Goal: Task Accomplishment & Management: Use online tool/utility

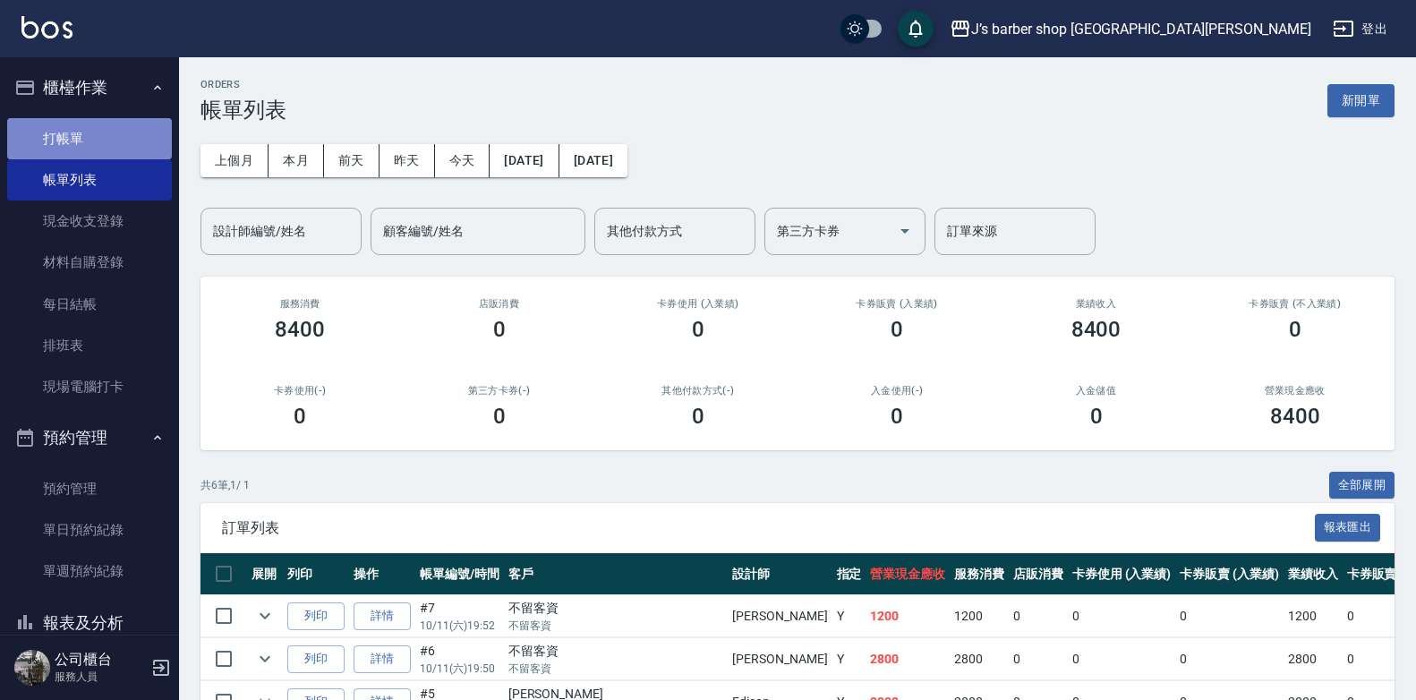
click at [108, 145] on link "打帳單" at bounding box center [89, 138] width 165 height 41
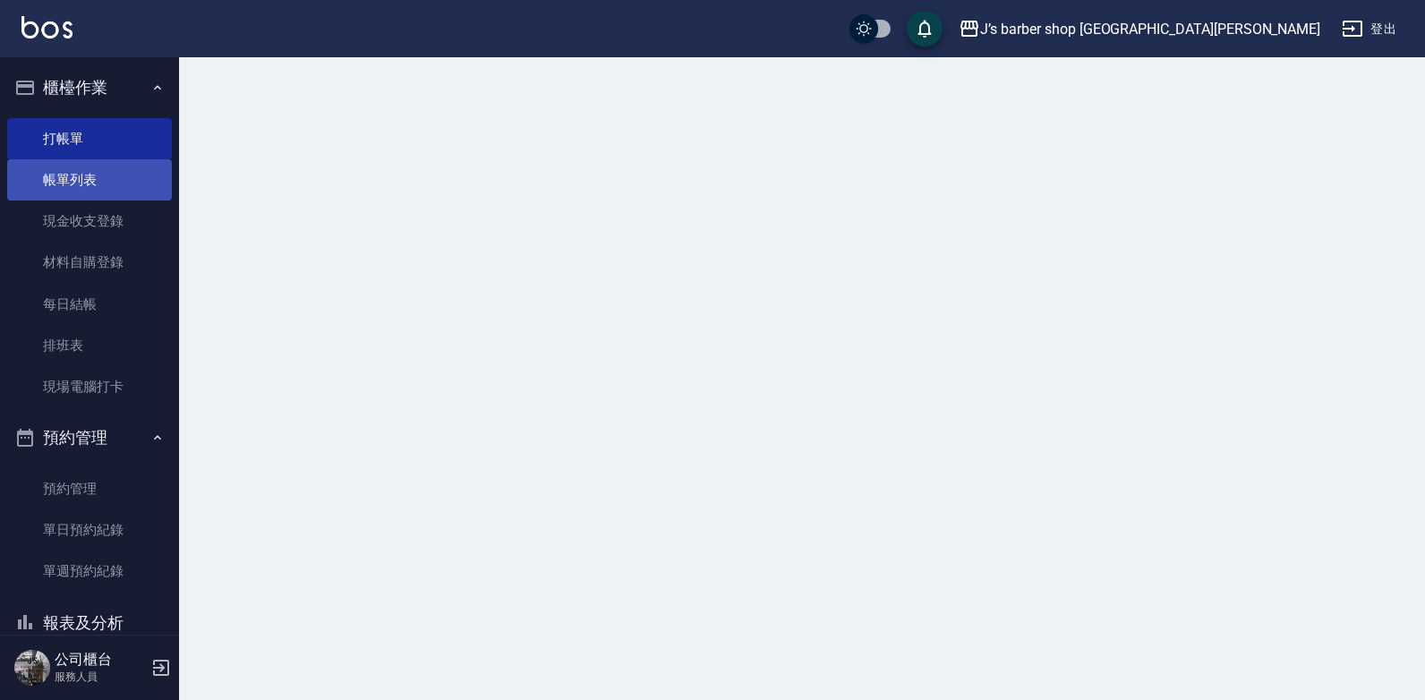
click at [95, 176] on link "帳單列表" at bounding box center [89, 179] width 165 height 41
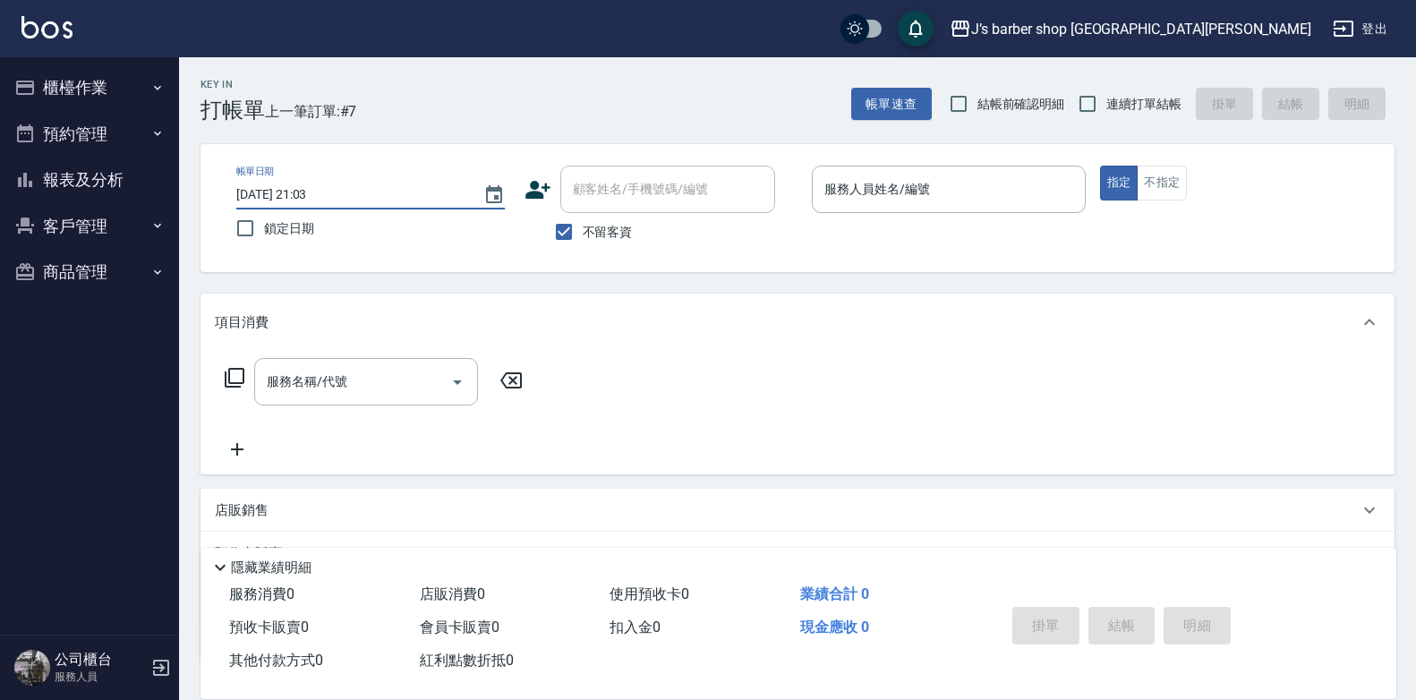
drag, startPoint x: 311, startPoint y: 188, endPoint x: 408, endPoint y: 202, distance: 98.6
click at [311, 188] on input "2025/10/11 21:03" at bounding box center [350, 195] width 229 height 30
type input "2025/10/11 01:03"
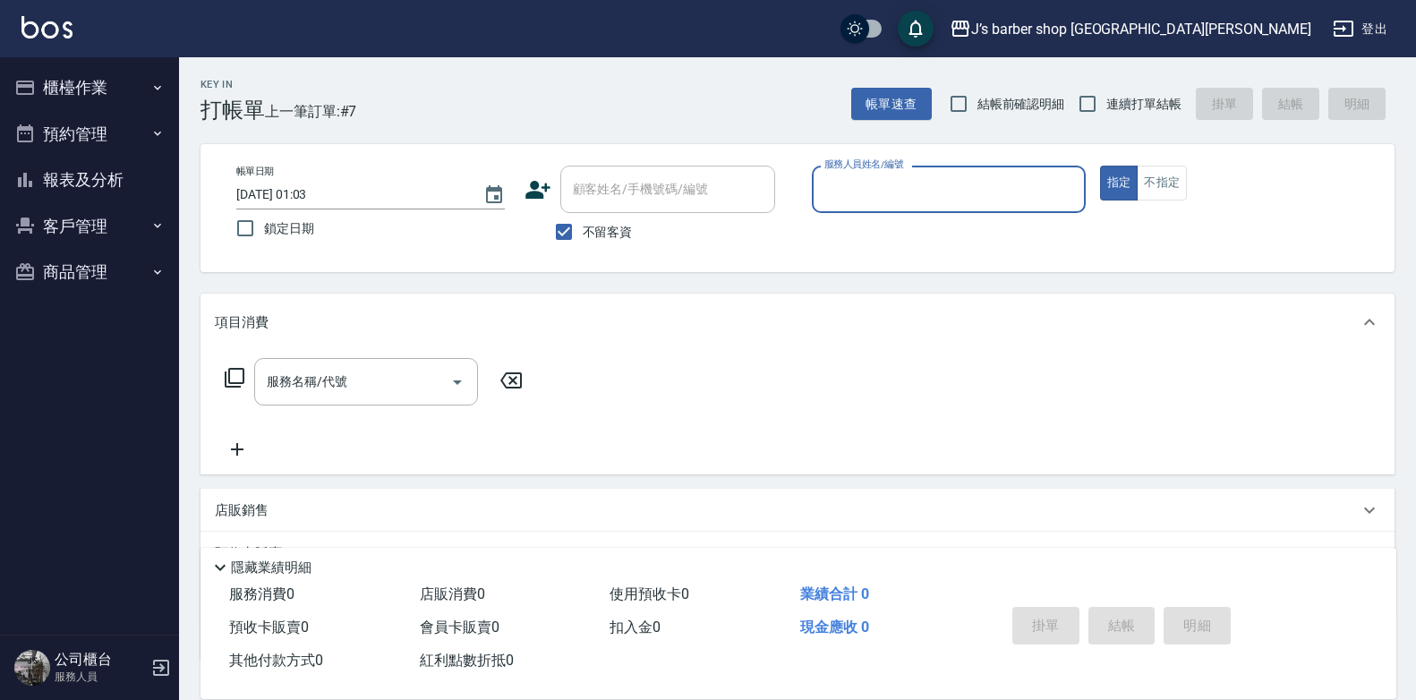
click at [825, 196] on input "服務人員姓名/編號" at bounding box center [949, 189] width 258 height 31
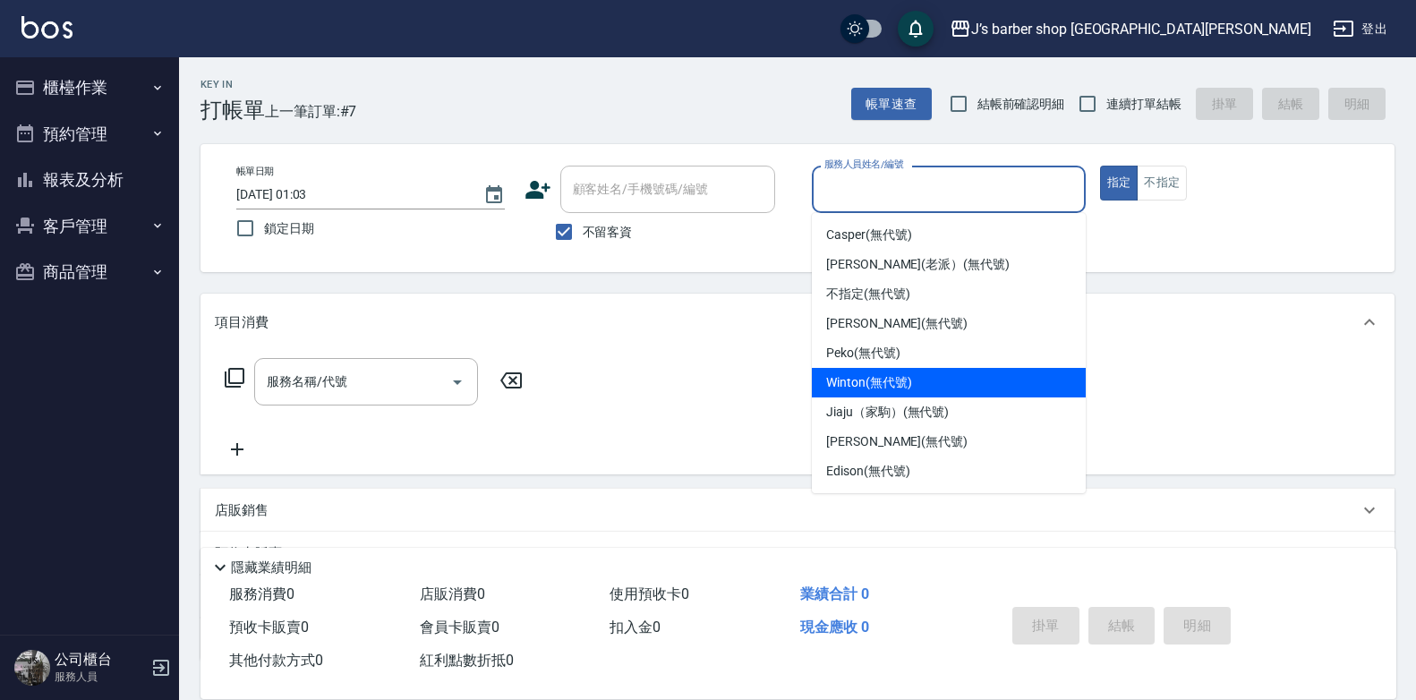
click at [885, 394] on div "Winton (無代號)" at bounding box center [949, 383] width 274 height 30
type input "Winton(無代號)"
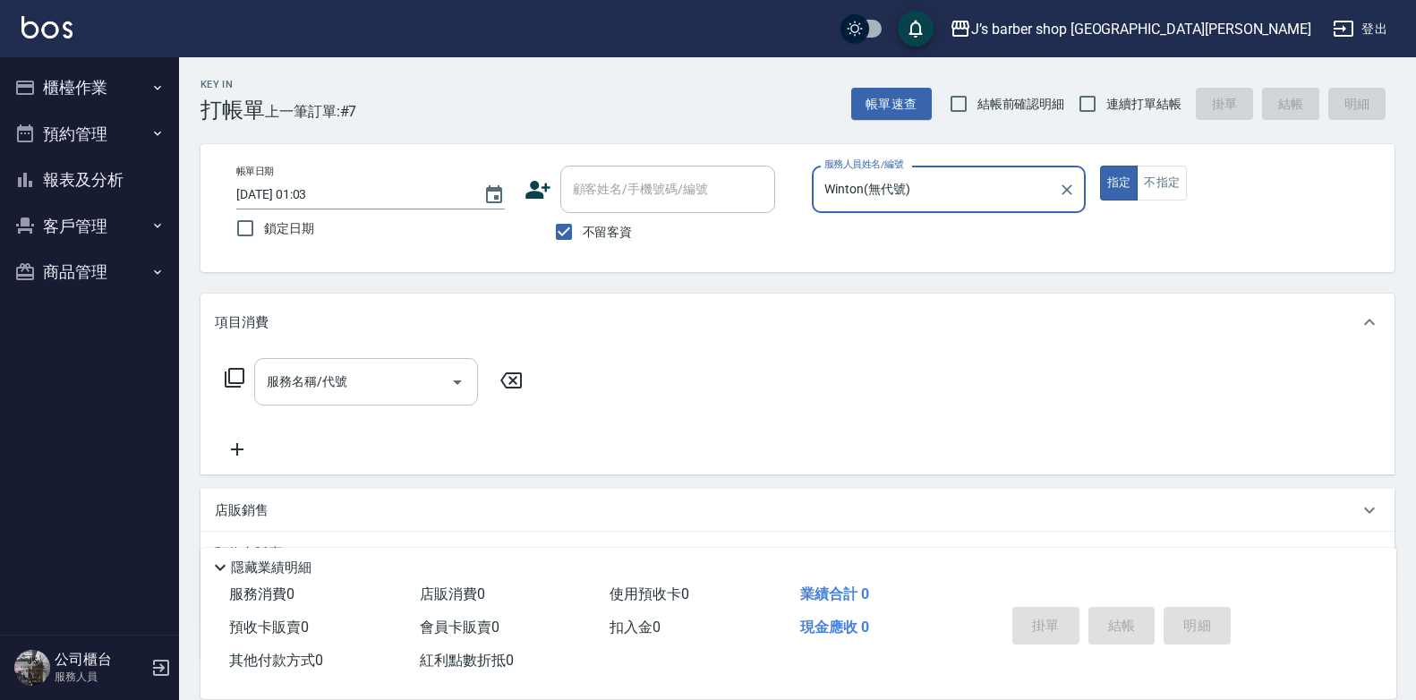
click at [397, 384] on input "服務名稱/代號" at bounding box center [352, 381] width 181 height 31
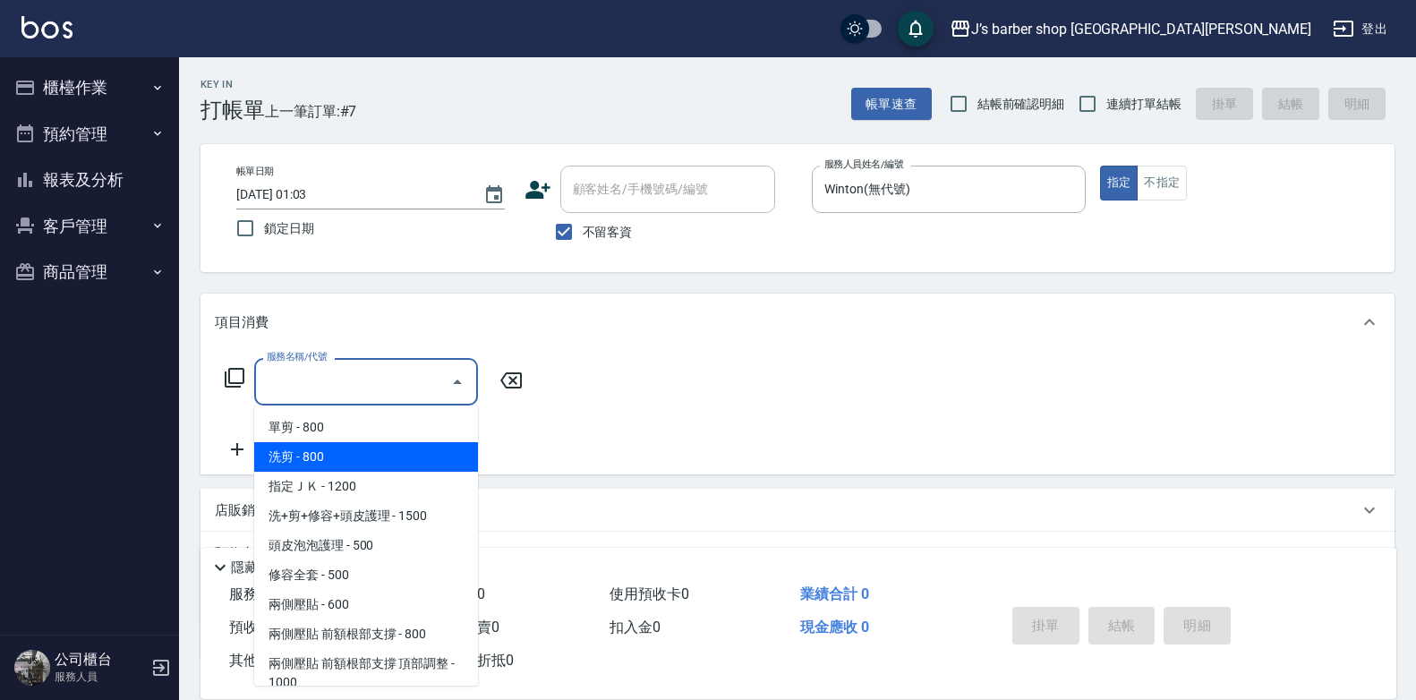
click at [339, 465] on span "洗剪 - 800" at bounding box center [366, 457] width 224 height 30
type input "洗剪(101)"
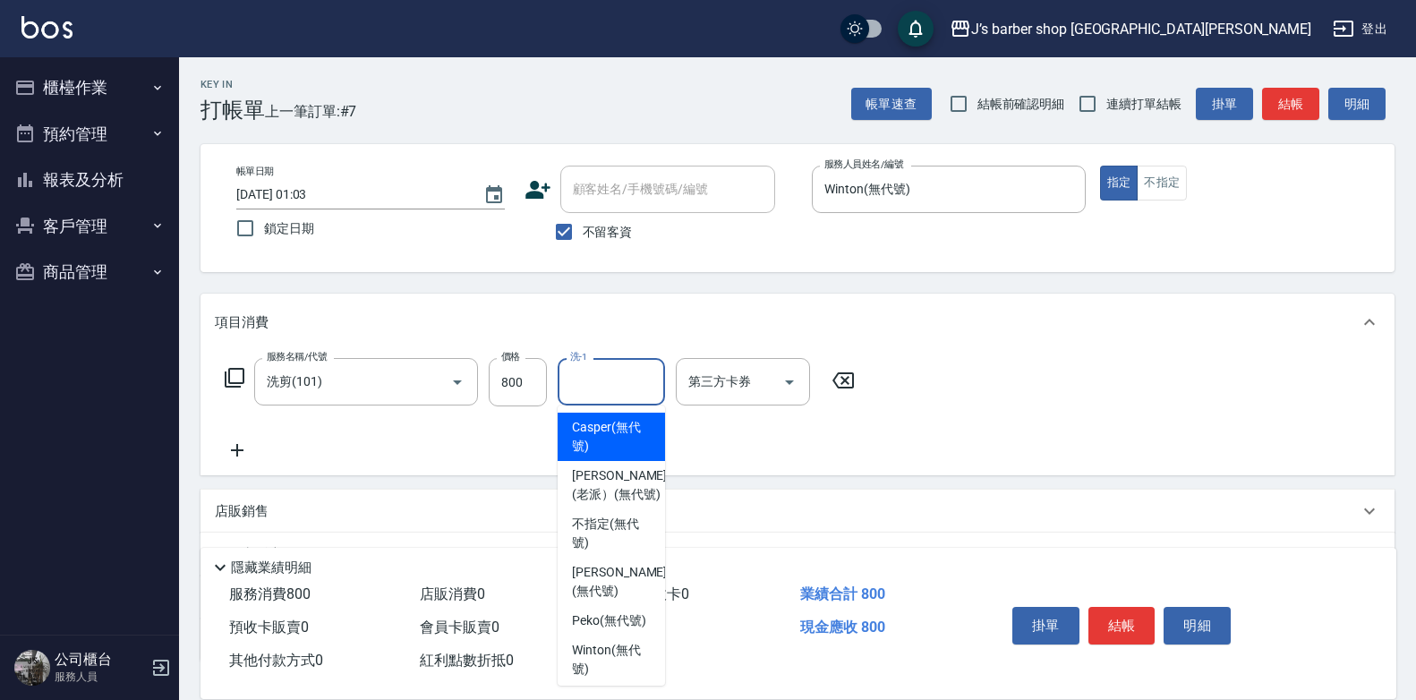
click at [610, 386] on input "洗-1" at bounding box center [611, 381] width 91 height 31
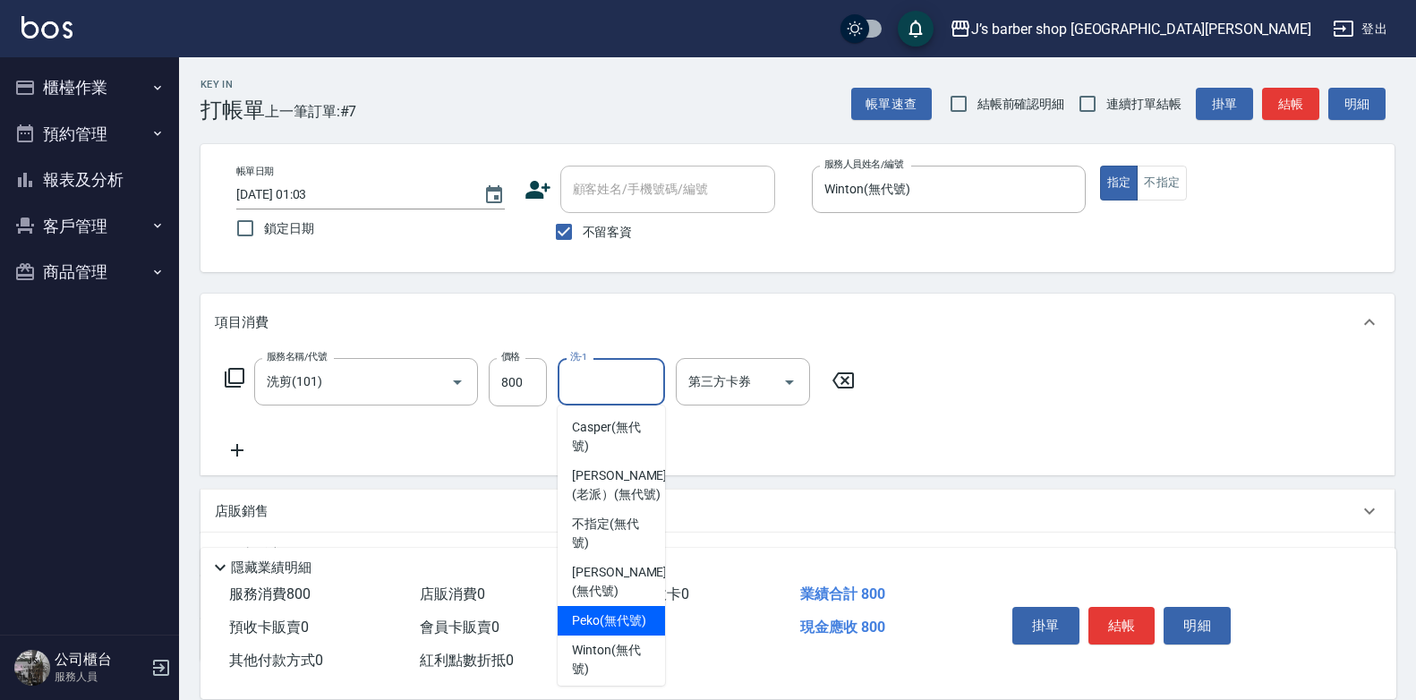
drag, startPoint x: 619, startPoint y: 500, endPoint x: 617, endPoint y: 638, distance: 137.9
click at [618, 638] on ul "Casper (無代號) Lao Pai(老派） (無代號) 不指定 (無代號) Allen (無代號) Peko (無代號) Winton (無代號) Ji…" at bounding box center [611, 545] width 107 height 280
click at [617, 630] on span "Peko (無代號)" at bounding box center [609, 620] width 74 height 19
type input "Peko(無代號)"
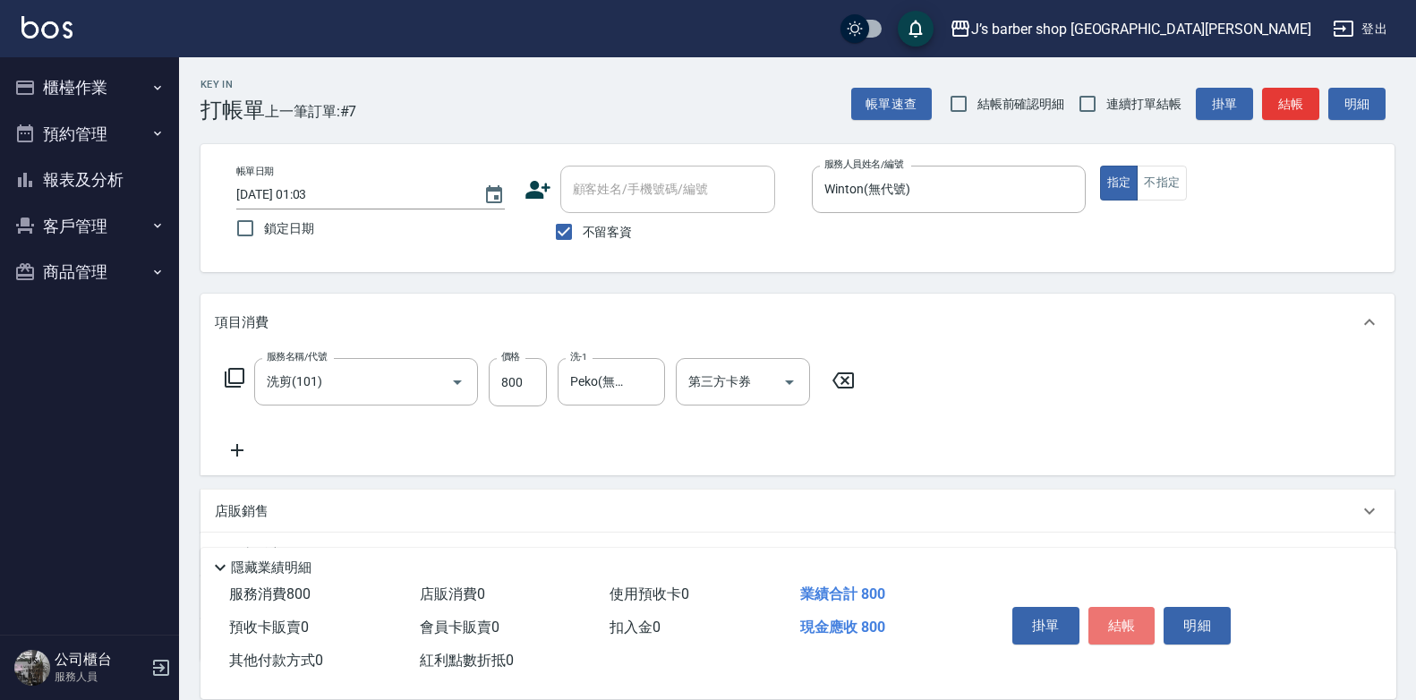
click at [1141, 607] on button "結帳" at bounding box center [1121, 626] width 67 height 38
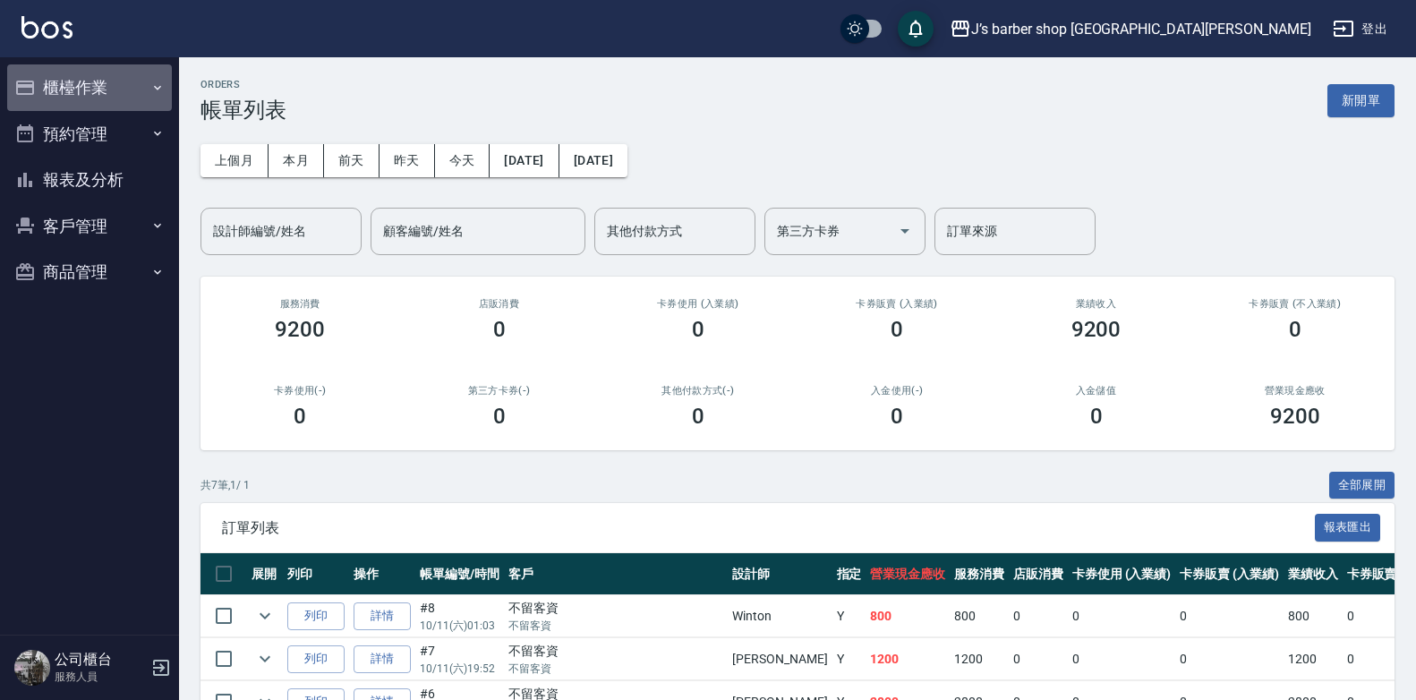
click at [103, 82] on button "櫃檯作業" at bounding box center [89, 87] width 165 height 47
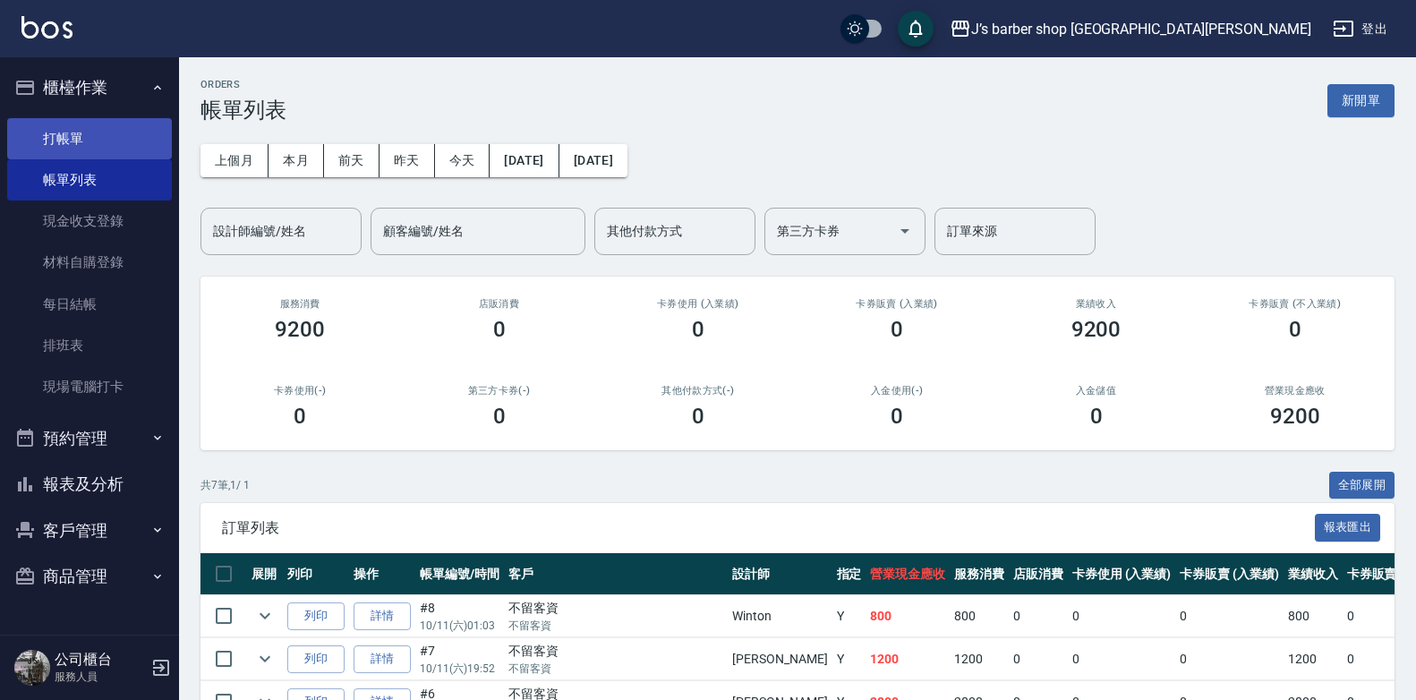
click at [120, 146] on link "打帳單" at bounding box center [89, 138] width 165 height 41
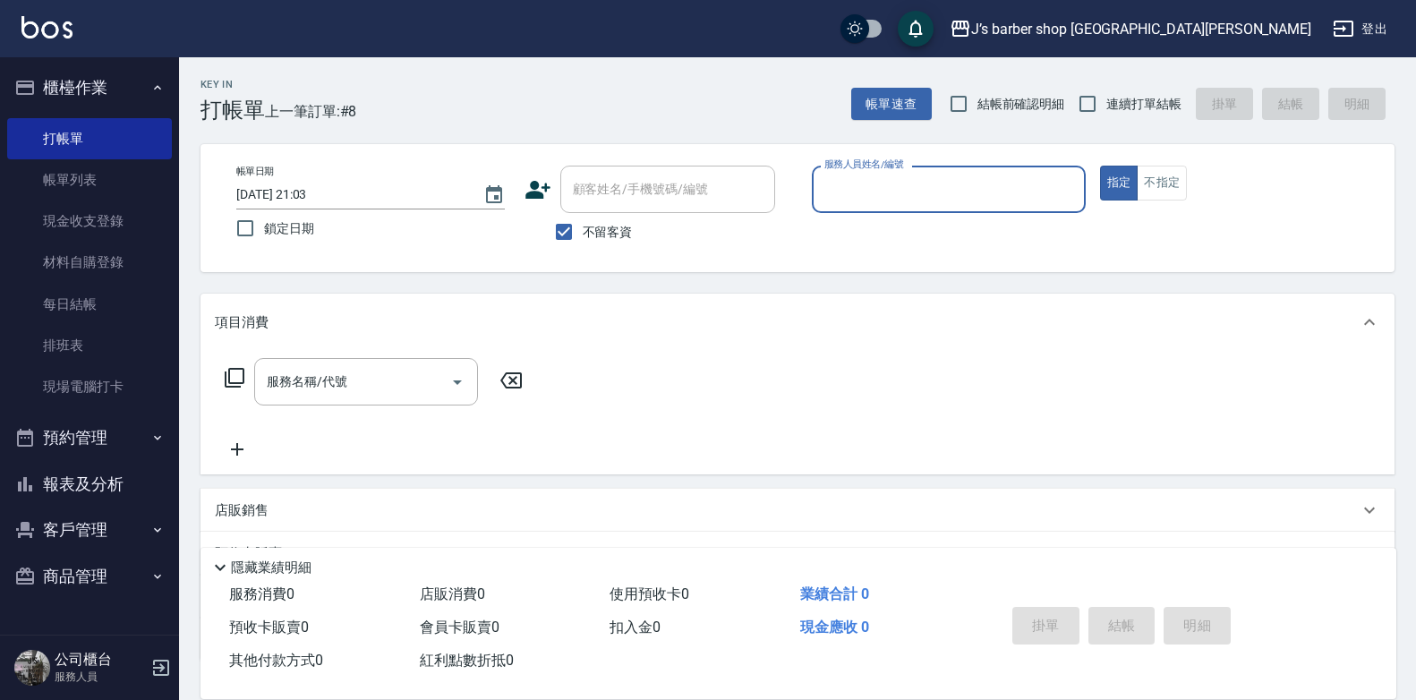
click at [311, 189] on input "2025/10/11 21:03" at bounding box center [350, 195] width 229 height 30
type input "2025/10/11 02:03"
click at [862, 183] on input "服務人員姓名/編號" at bounding box center [949, 189] width 258 height 31
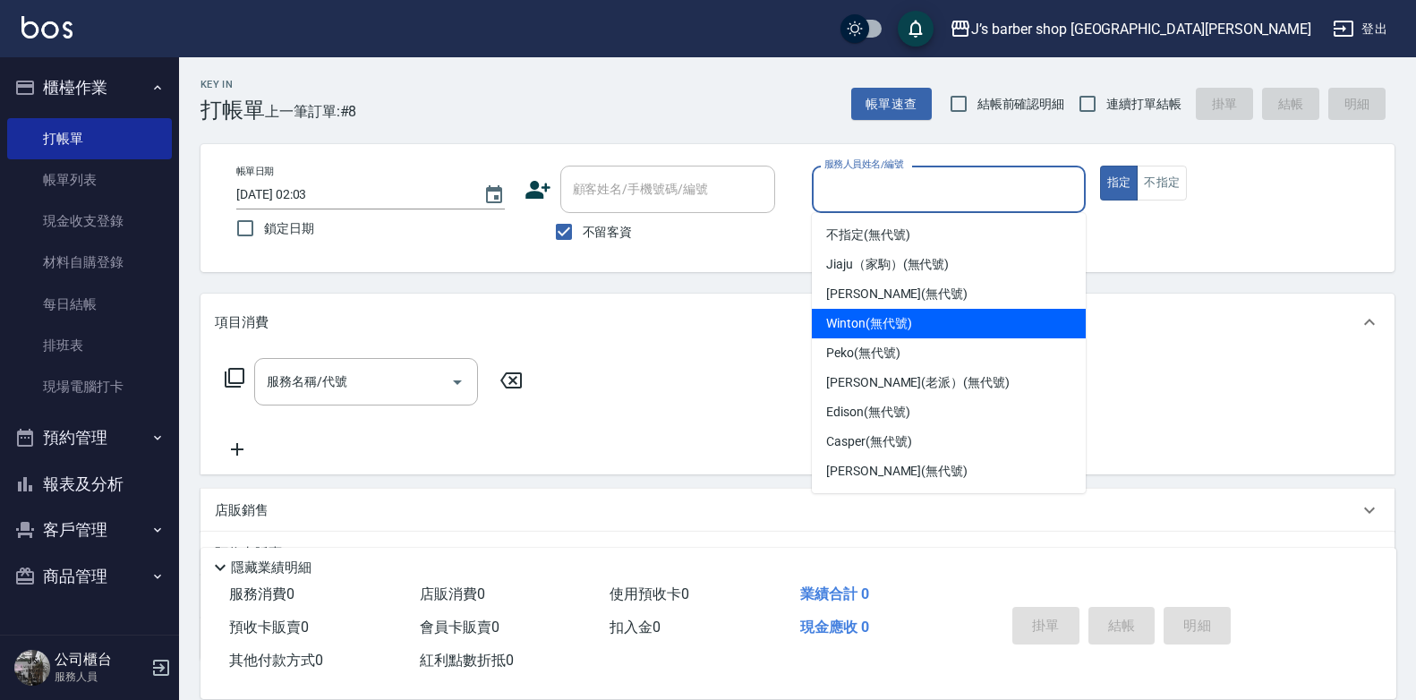
click at [849, 317] on span "Winton (無代號)" at bounding box center [868, 323] width 85 height 19
type input "Winton(無代號)"
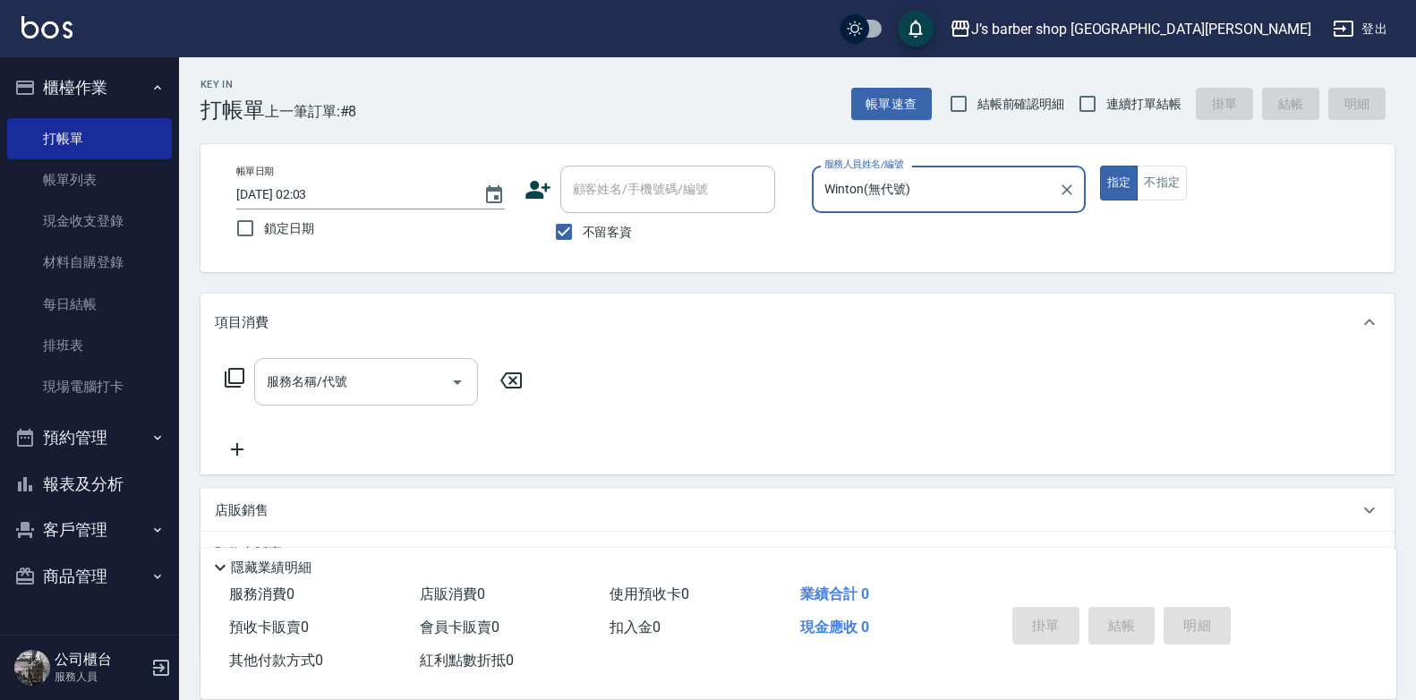
click at [397, 374] on input "服務名稱/代號" at bounding box center [352, 381] width 181 height 31
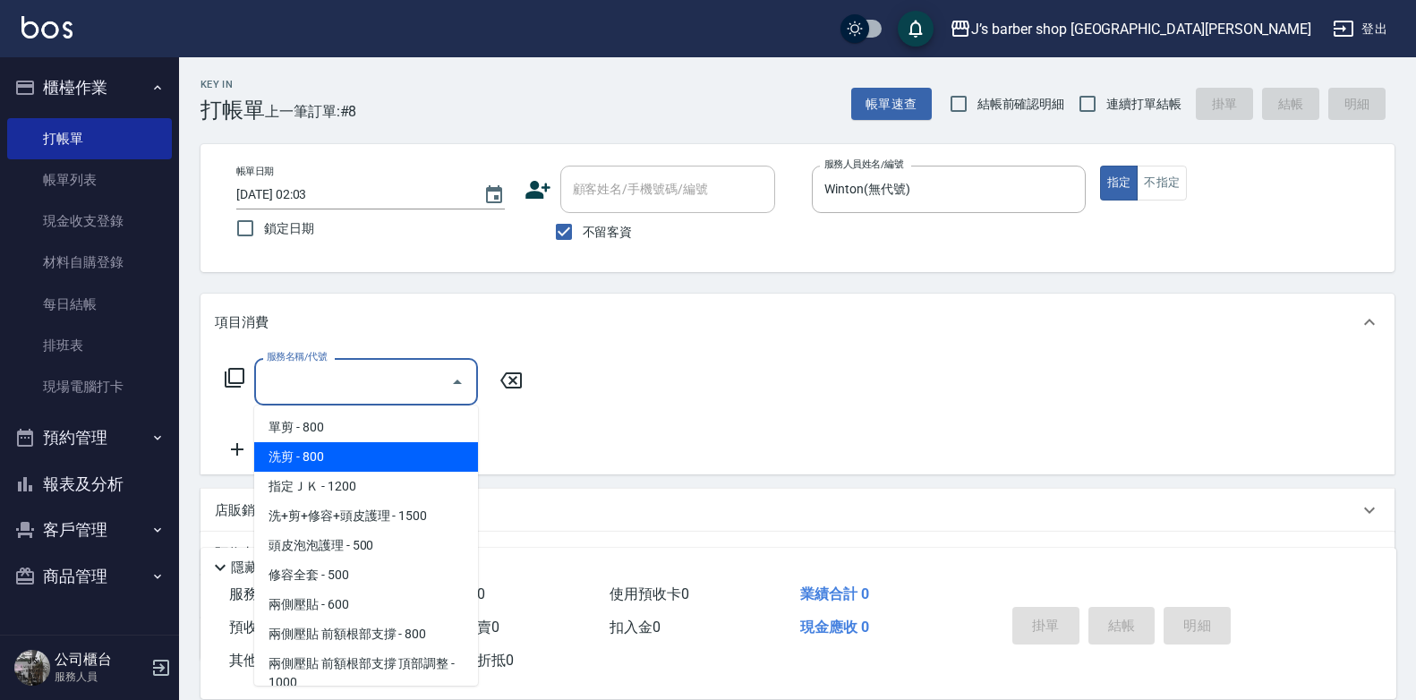
click at [405, 456] on span "洗剪 - 800" at bounding box center [366, 457] width 224 height 30
type input "洗剪(101)"
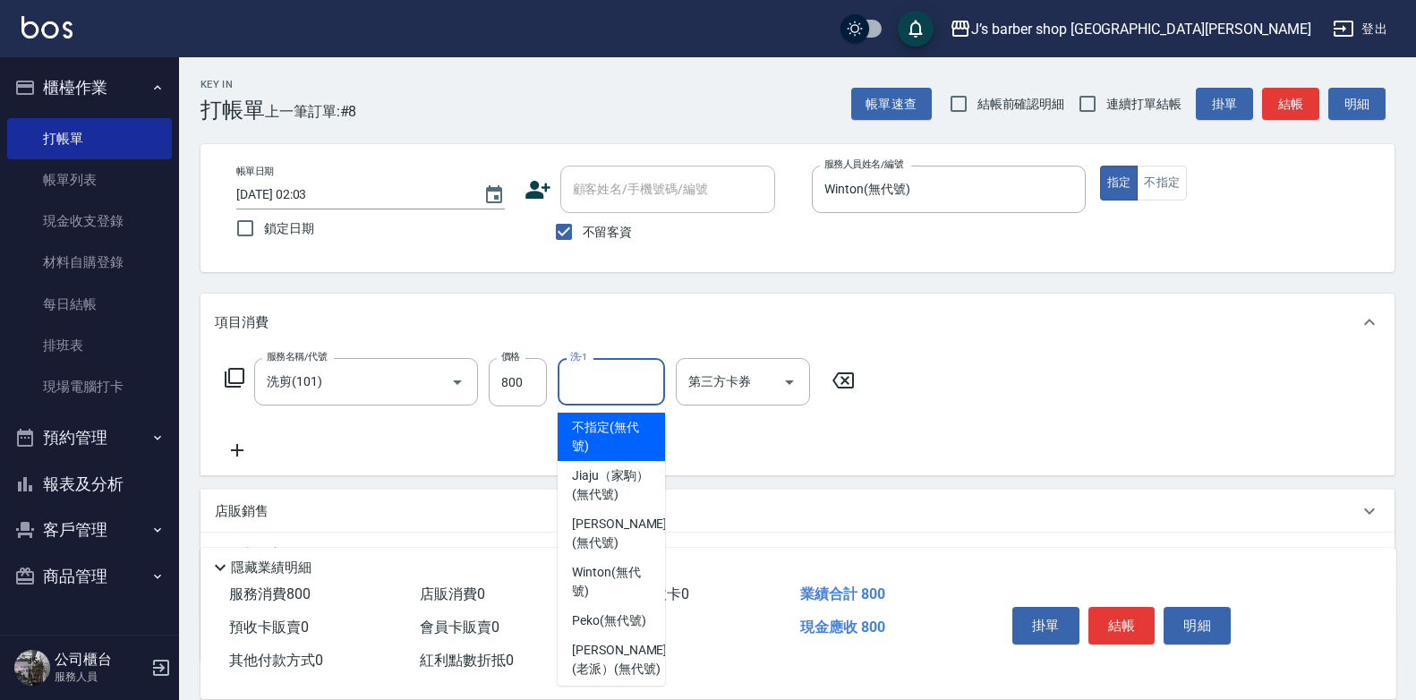
click at [587, 387] on input "洗-1" at bounding box center [611, 381] width 91 height 31
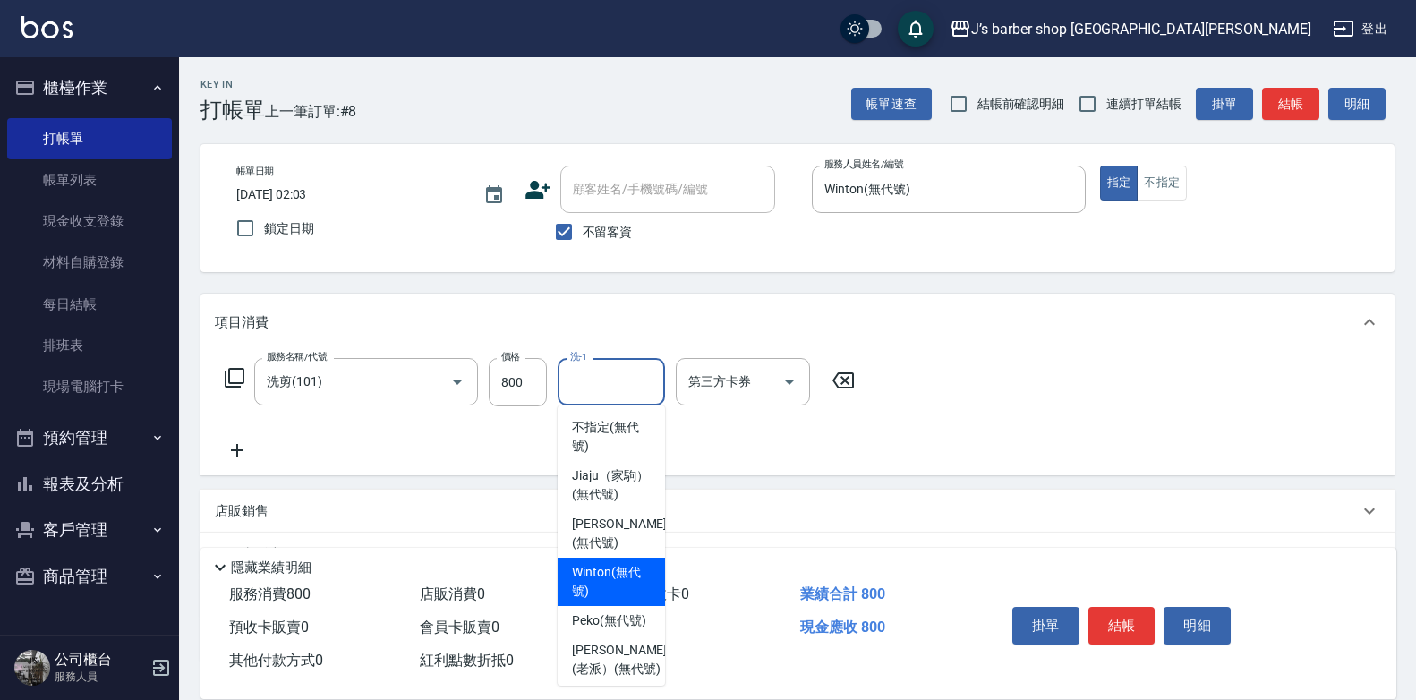
click at [621, 601] on span "Winton (無代號)" at bounding box center [611, 582] width 79 height 38
type input "Winton(無代號)"
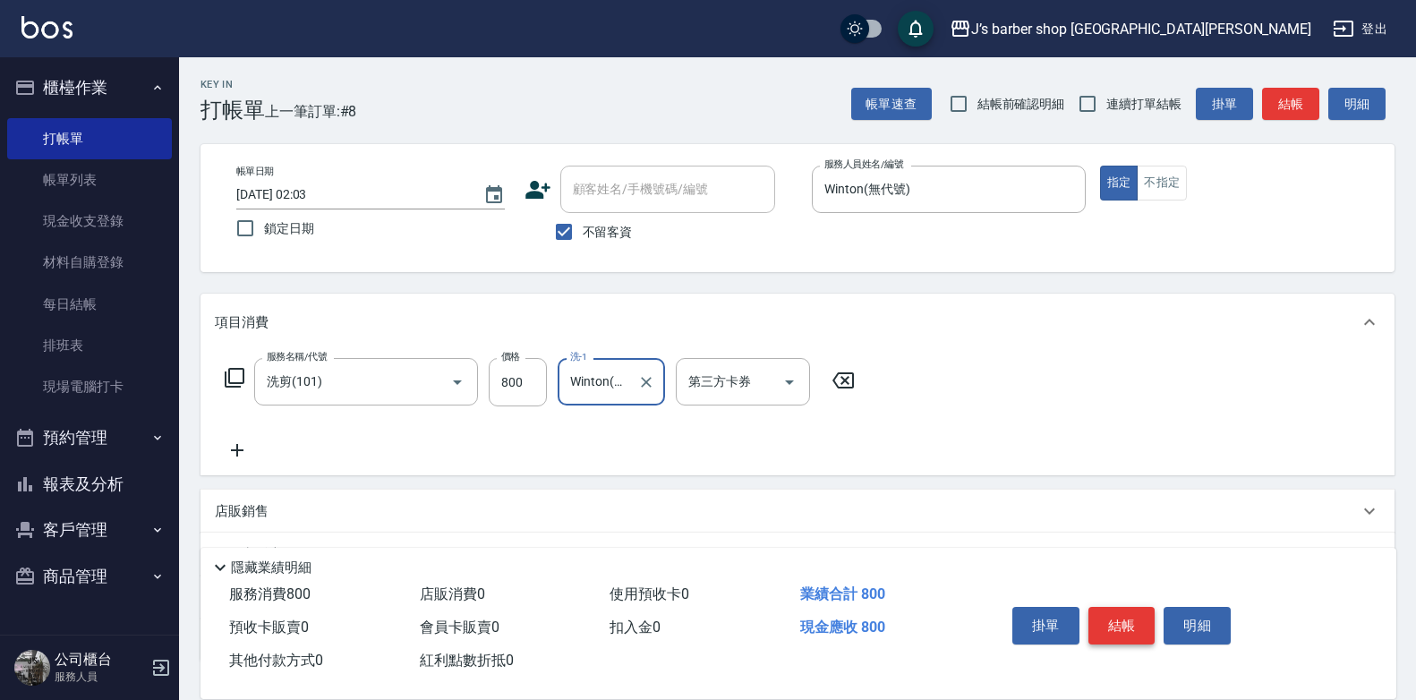
click at [1098, 609] on button "結帳" at bounding box center [1121, 626] width 67 height 38
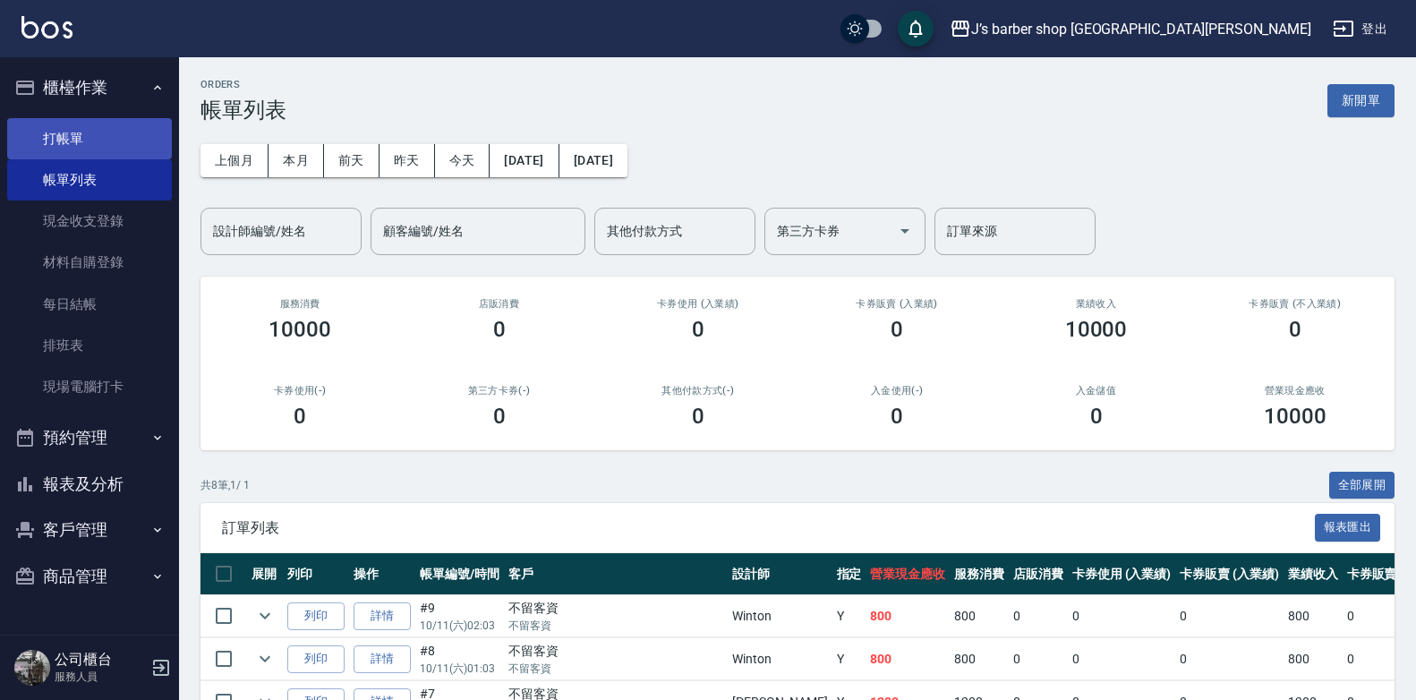
click at [126, 129] on link "打帳單" at bounding box center [89, 138] width 165 height 41
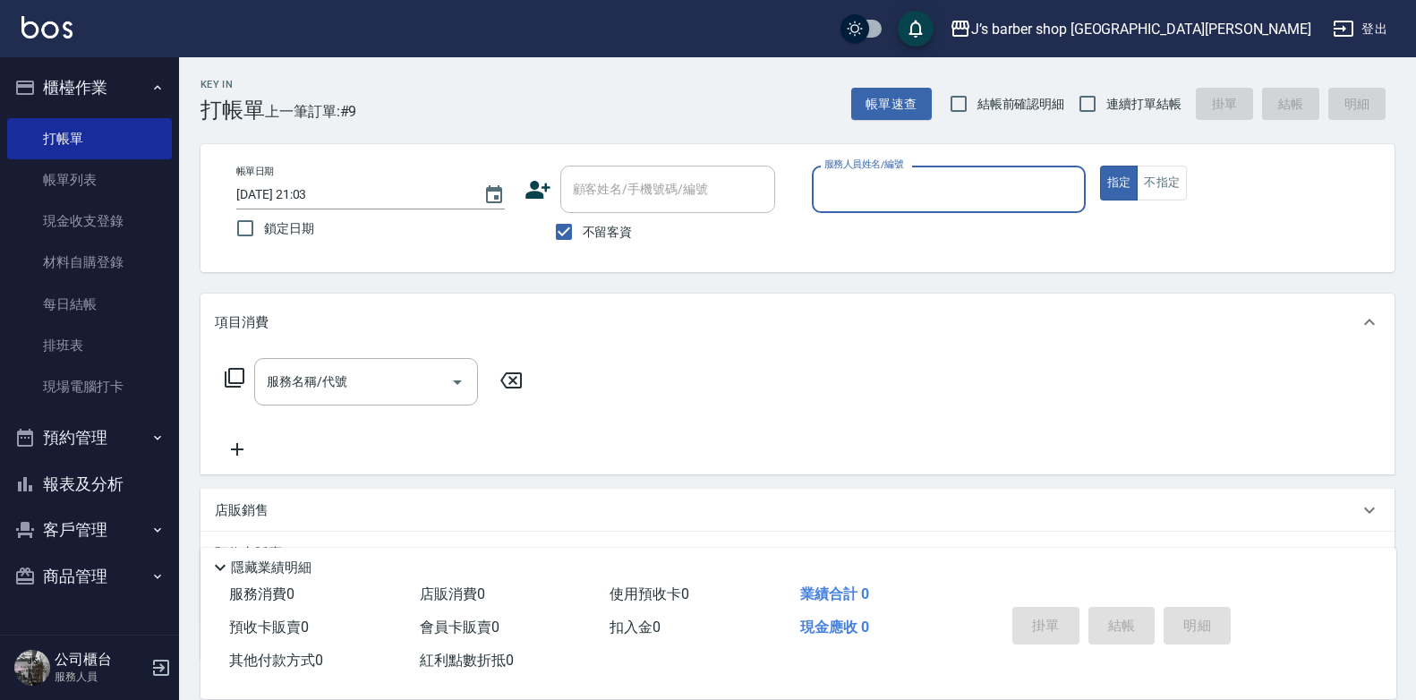
click at [307, 186] on input "2025/10/11 21:03" at bounding box center [350, 195] width 229 height 30
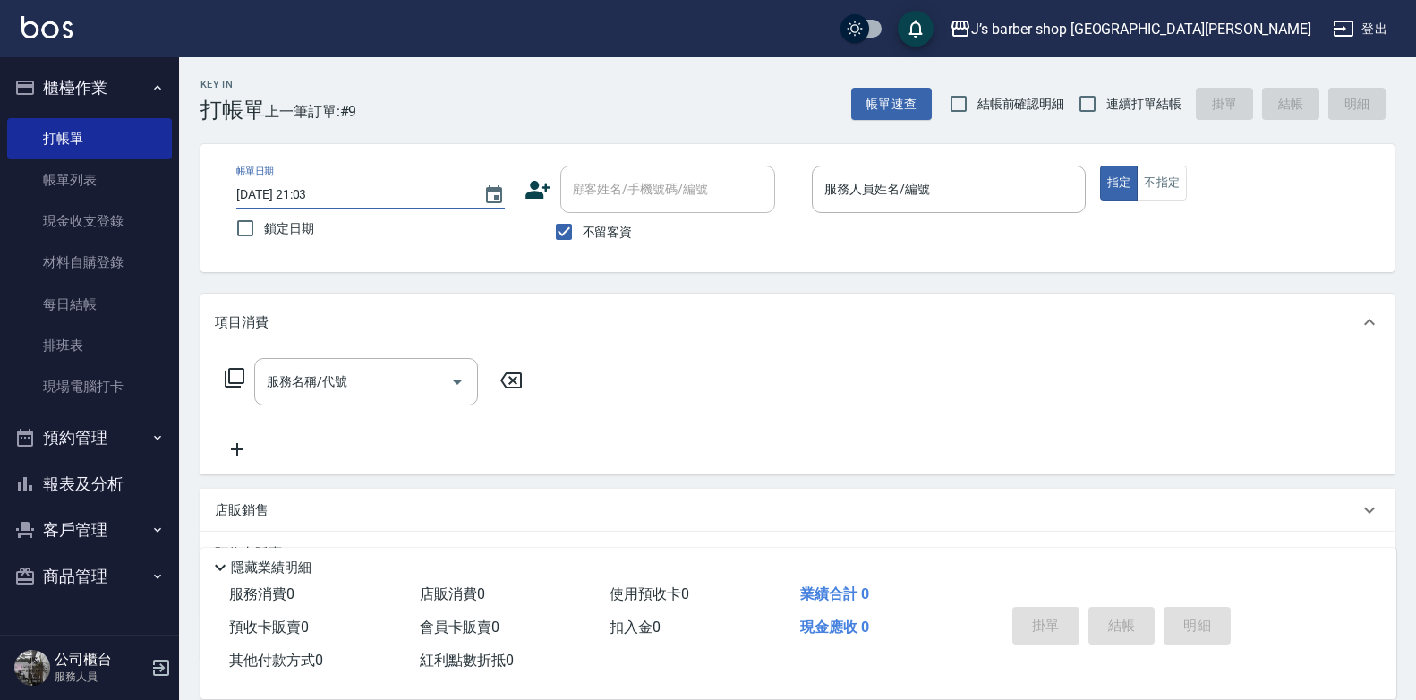
type input "2025/10/11 03:03"
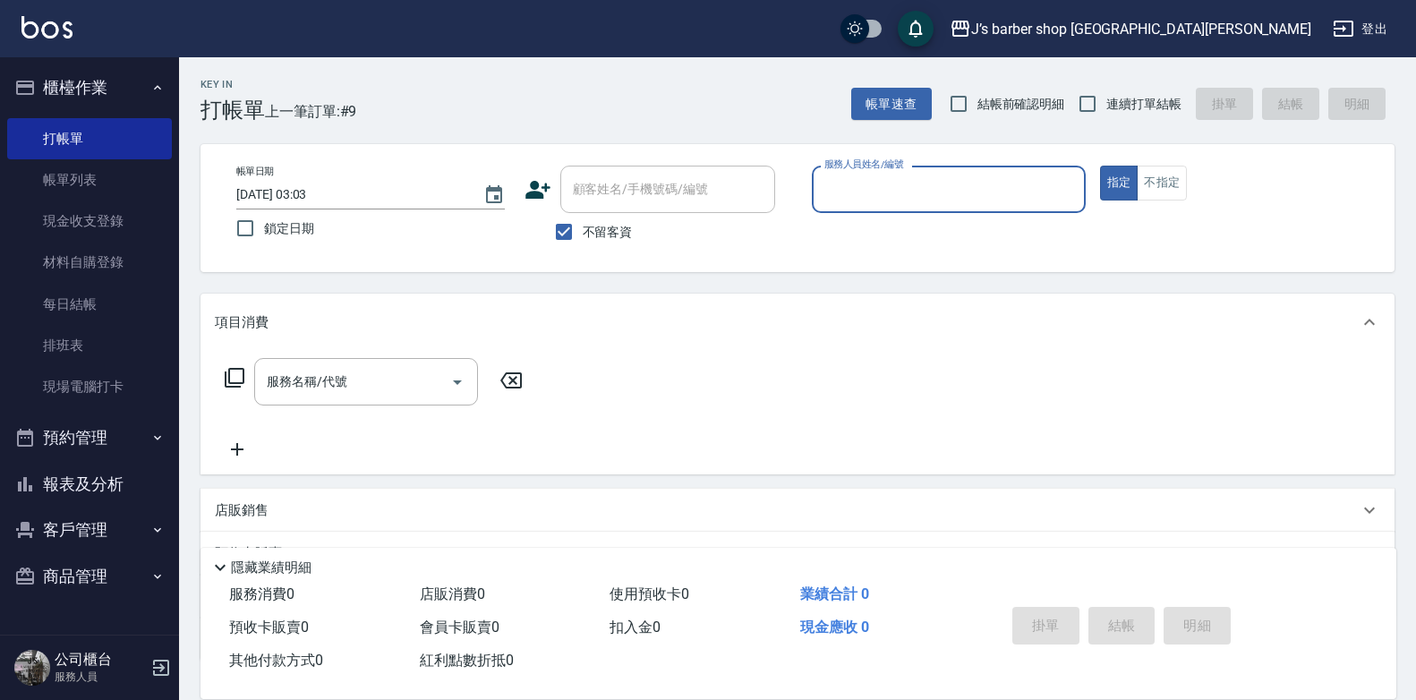
click at [824, 202] on div "服務人員姓名/編號" at bounding box center [949, 189] width 274 height 47
click at [828, 200] on input "服務人員姓名/編號" at bounding box center [949, 189] width 258 height 31
click at [889, 201] on input "服務人員姓名/編號" at bounding box center [949, 189] width 258 height 31
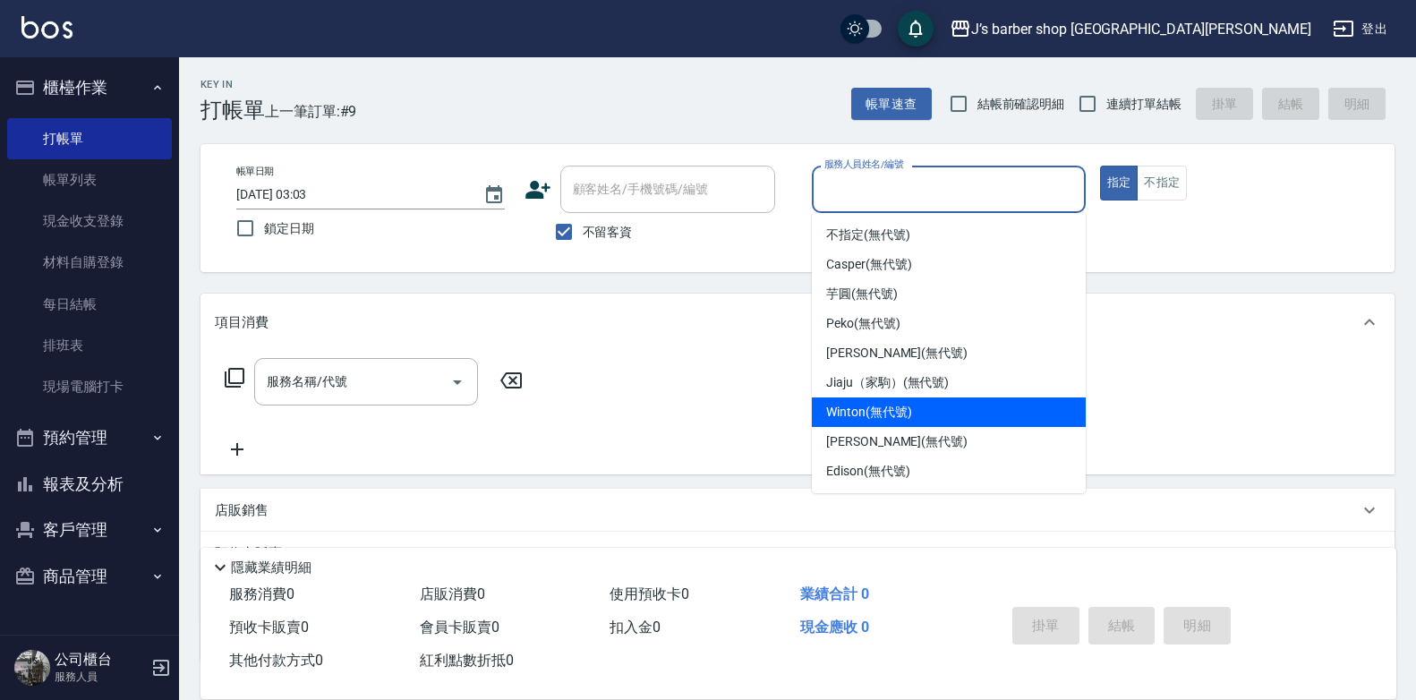
click at [865, 411] on span "Winton (無代號)" at bounding box center [868, 412] width 85 height 19
type input "Winton(無代號)"
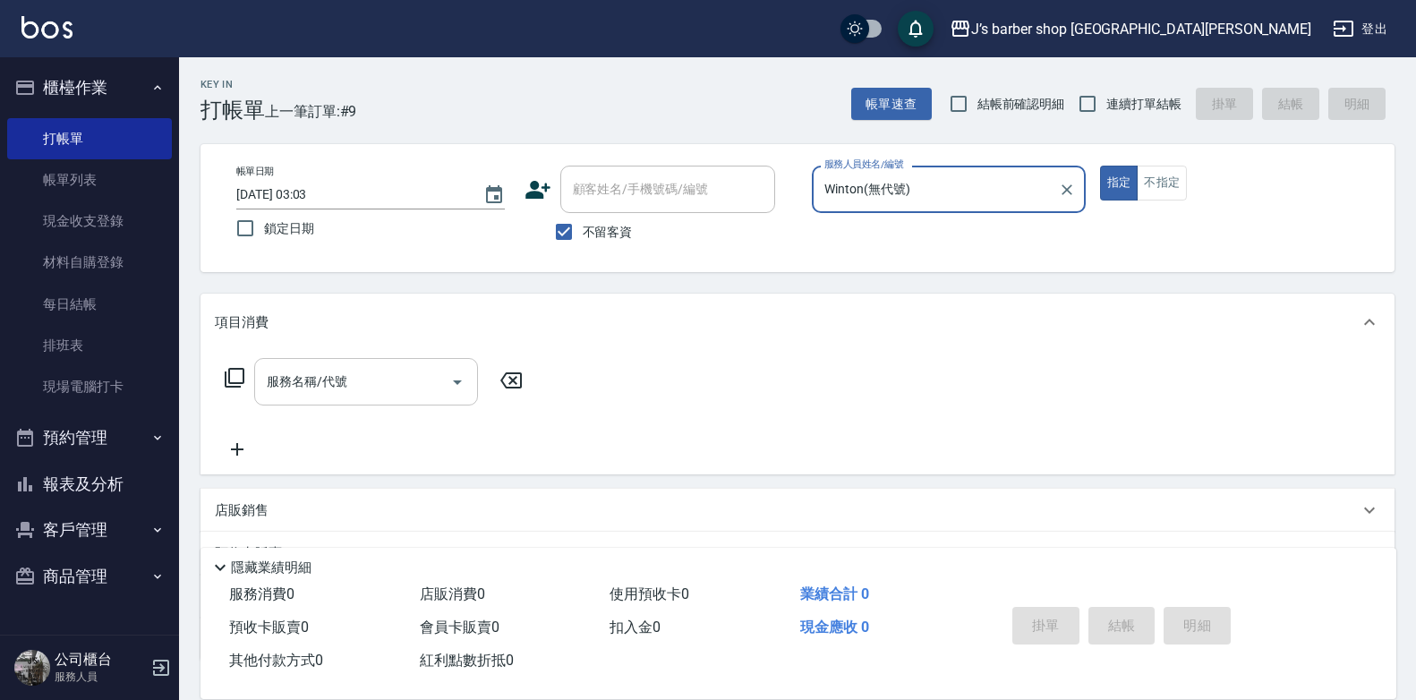
click at [427, 386] on input "服務名稱/代號" at bounding box center [352, 381] width 181 height 31
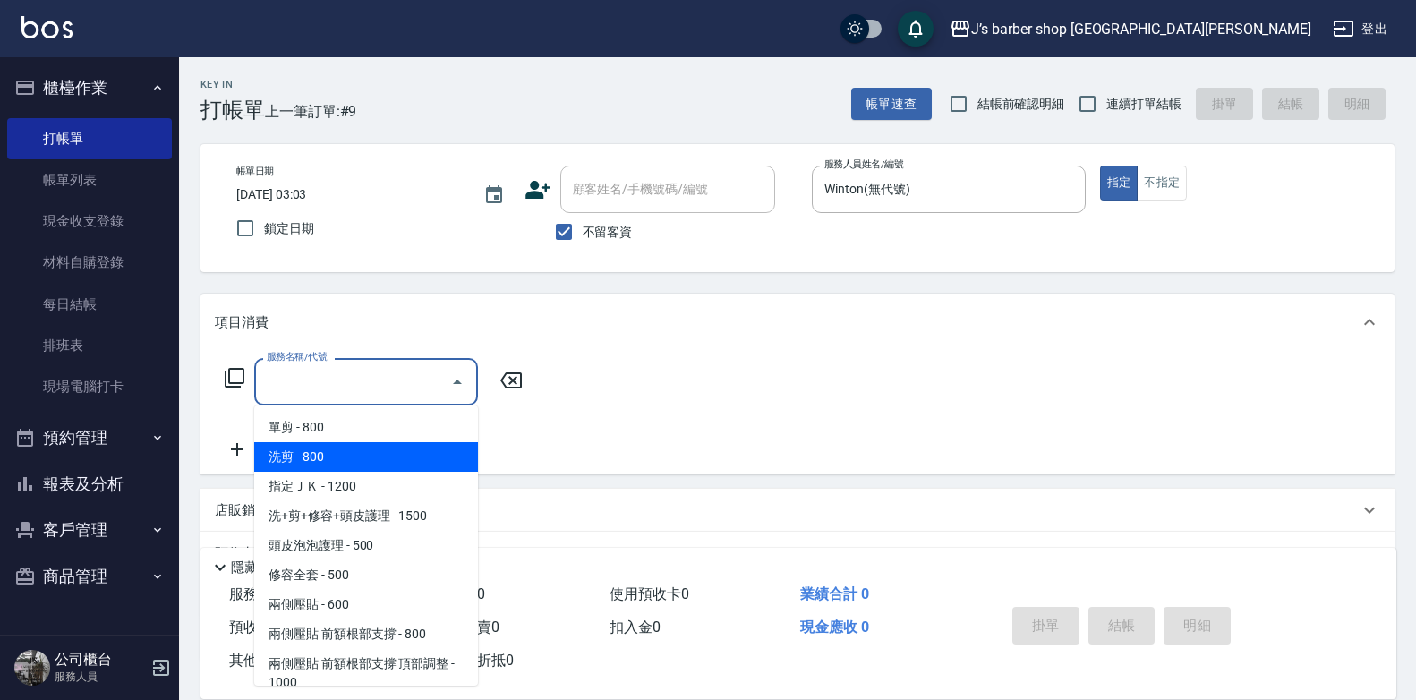
click at [370, 462] on span "洗剪 - 800" at bounding box center [366, 457] width 224 height 30
type input "洗剪(101)"
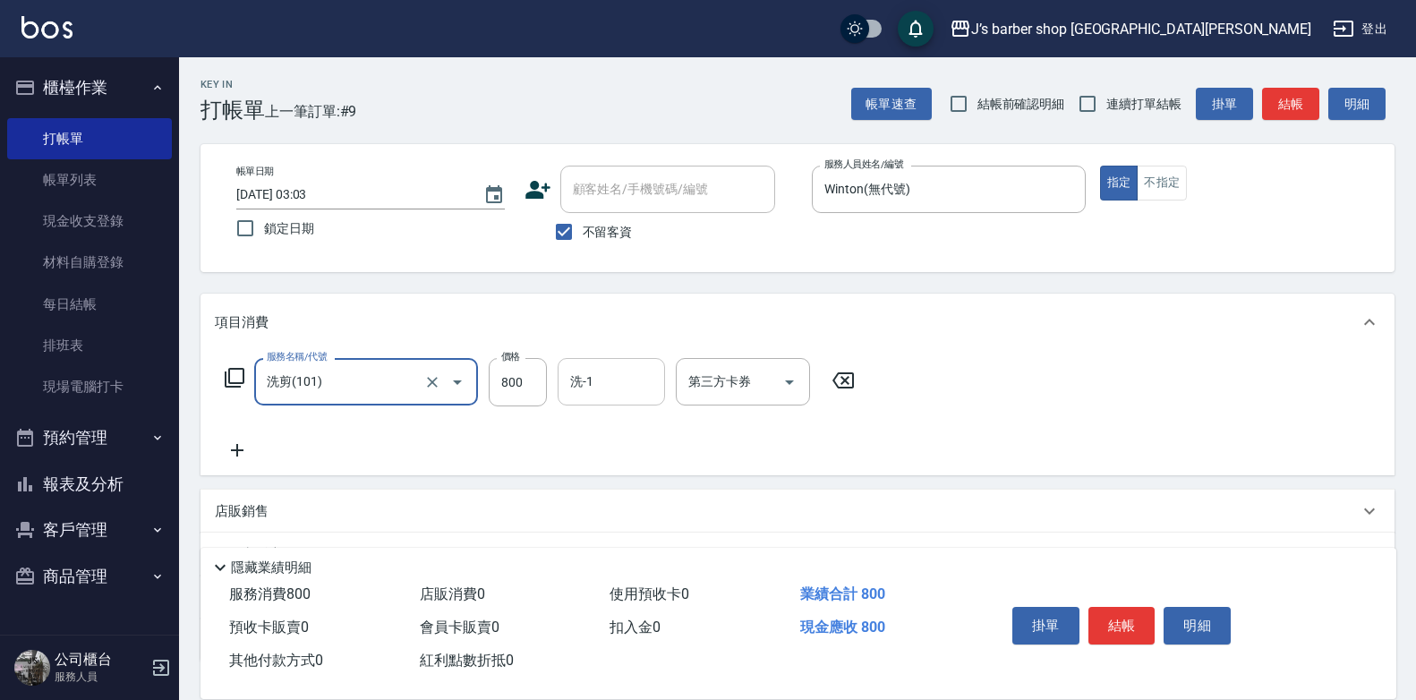
click at [617, 389] on input "洗-1" at bounding box center [611, 381] width 91 height 31
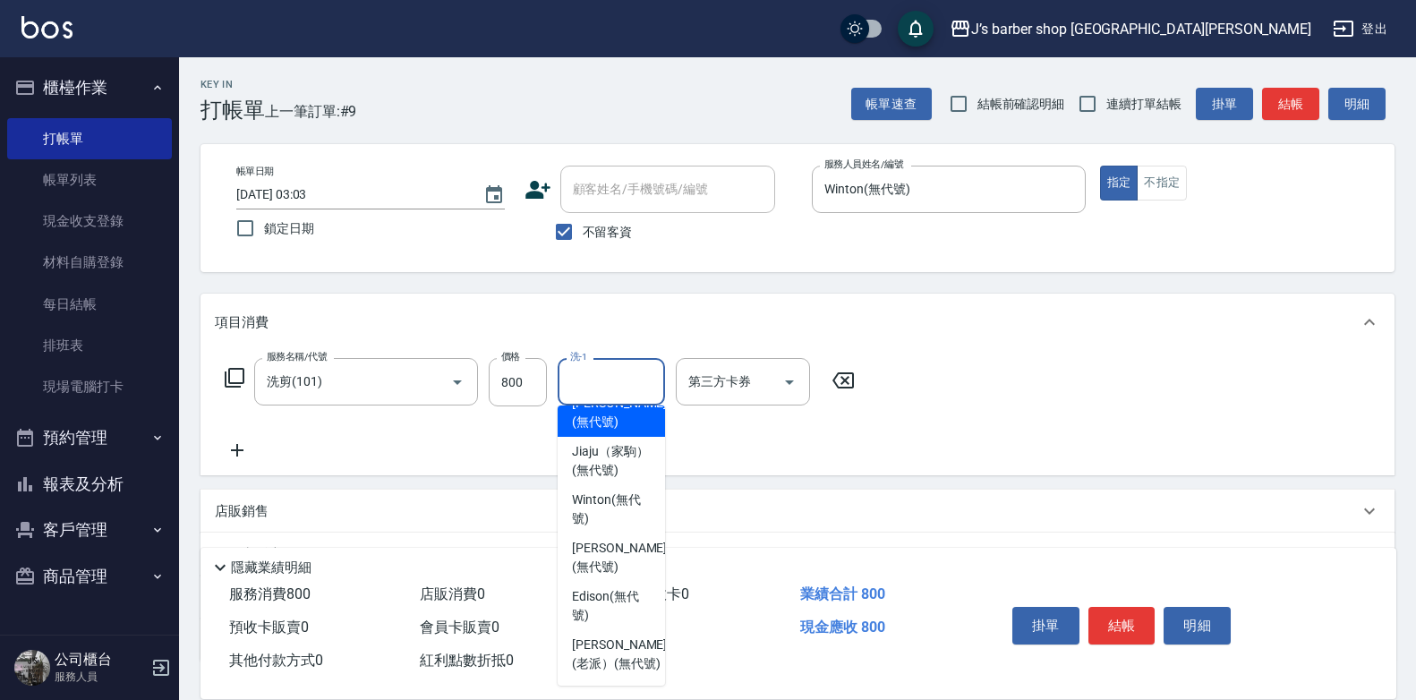
scroll to position [255, 0]
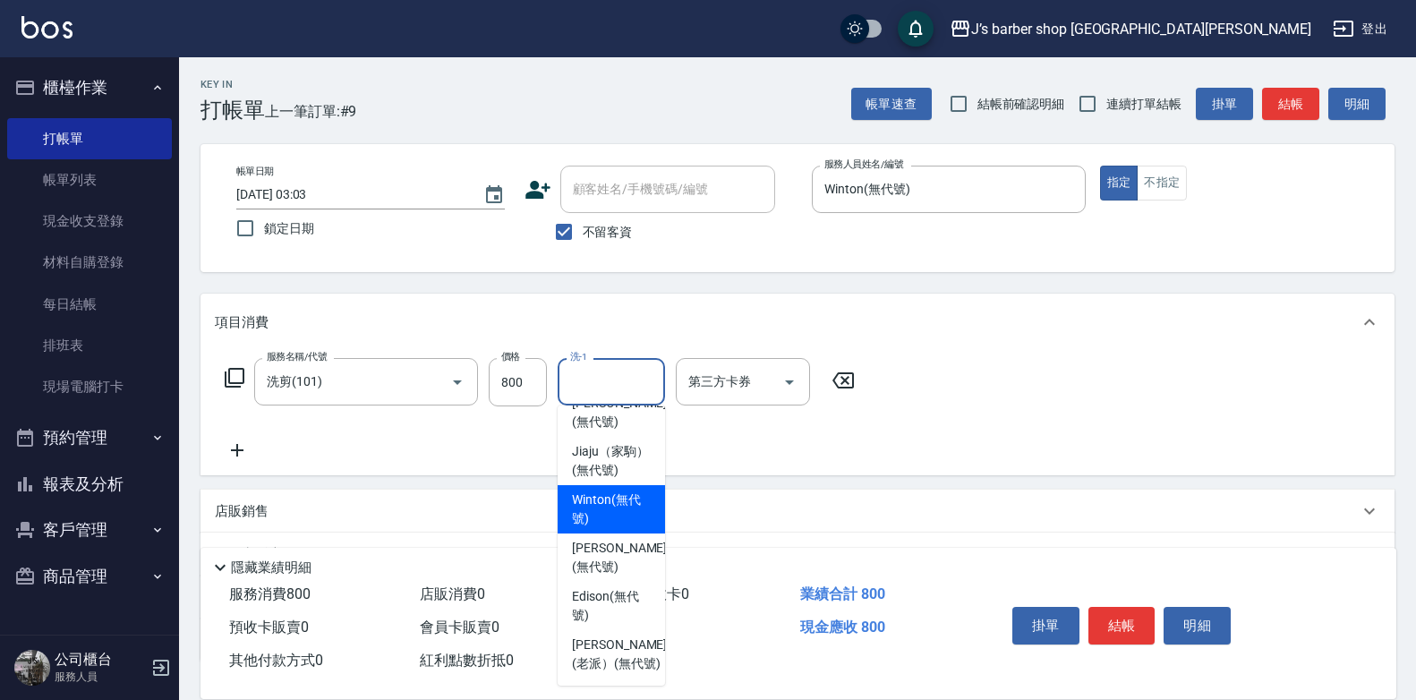
click at [618, 498] on span "Winton (無代號)" at bounding box center [611, 510] width 79 height 38
type input "Winton(無代號)"
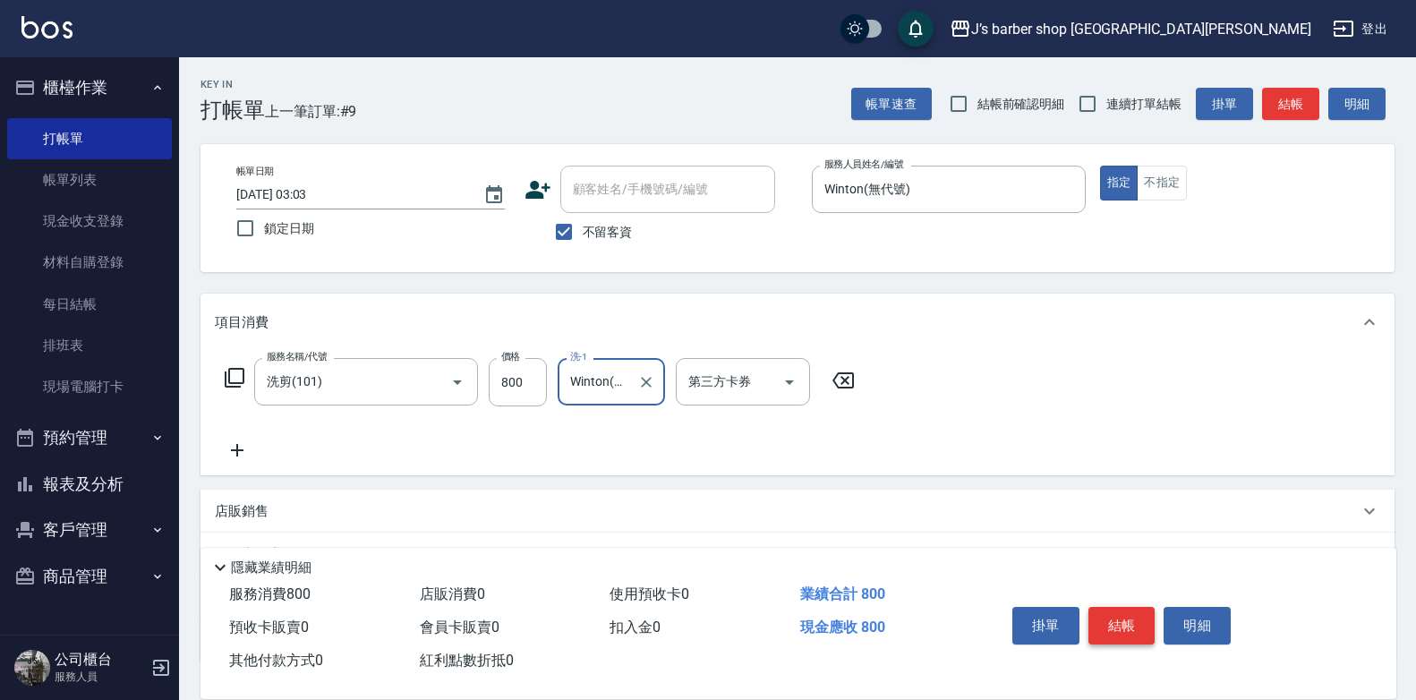
click at [1138, 613] on button "結帳" at bounding box center [1121, 626] width 67 height 38
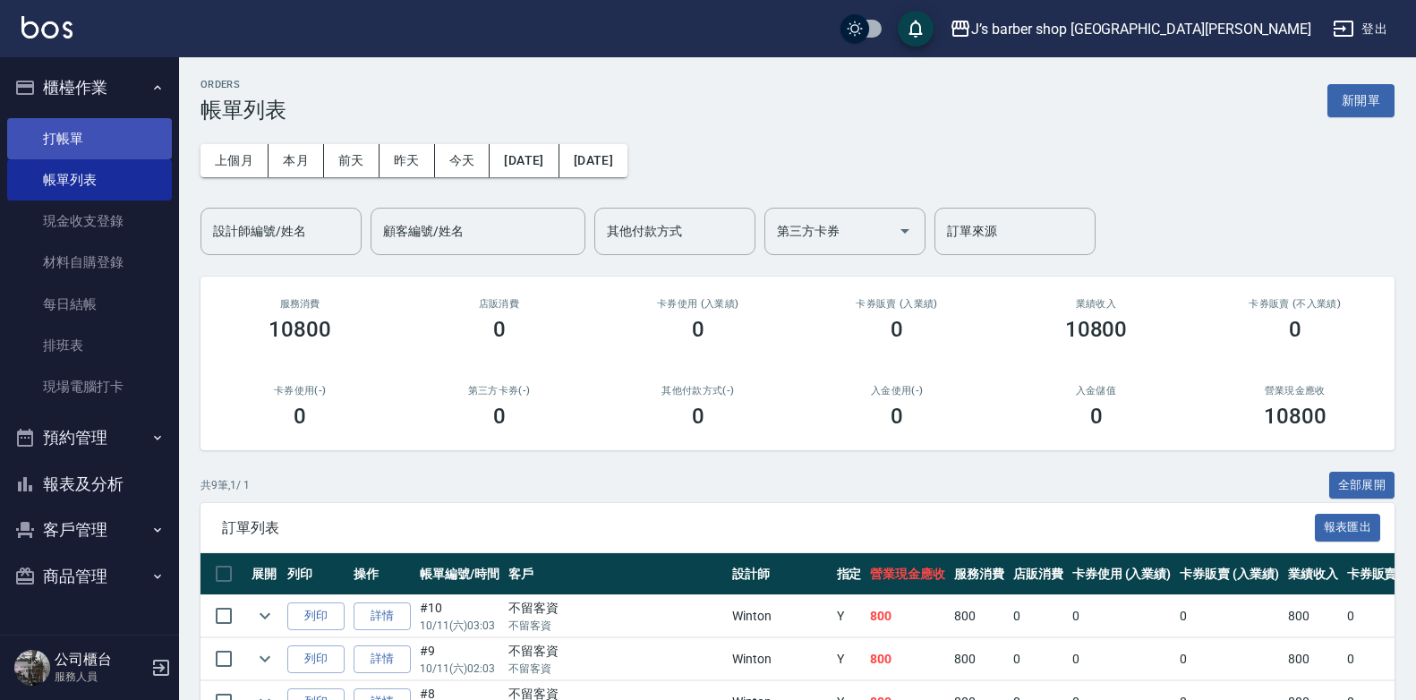
click at [59, 135] on link "打帳單" at bounding box center [89, 138] width 165 height 41
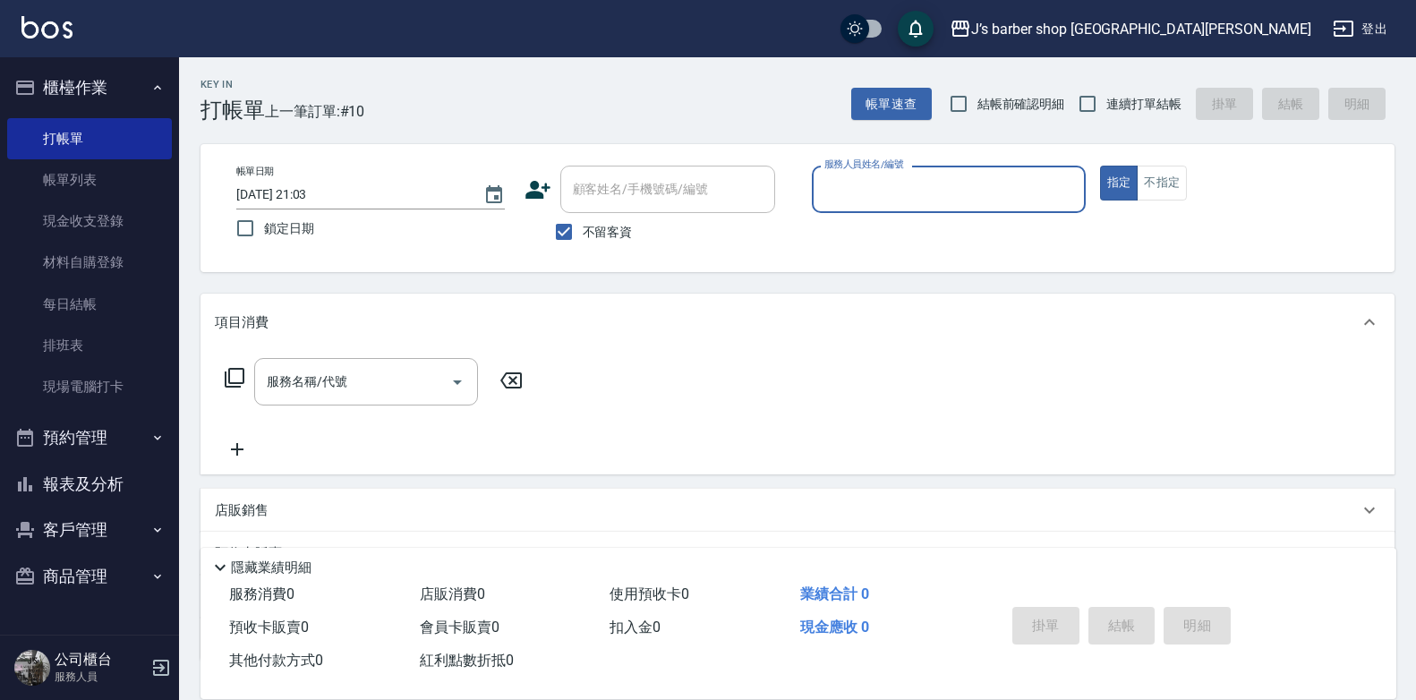
click at [313, 187] on input "2025/10/11 21:03" at bounding box center [350, 195] width 229 height 30
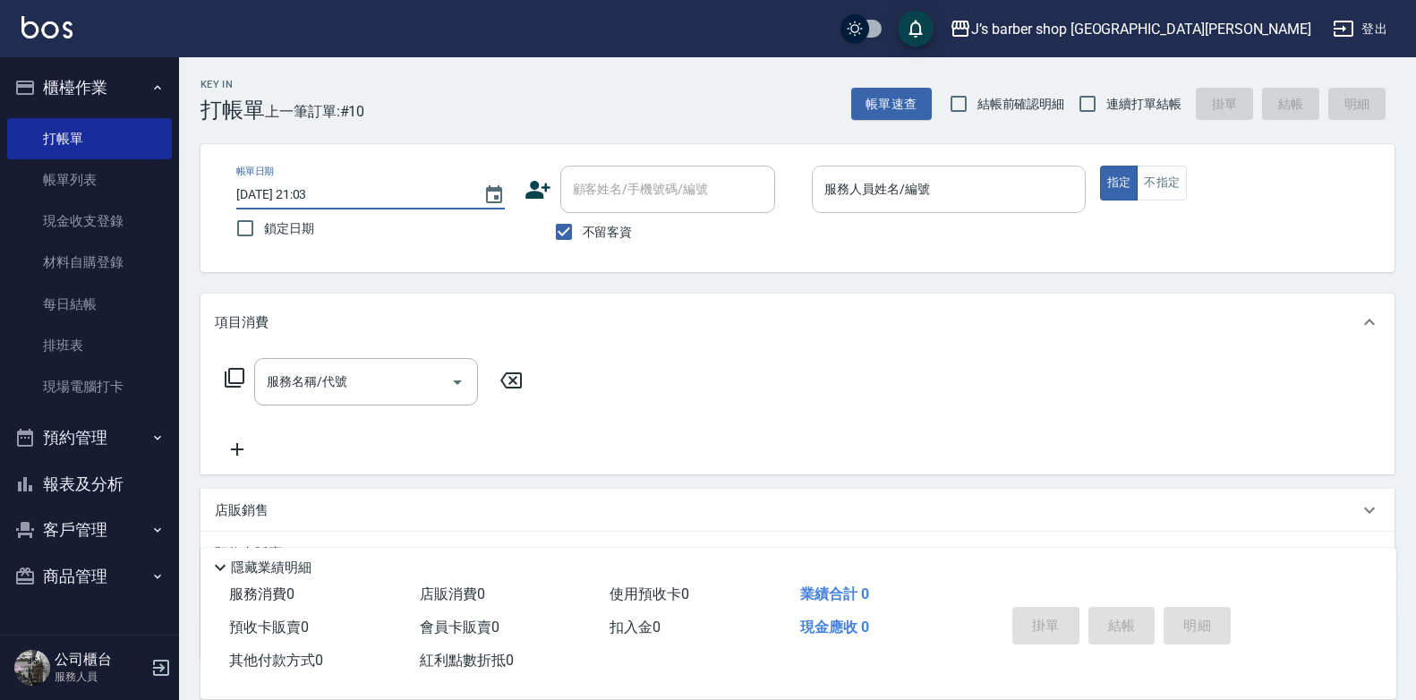
click at [960, 197] on input "服務人員姓名/編號" at bounding box center [949, 189] width 258 height 31
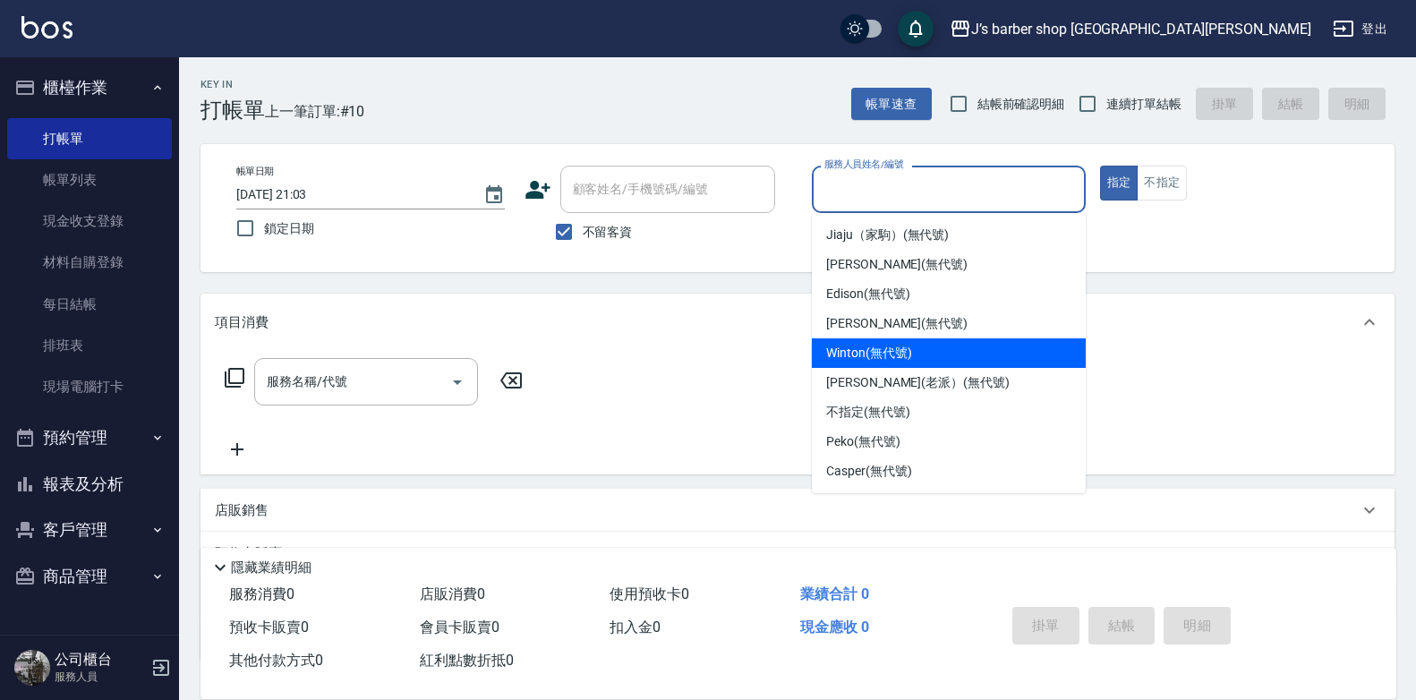
click at [902, 345] on span "Winton (無代號)" at bounding box center [868, 353] width 85 height 19
type input "Winton(無代號)"
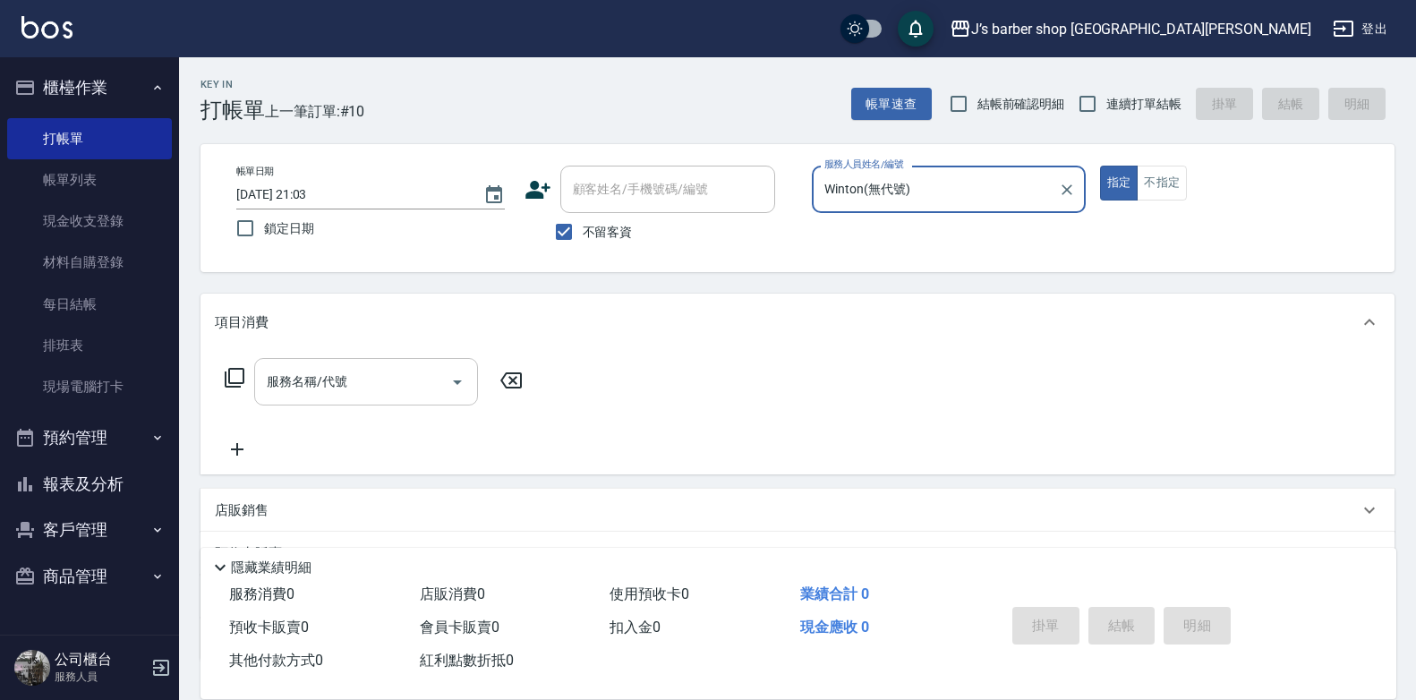
click at [345, 386] on input "服務名稱/代號" at bounding box center [352, 381] width 181 height 31
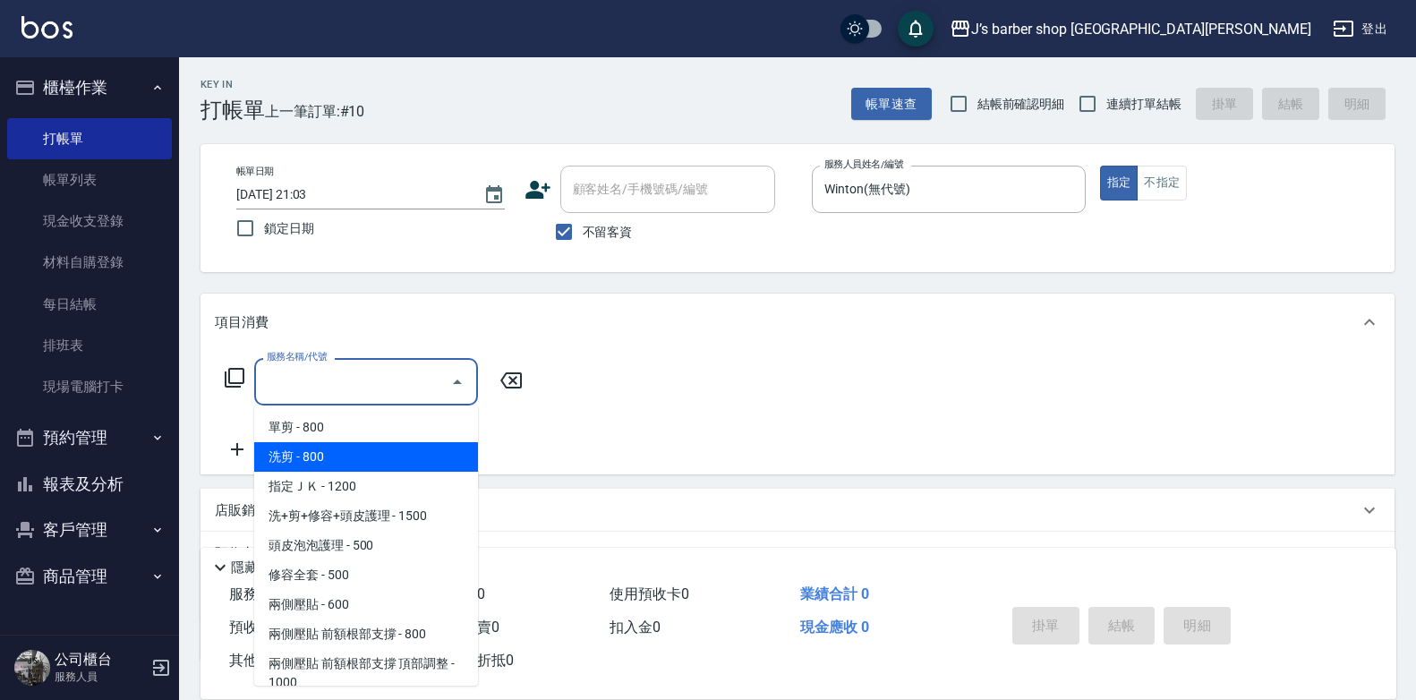
click at [360, 445] on span "洗剪 - 800" at bounding box center [366, 457] width 224 height 30
type input "洗剪(101)"
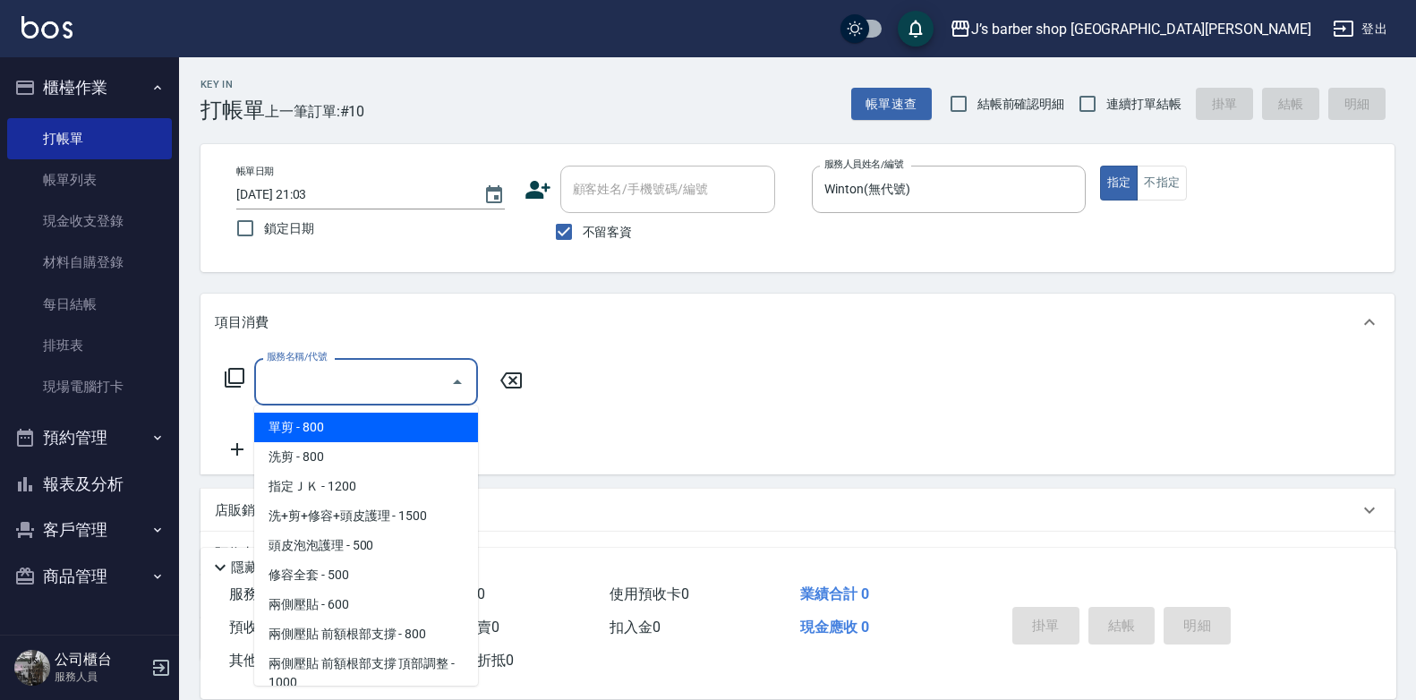
click at [329, 381] on input "服務名稱/代號" at bounding box center [352, 381] width 181 height 31
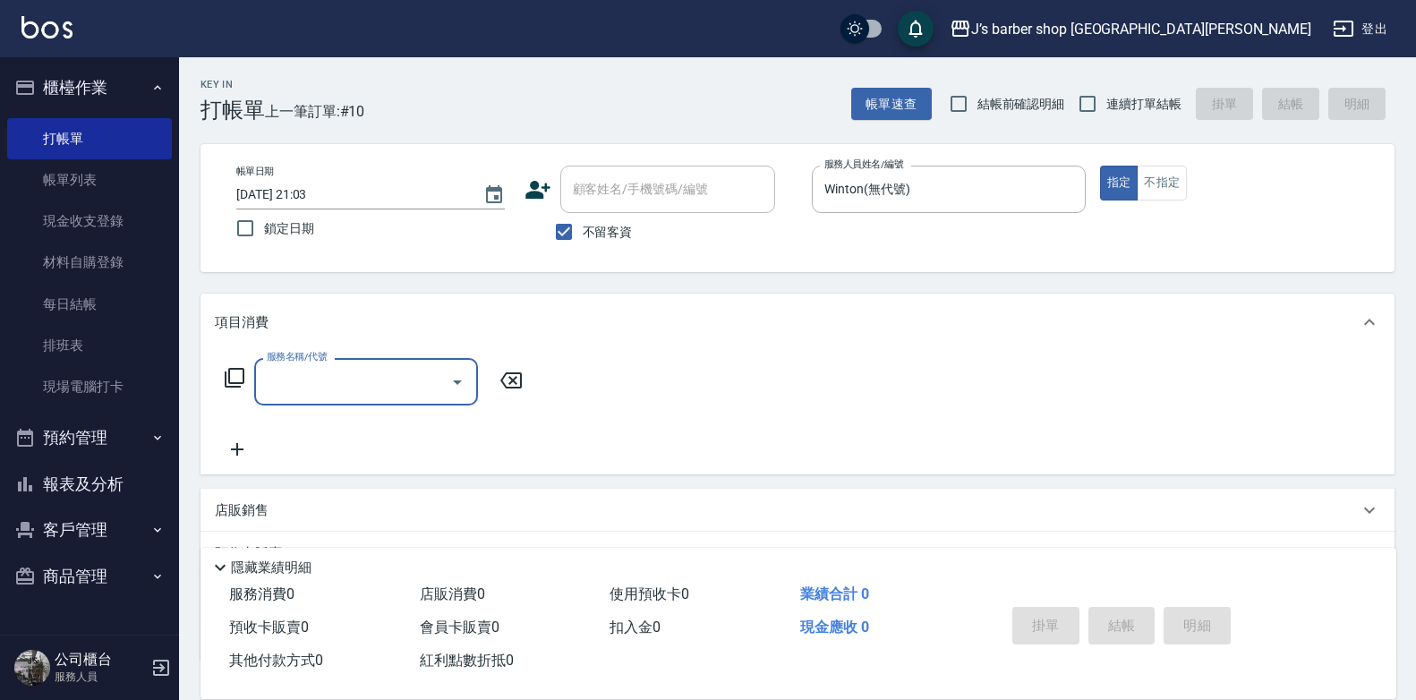
click at [369, 373] on input "服務名稱/代號" at bounding box center [352, 381] width 181 height 31
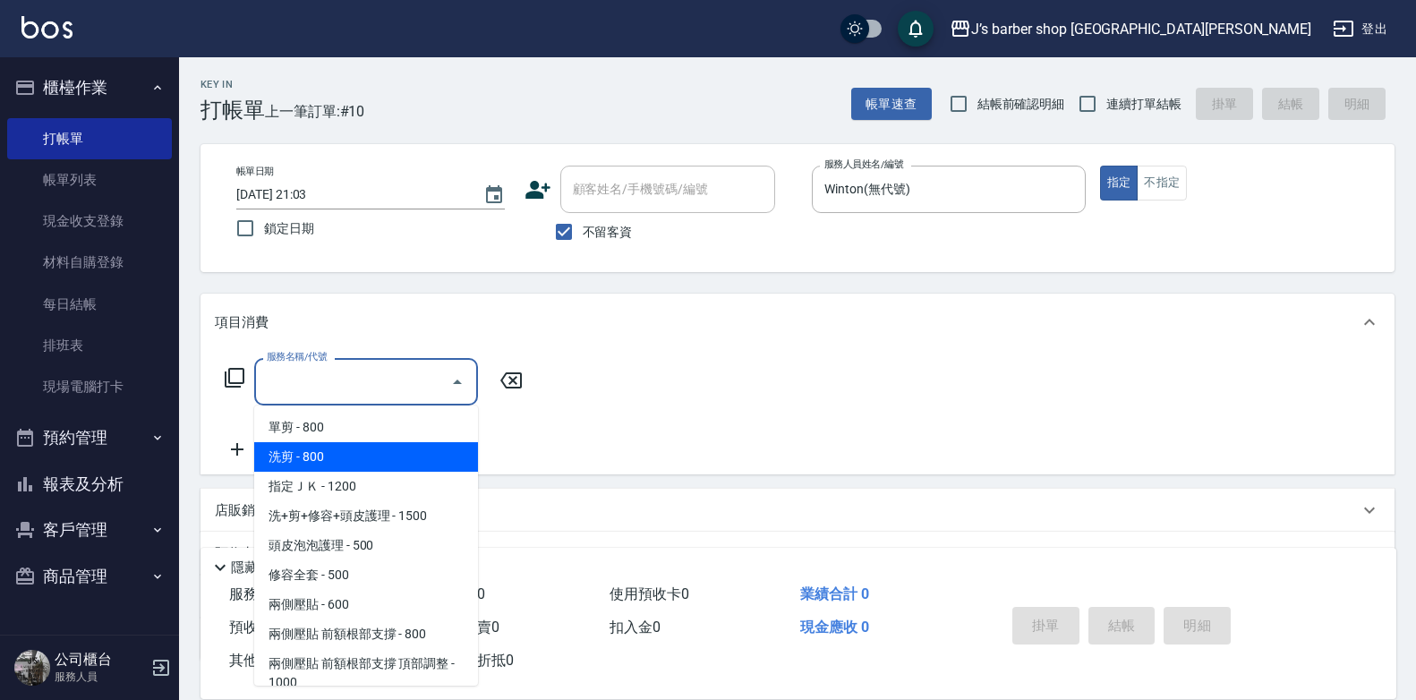
click at [393, 459] on span "洗剪 - 800" at bounding box center [366, 457] width 224 height 30
type input "洗剪(101)"
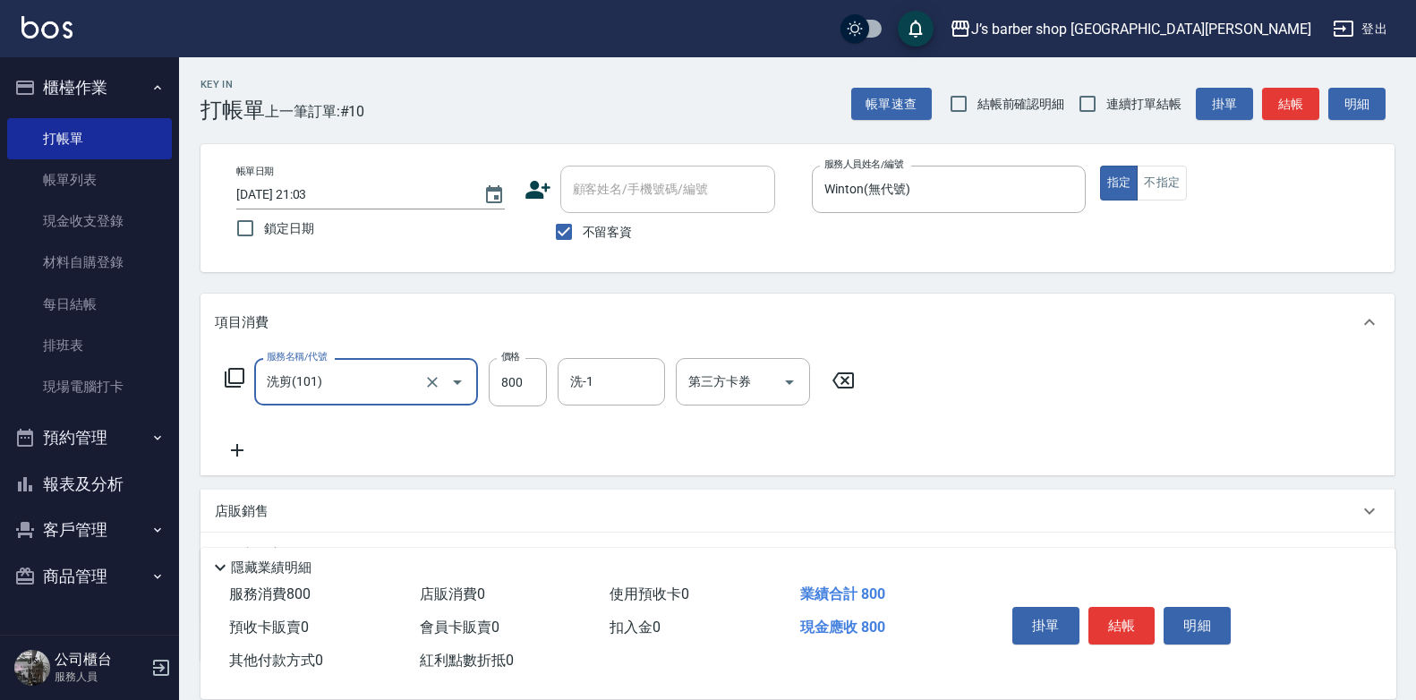
click at [302, 192] on input "2025/10/11 21:03" at bounding box center [350, 195] width 229 height 30
click at [305, 191] on input "2025/10/11 21:03" at bounding box center [350, 195] width 229 height 30
type input "2025/10/11 04:03"
click at [585, 377] on input "洗-1" at bounding box center [611, 381] width 91 height 31
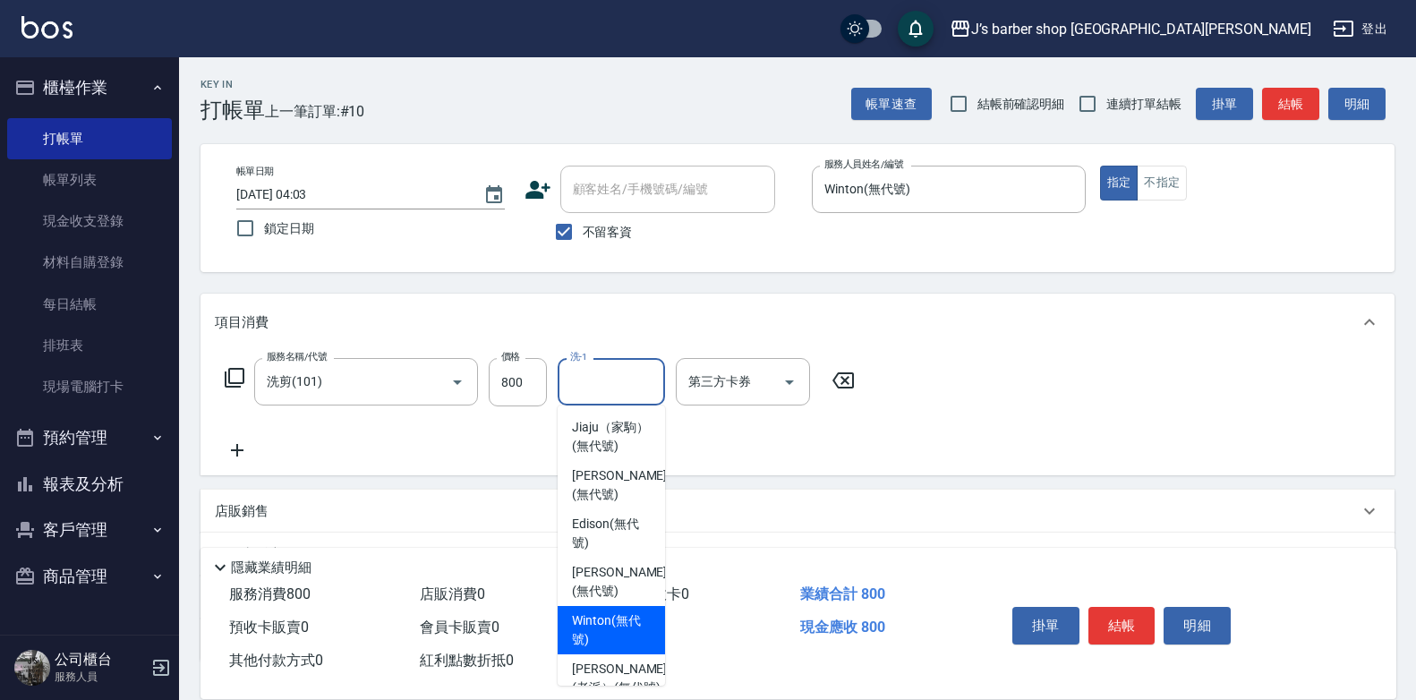
click at [610, 649] on span "Winton (無代號)" at bounding box center [611, 630] width 79 height 38
type input "Winton(無代號)"
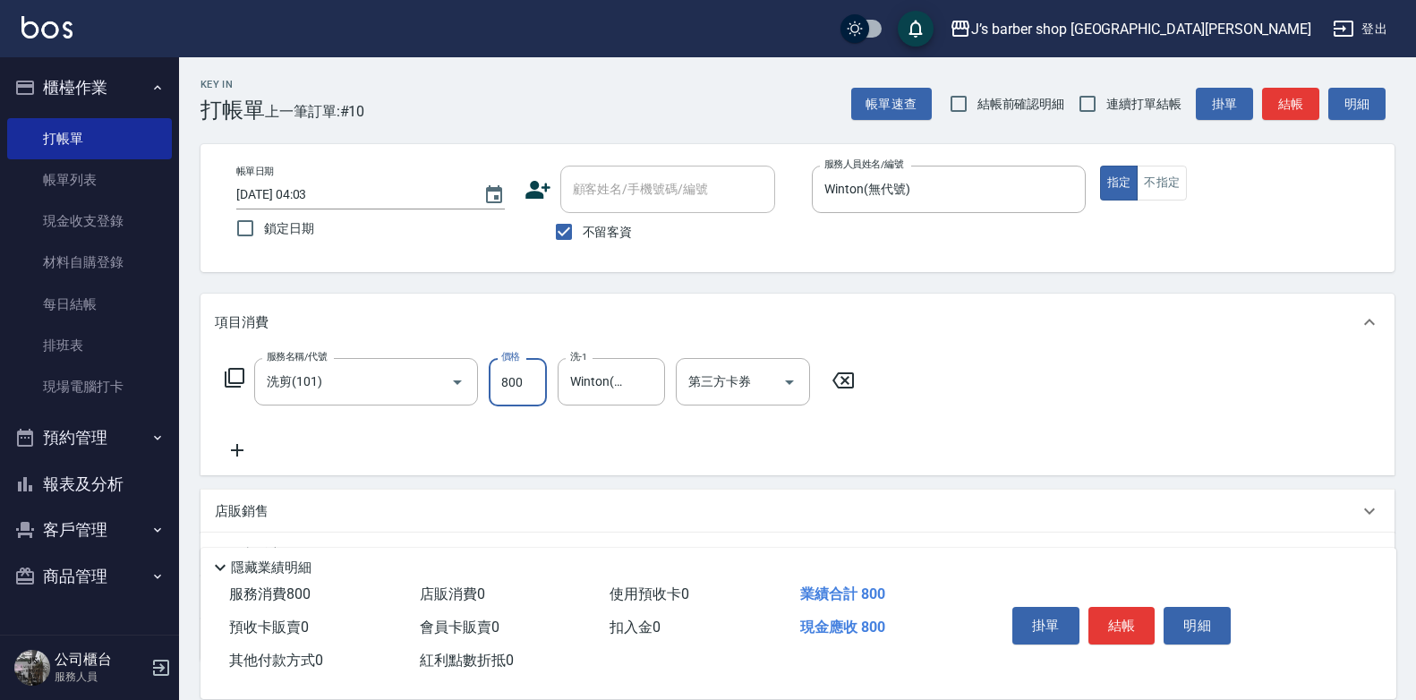
click at [538, 388] on input "800" at bounding box center [518, 382] width 58 height 48
type input "700"
click at [1108, 610] on button "結帳" at bounding box center [1121, 626] width 67 height 38
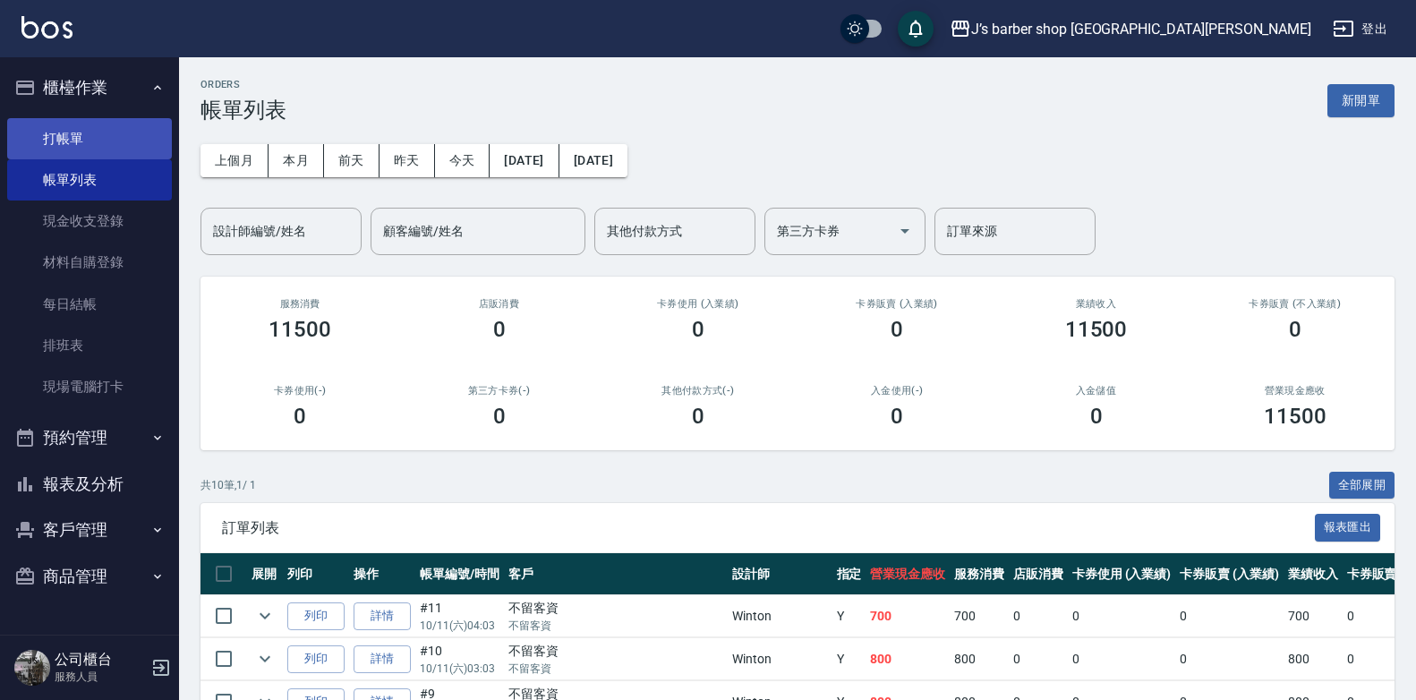
click at [90, 138] on link "打帳單" at bounding box center [89, 138] width 165 height 41
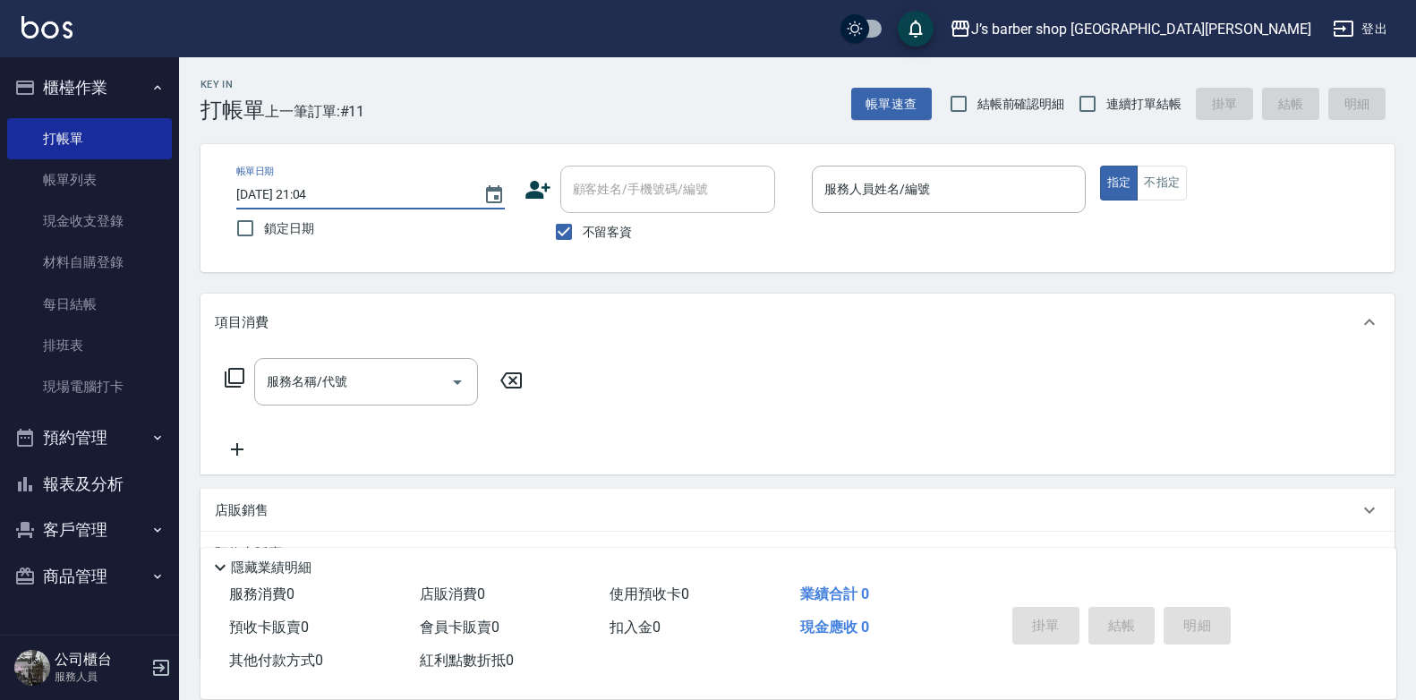
click at [317, 192] on input "2025/10/11 21:04" at bounding box center [350, 195] width 229 height 30
type input "2025/10/11 05:04"
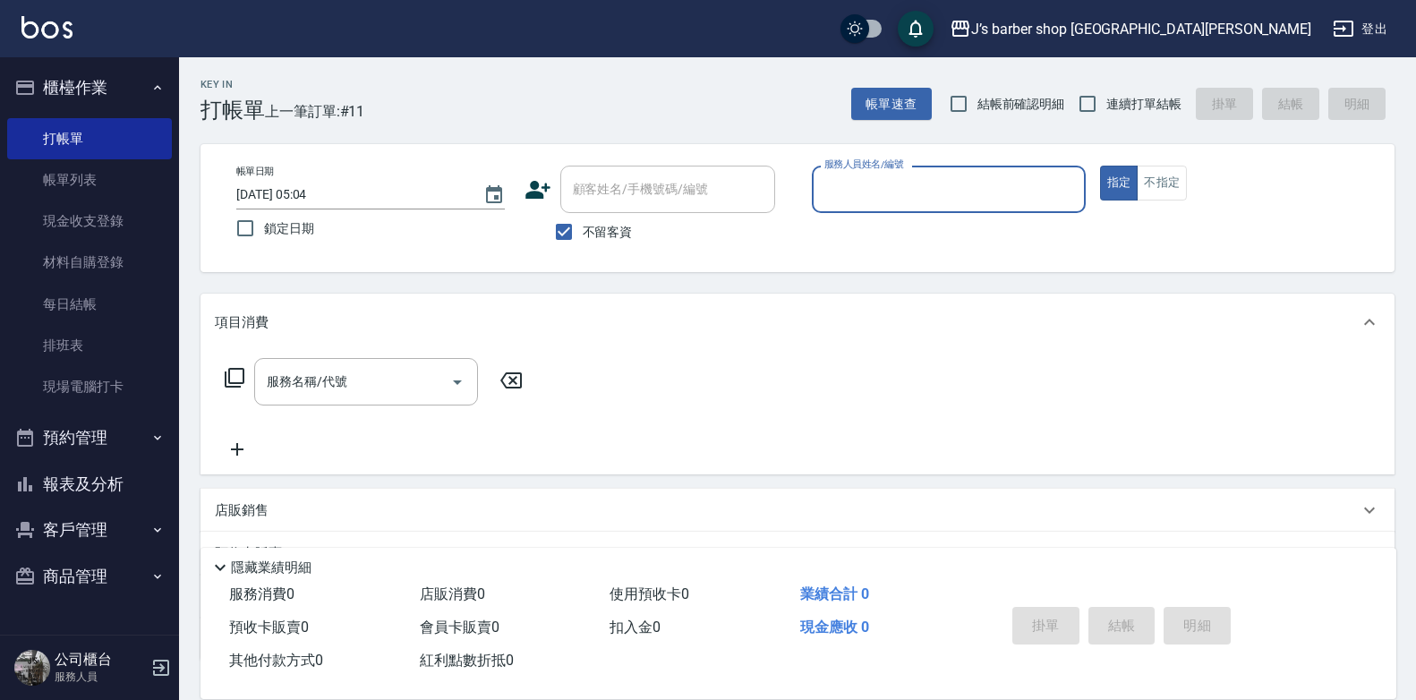
click at [956, 185] on input "服務人員姓名/編號" at bounding box center [949, 189] width 258 height 31
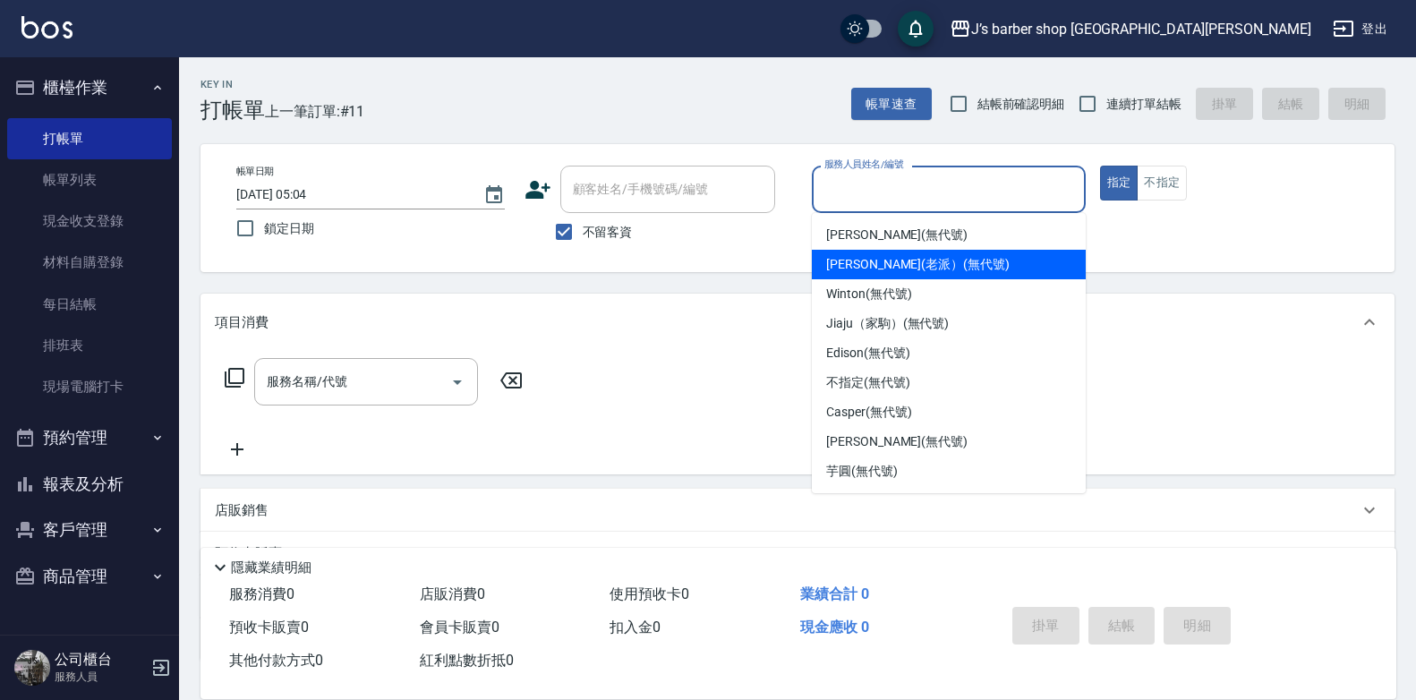
click at [904, 294] on span "Winton (無代號)" at bounding box center [868, 294] width 85 height 19
type input "Winton(無代號)"
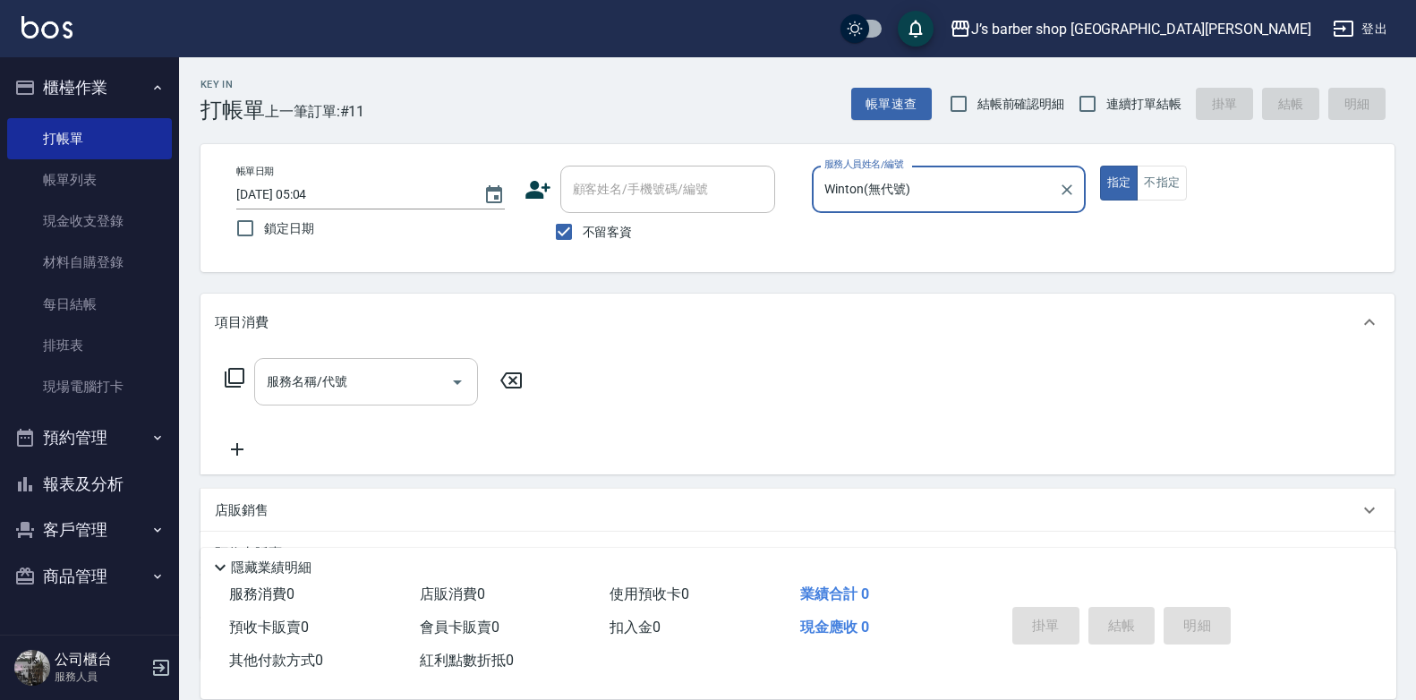
click at [373, 381] on input "服務名稱/代號" at bounding box center [352, 381] width 181 height 31
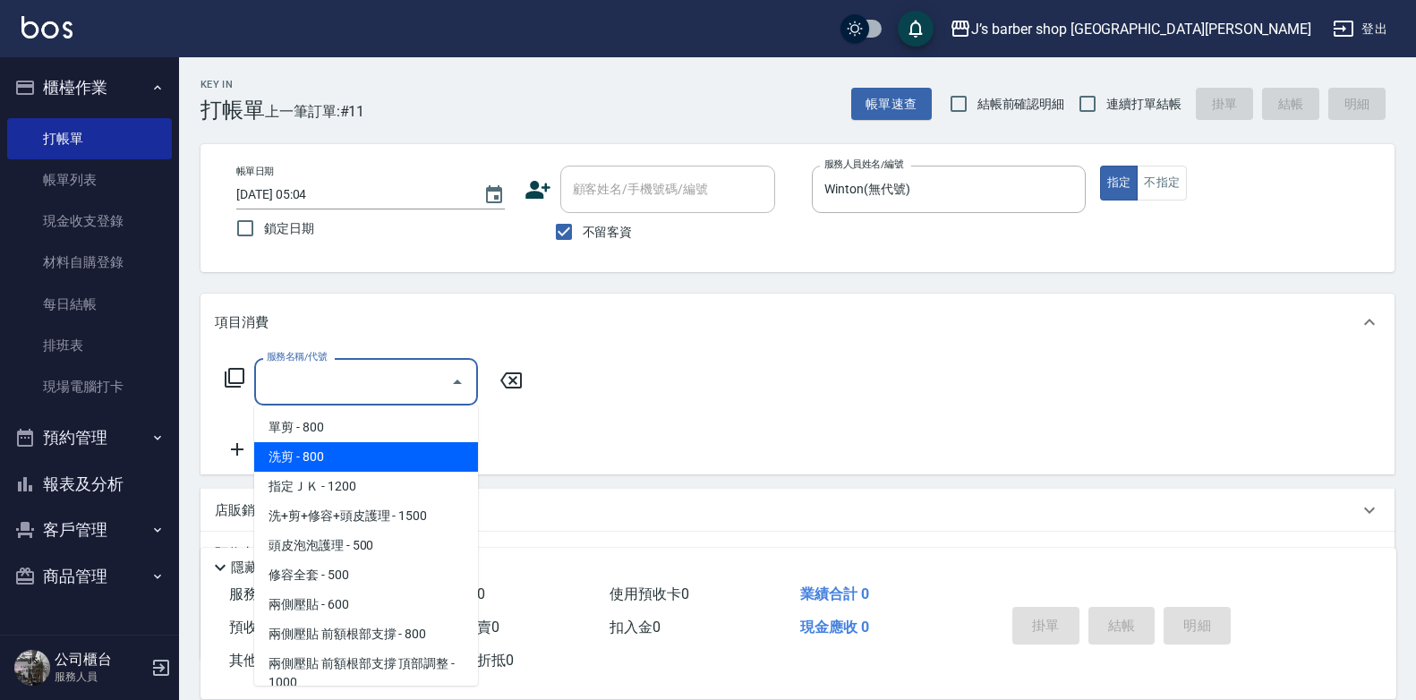
click at [380, 454] on span "洗剪 - 800" at bounding box center [366, 457] width 224 height 30
type input "洗剪(101)"
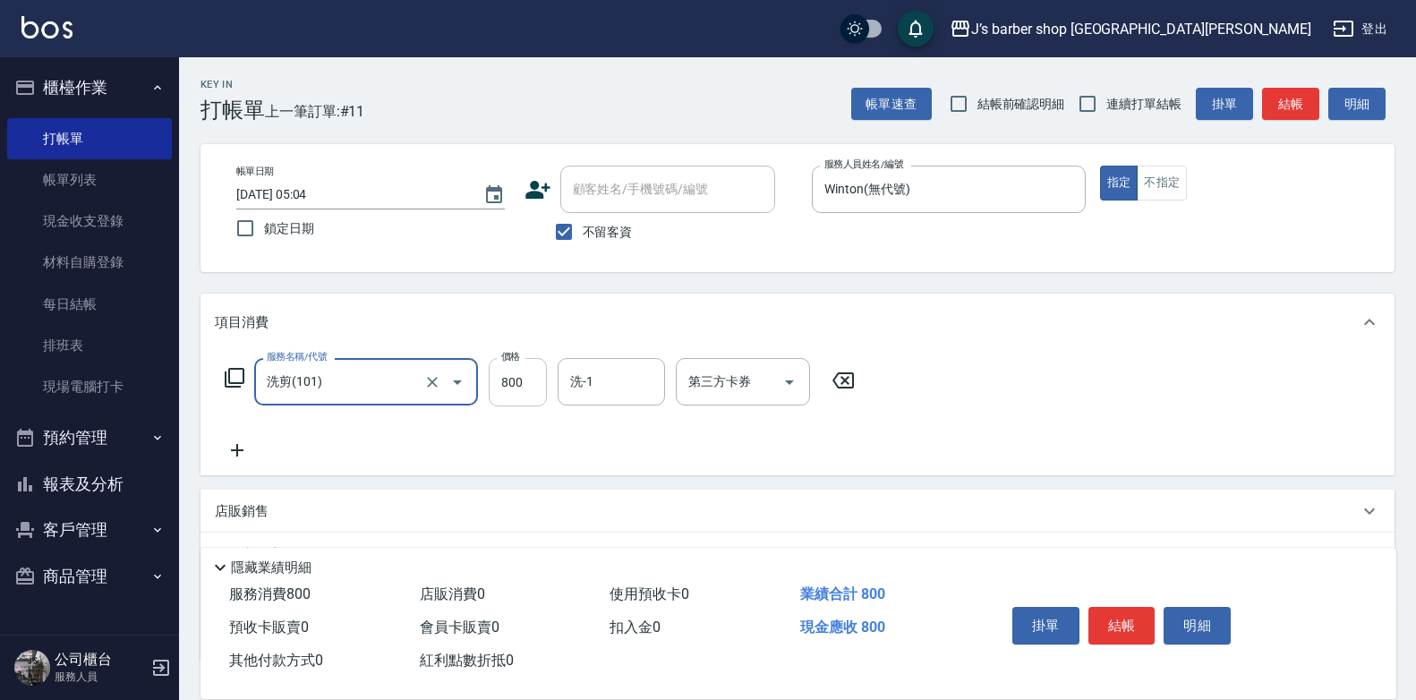
click at [521, 375] on input "800" at bounding box center [518, 382] width 58 height 48
type input "600"
click at [550, 448] on div "服務名稱/代號 洗剪(101) 服務名稱/代號 價格 600 價格 洗-1 洗-1 第三方卡券 第三方卡券" at bounding box center [540, 409] width 651 height 103
click at [587, 383] on input "洗-1" at bounding box center [611, 381] width 91 height 31
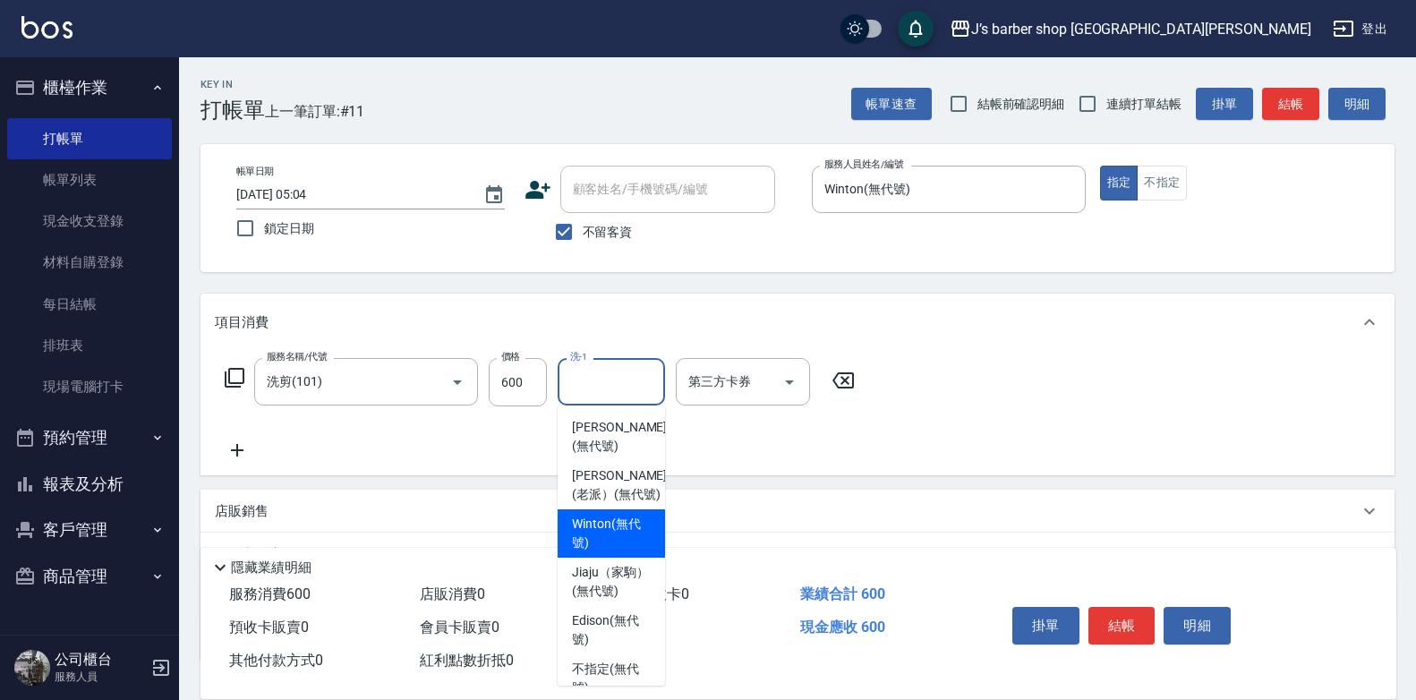
click at [588, 552] on span "Winton (無代號)" at bounding box center [611, 534] width 79 height 38
type input "Winton(無代號)"
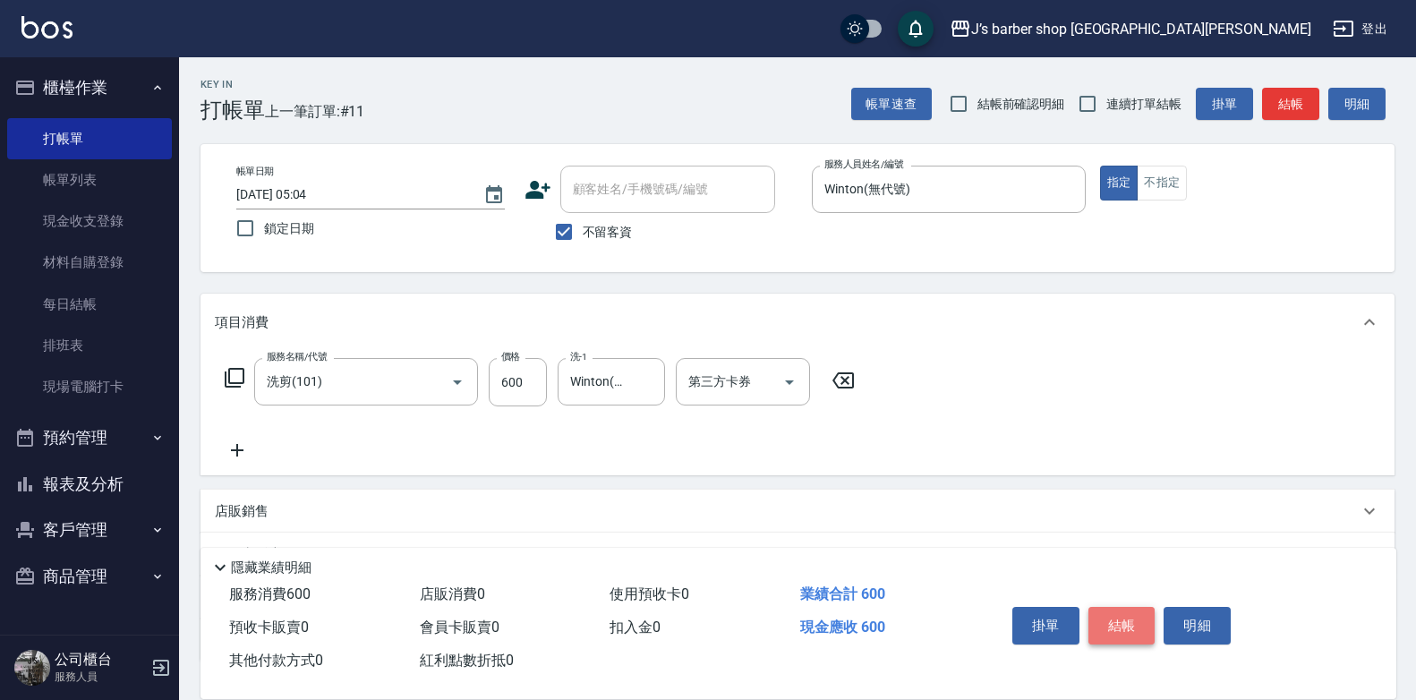
click at [1105, 610] on button "結帳" at bounding box center [1121, 626] width 67 height 38
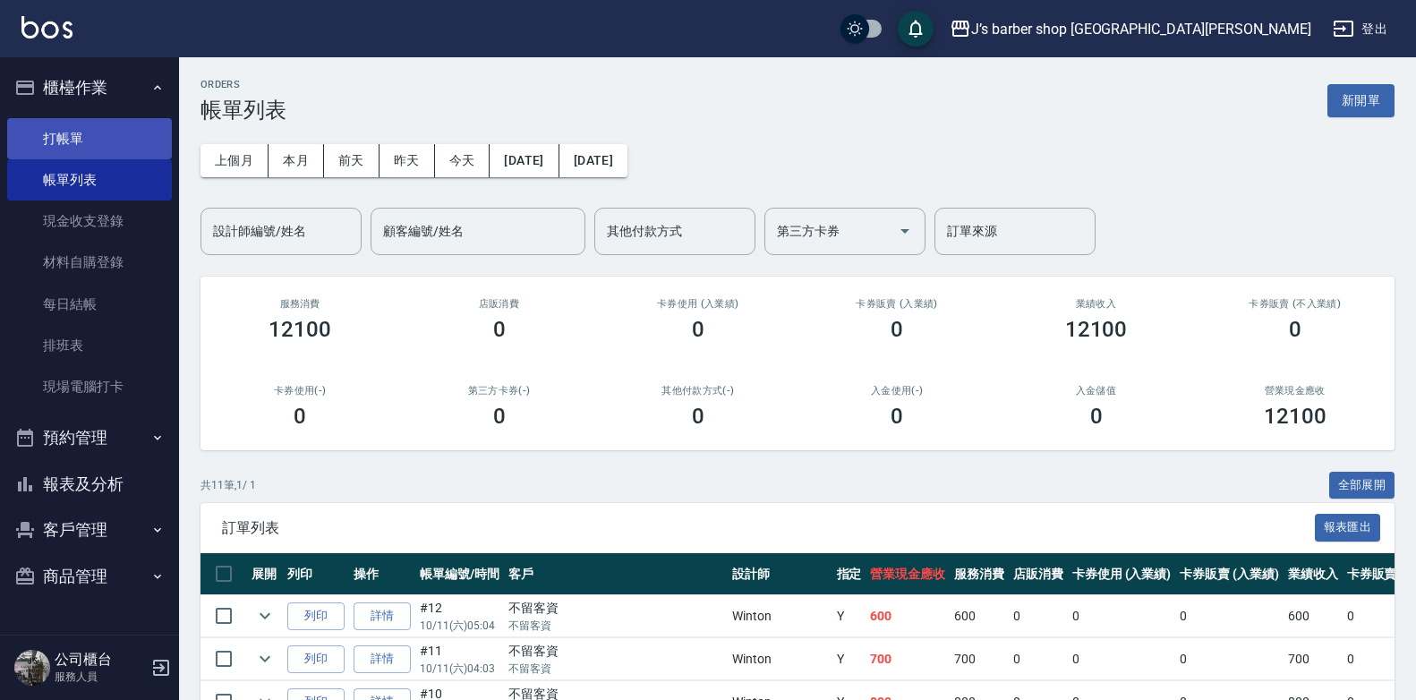
click at [127, 133] on link "打帳單" at bounding box center [89, 138] width 165 height 41
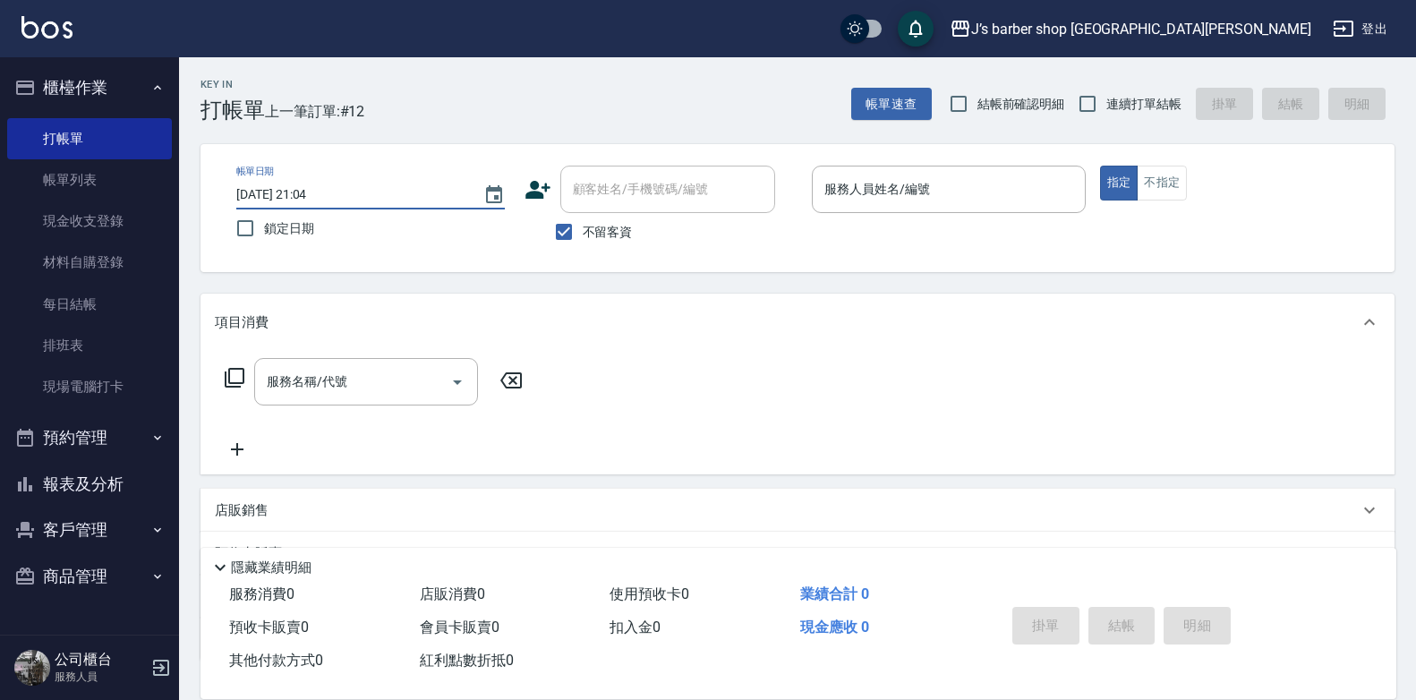
click at [311, 189] on input "2025/10/11 21:04" at bounding box center [350, 195] width 229 height 30
type input "2025/10/11 06:04"
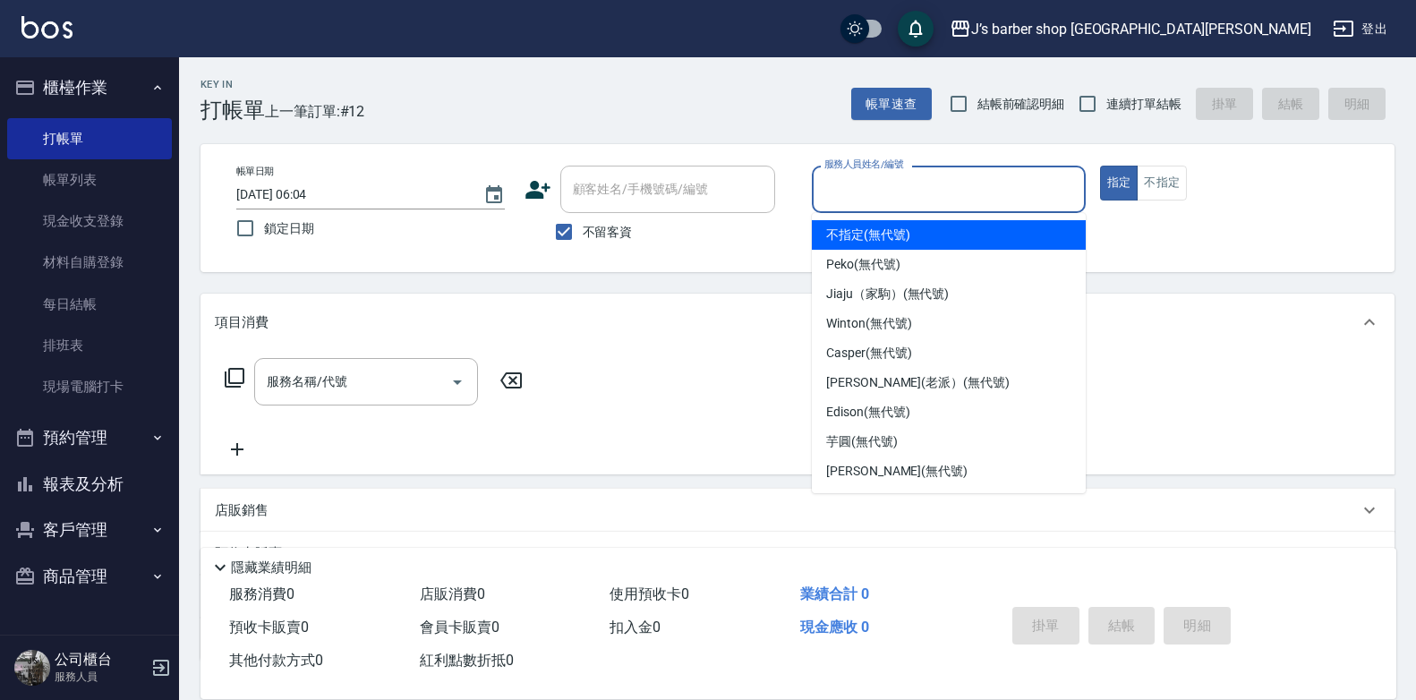
click at [891, 197] on input "服務人員姓名/編號" at bounding box center [949, 189] width 258 height 31
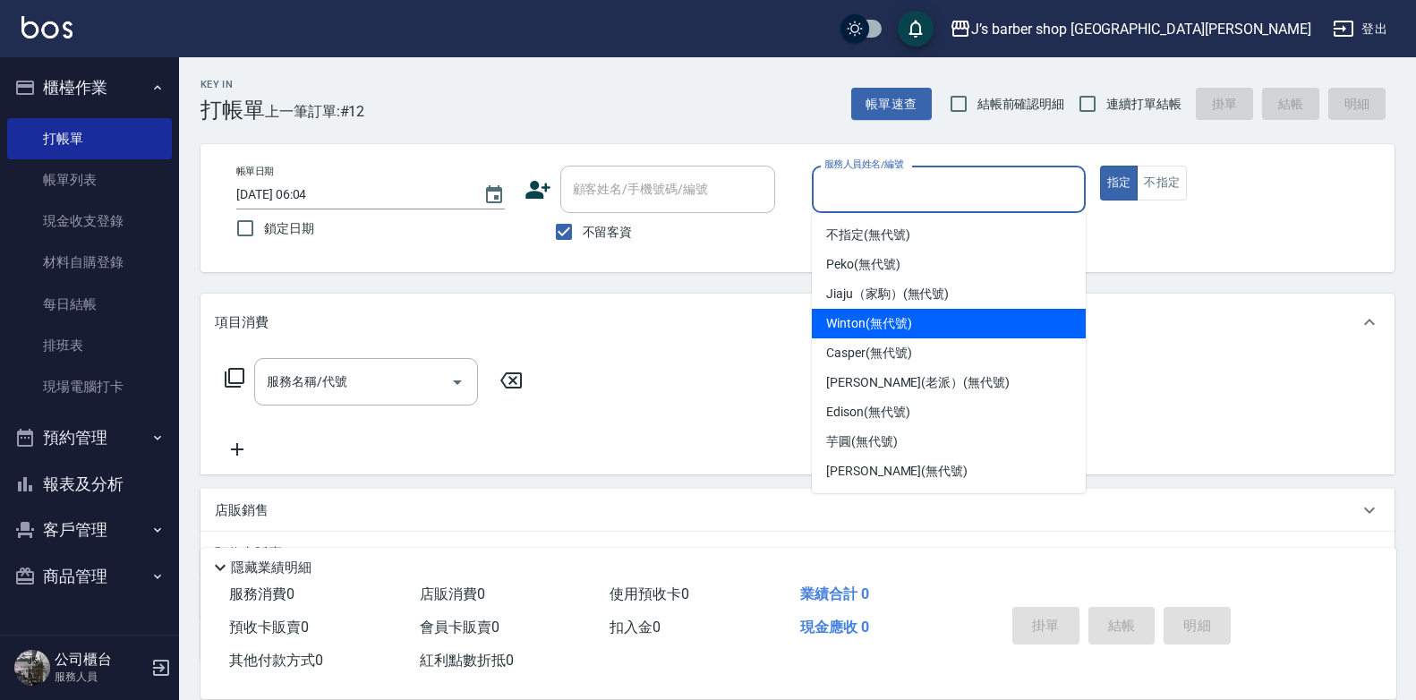
click at [869, 330] on span "Winton (無代號)" at bounding box center [868, 323] width 85 height 19
type input "Winton(無代號)"
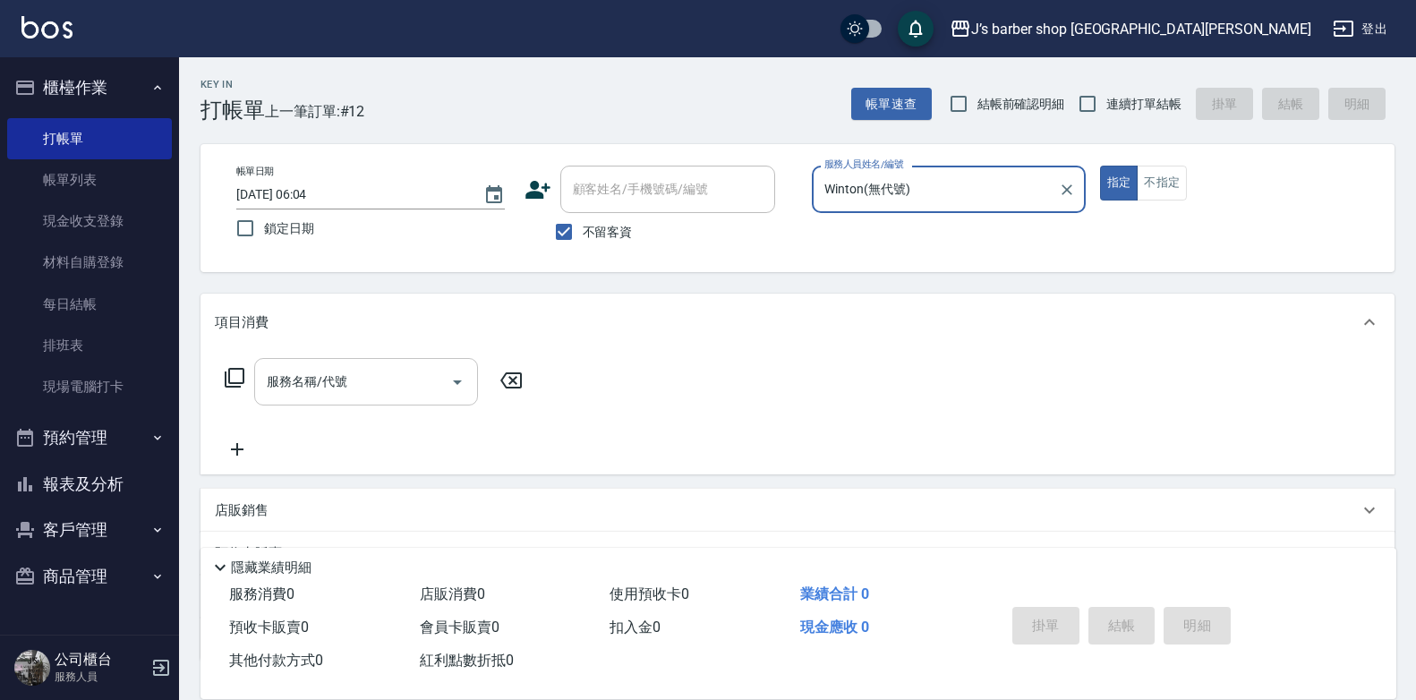
click at [429, 372] on input "服務名稱/代號" at bounding box center [352, 381] width 181 height 31
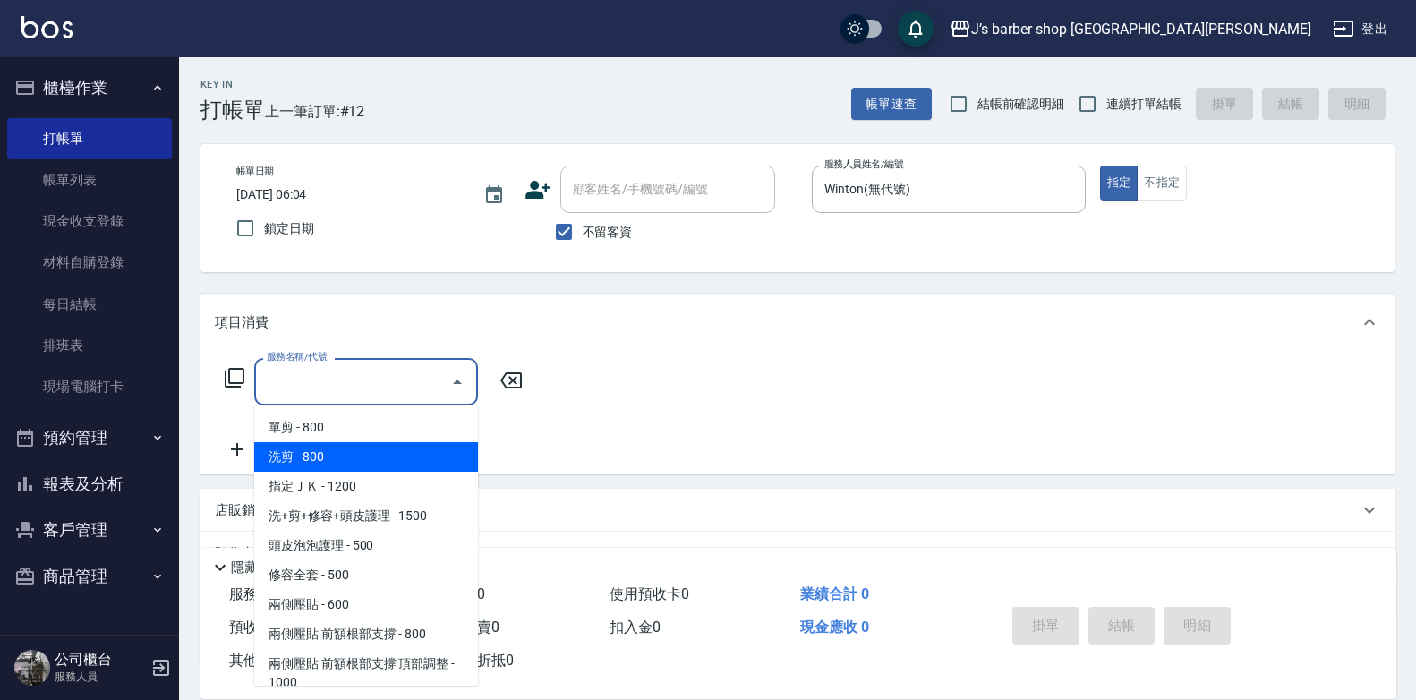
click at [382, 459] on span "洗剪 - 800" at bounding box center [366, 457] width 224 height 30
type input "洗剪(101)"
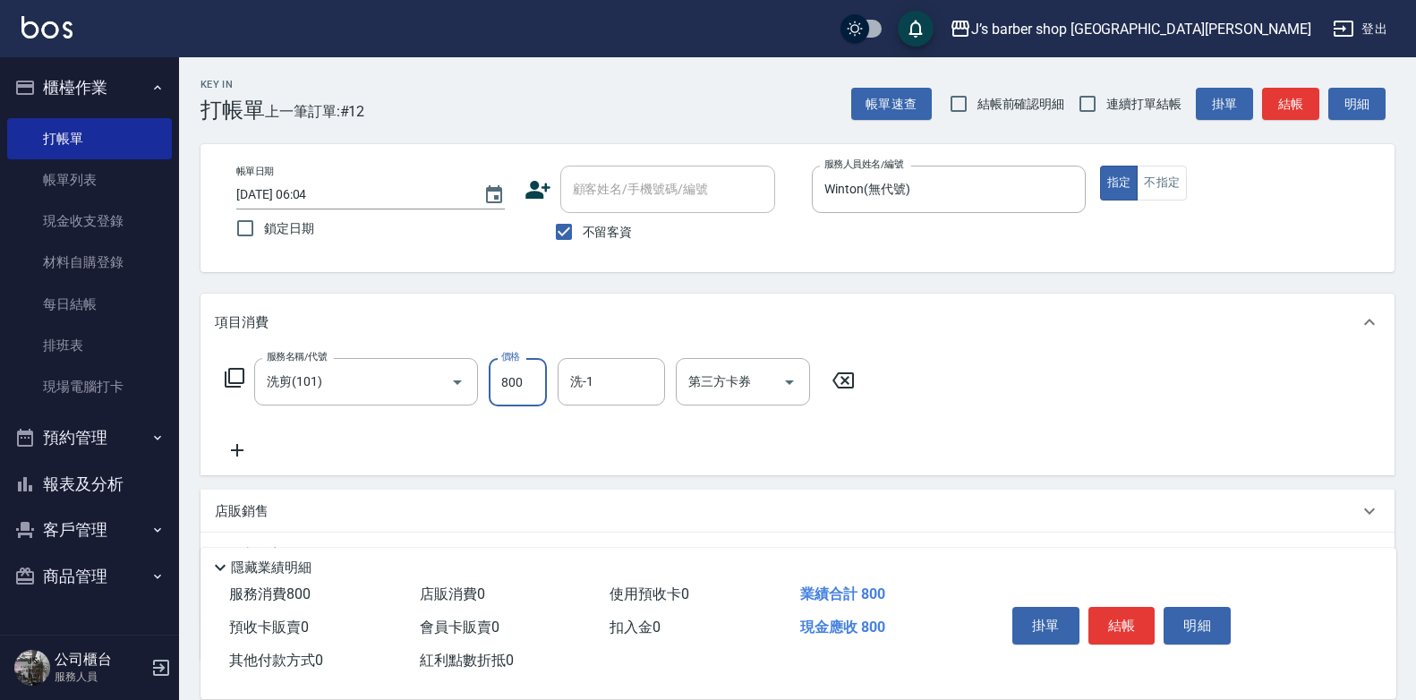
click at [511, 389] on input "800" at bounding box center [518, 382] width 58 height 48
type input "700"
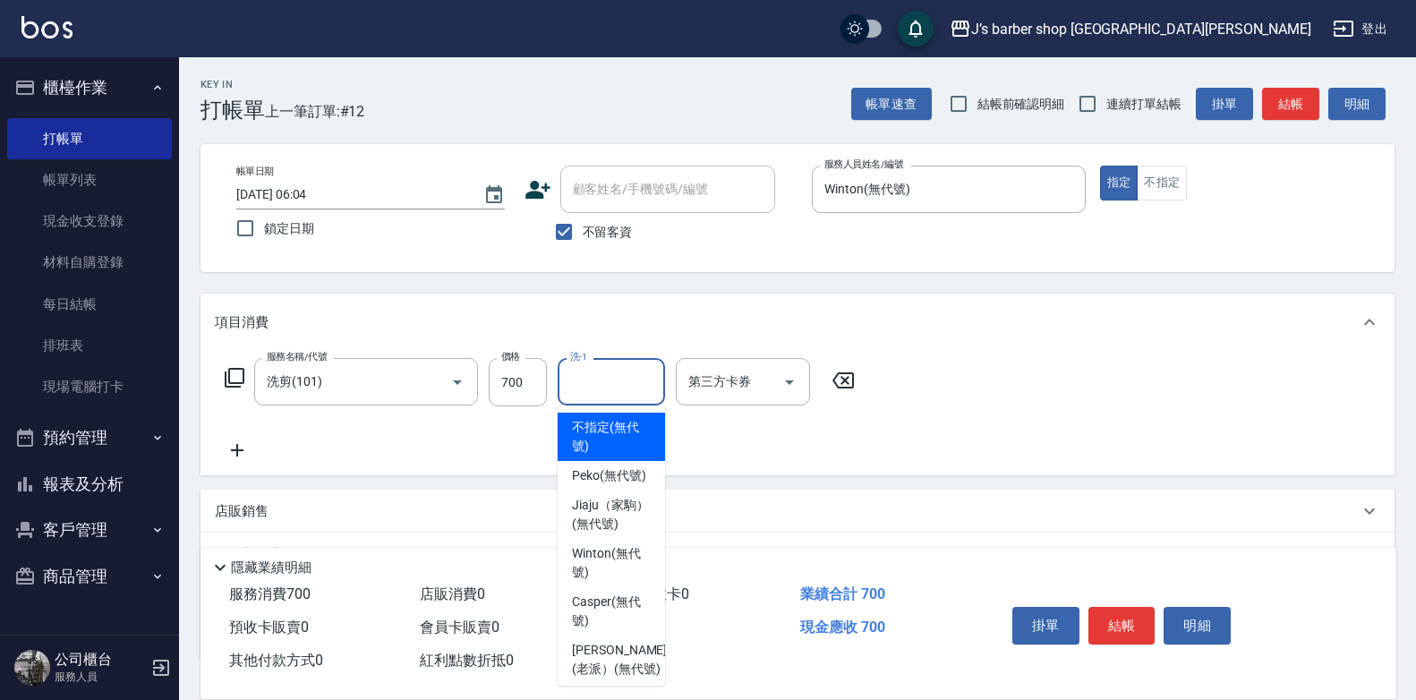
click at [621, 377] on input "洗-1" at bounding box center [611, 381] width 91 height 31
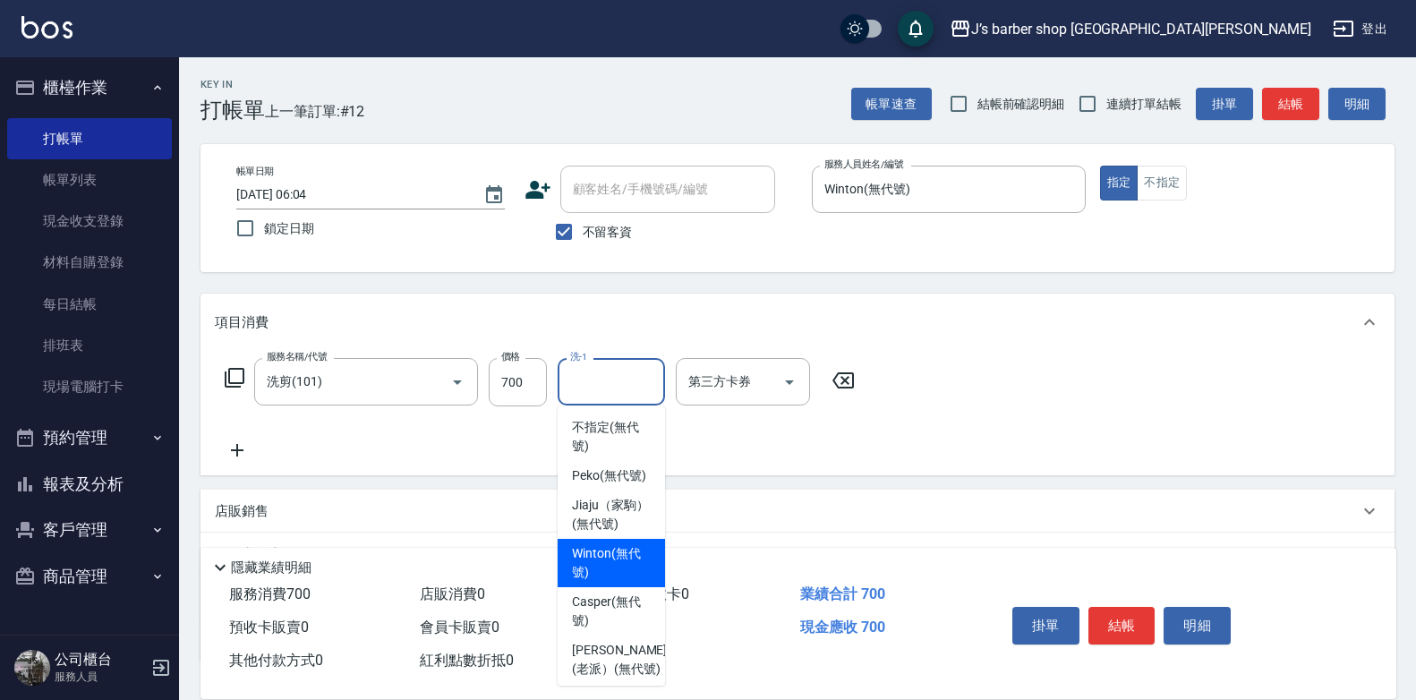
click at [610, 582] on span "Winton (無代號)" at bounding box center [611, 563] width 79 height 38
type input "Winton(無代號)"
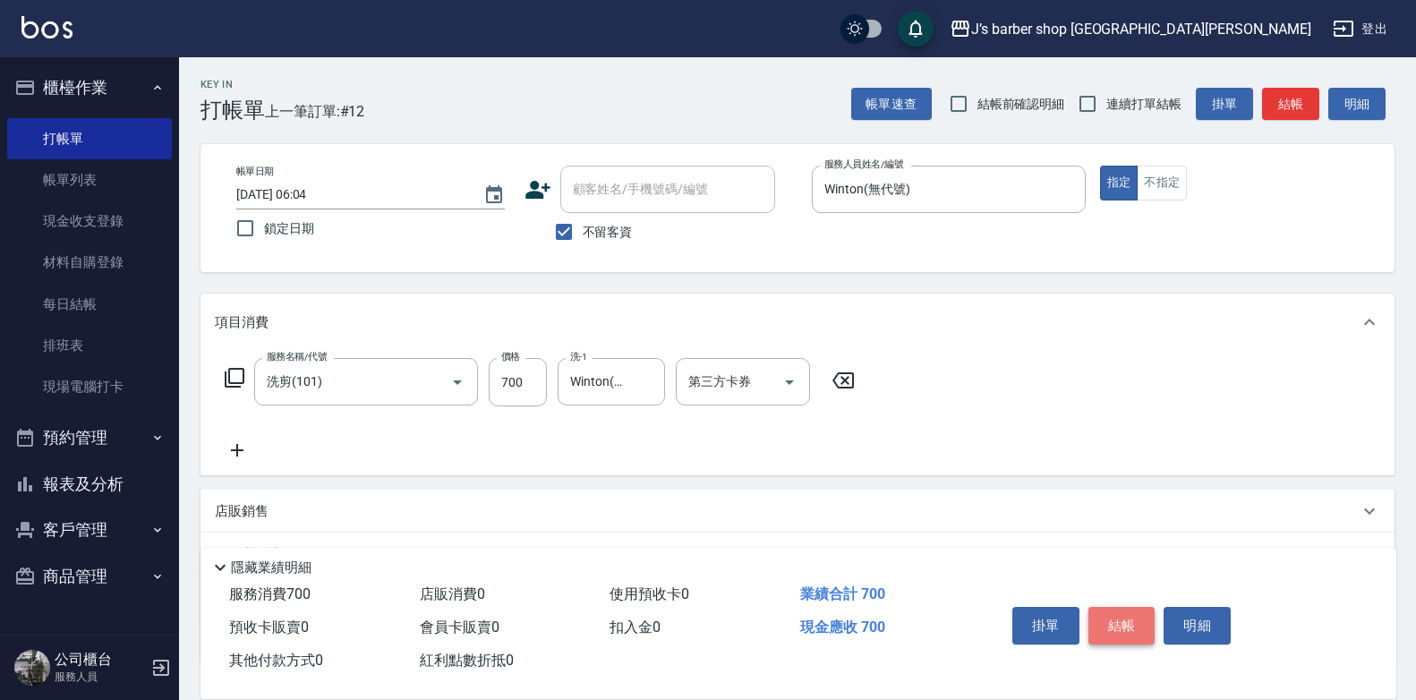
click at [1105, 608] on button "結帳" at bounding box center [1121, 626] width 67 height 38
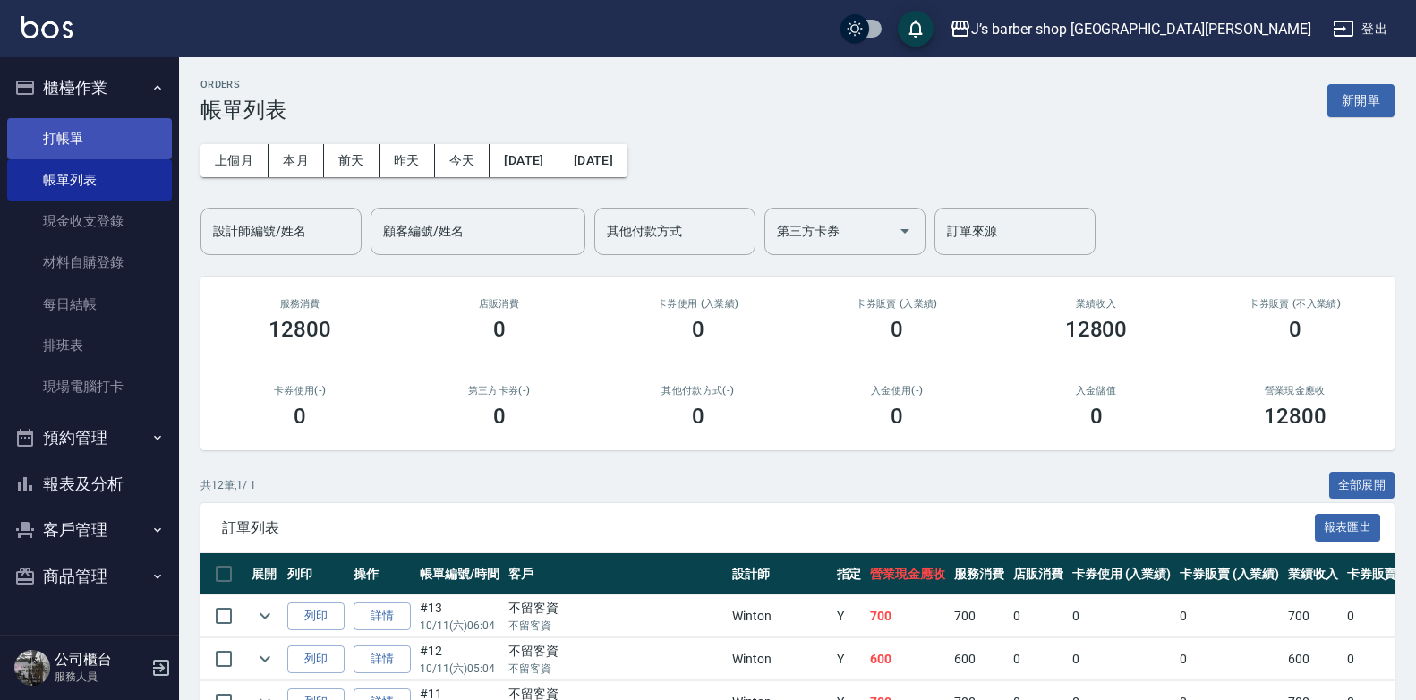
click at [137, 141] on link "打帳單" at bounding box center [89, 138] width 165 height 41
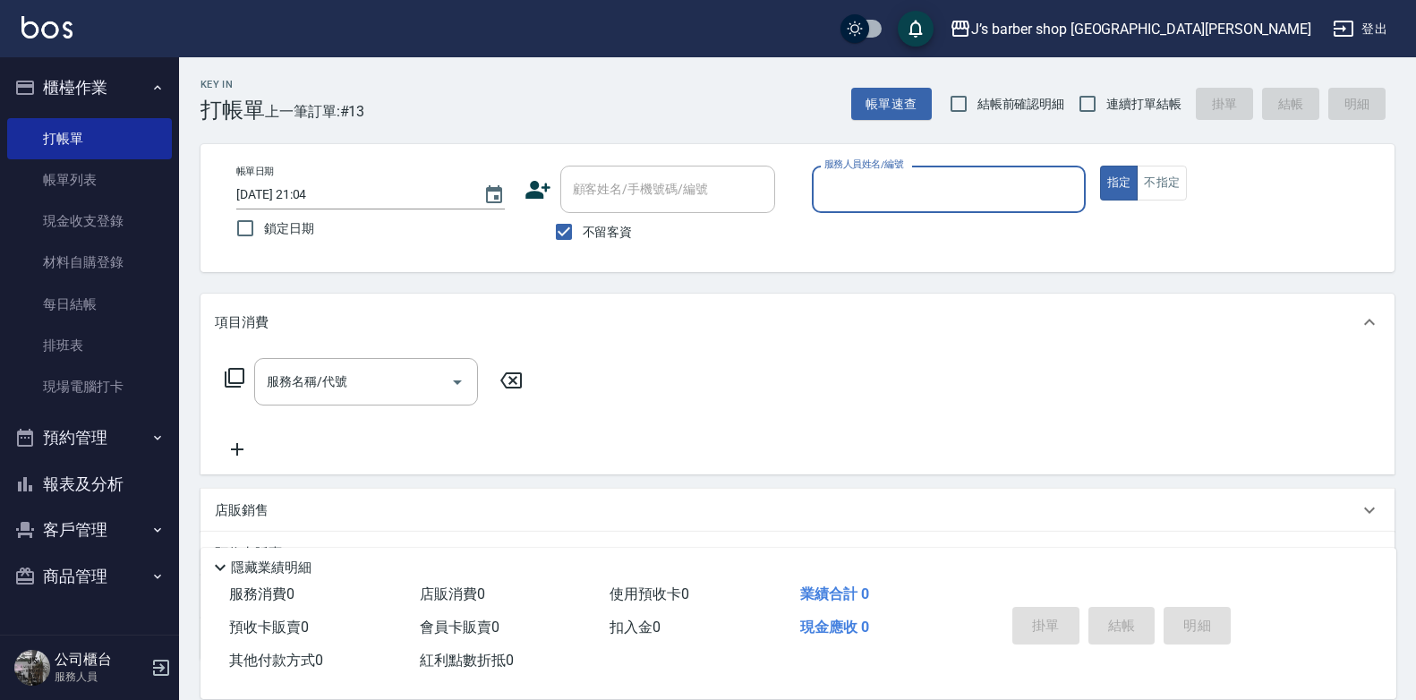
click at [316, 190] on input "2025/10/11 21:04" at bounding box center [350, 195] width 229 height 30
type input "2025/10/11 07:04"
click at [846, 186] on input "服務人員姓名/編號" at bounding box center [949, 189] width 258 height 31
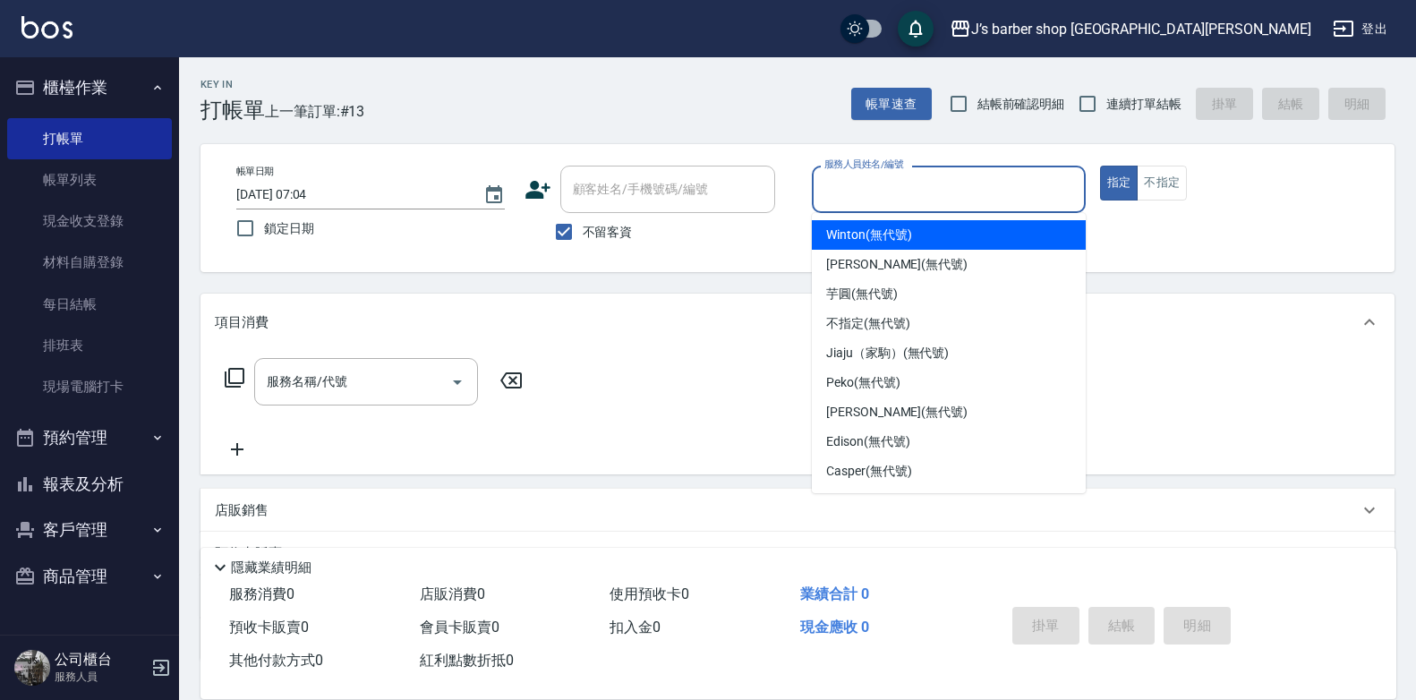
click at [896, 238] on span "Winton (無代號)" at bounding box center [868, 235] width 85 height 19
type input "Winton(無代號)"
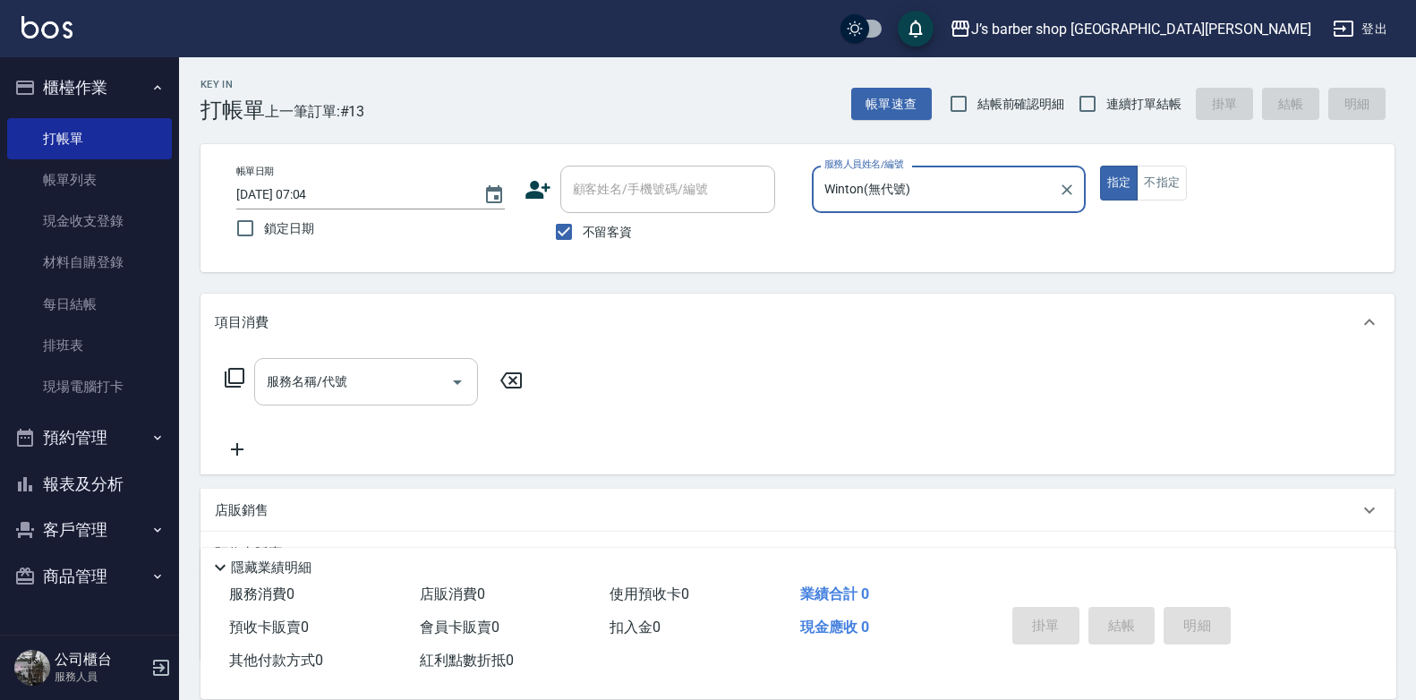
click at [417, 389] on input "服務名稱/代號" at bounding box center [352, 381] width 181 height 31
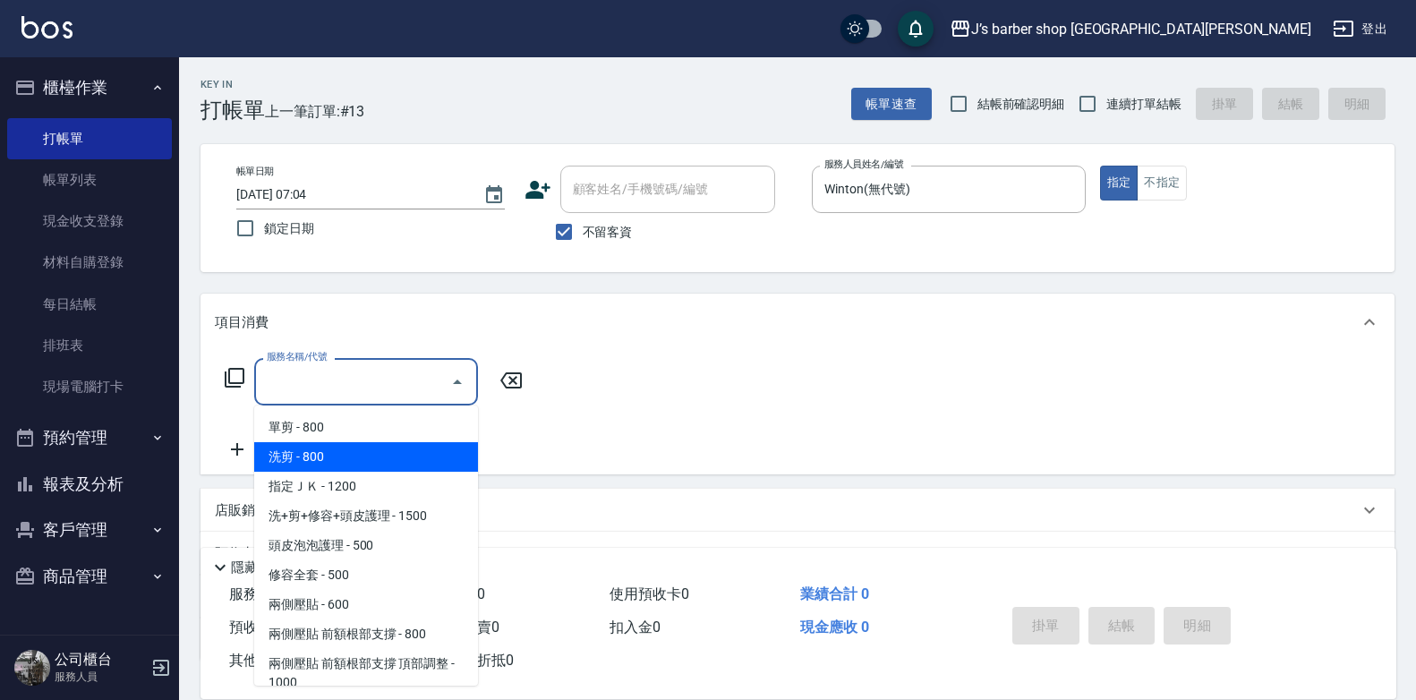
click at [384, 456] on span "洗剪 - 800" at bounding box center [366, 457] width 224 height 30
type input "洗剪(101)"
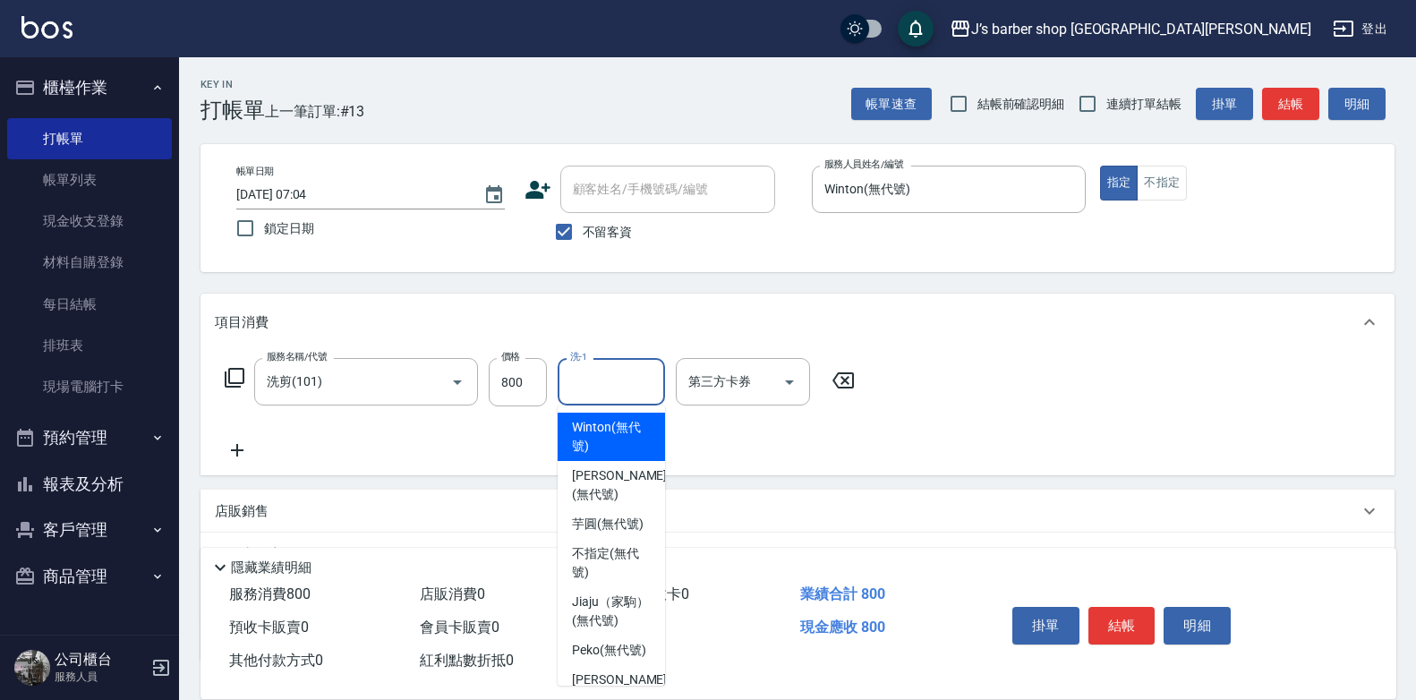
click at [597, 382] on input "洗-1" at bounding box center [611, 381] width 91 height 31
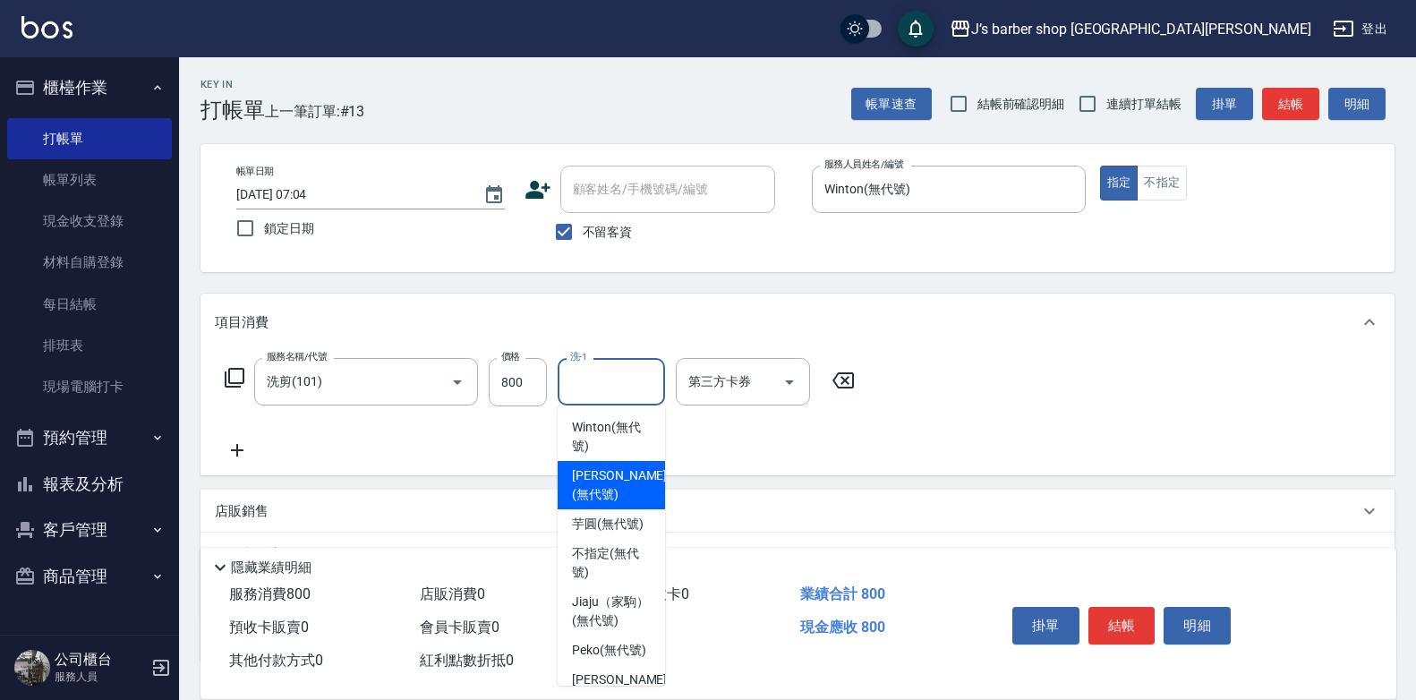
click at [619, 435] on span "Winton (無代號)" at bounding box center [611, 437] width 79 height 38
type input "Winton(無代號)"
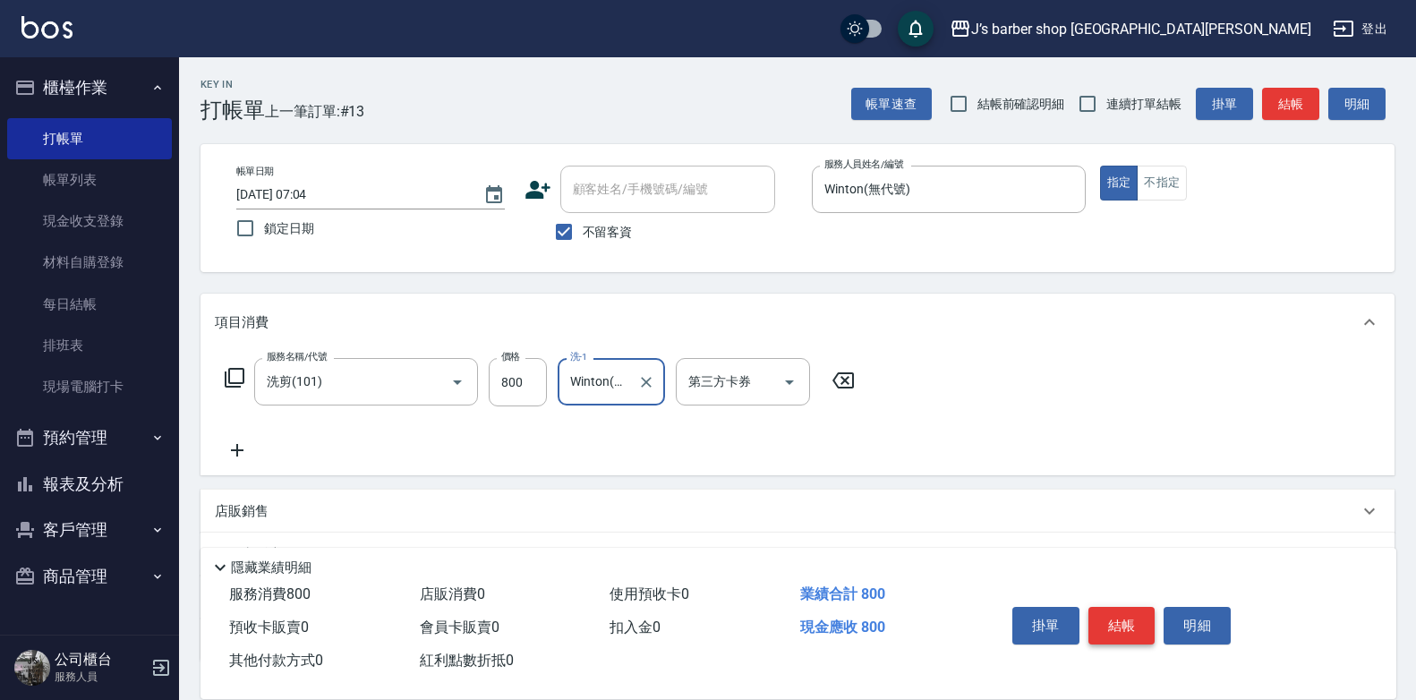
click at [1128, 611] on button "結帳" at bounding box center [1121, 626] width 67 height 38
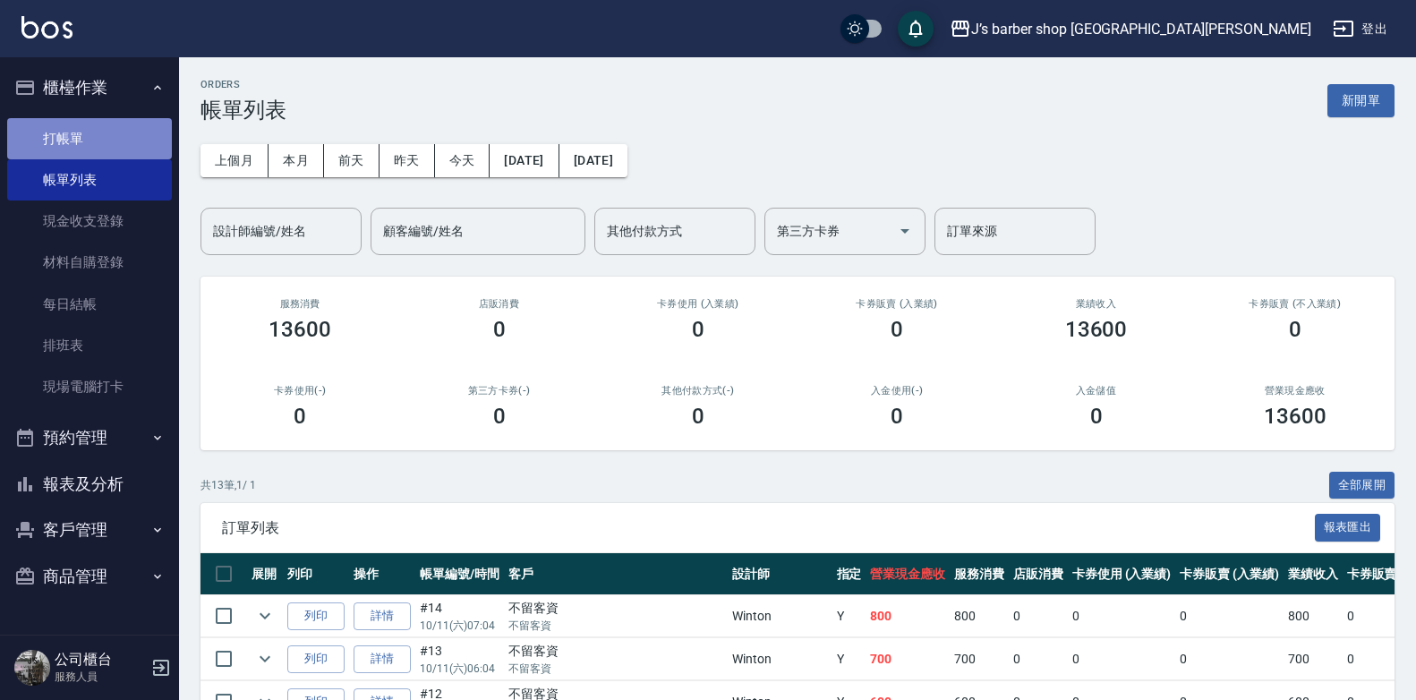
click at [126, 123] on link "打帳單" at bounding box center [89, 138] width 165 height 41
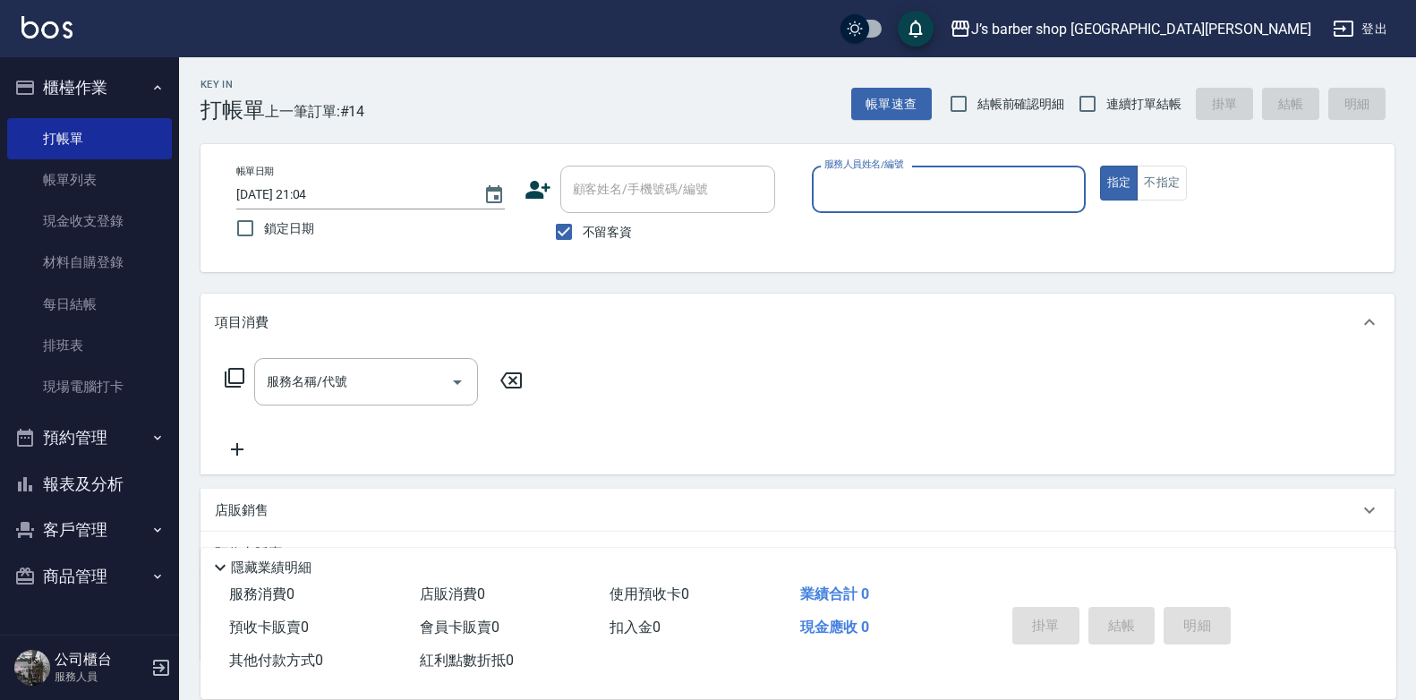
click at [312, 182] on input "2025/10/11 21:04" at bounding box center [350, 195] width 229 height 30
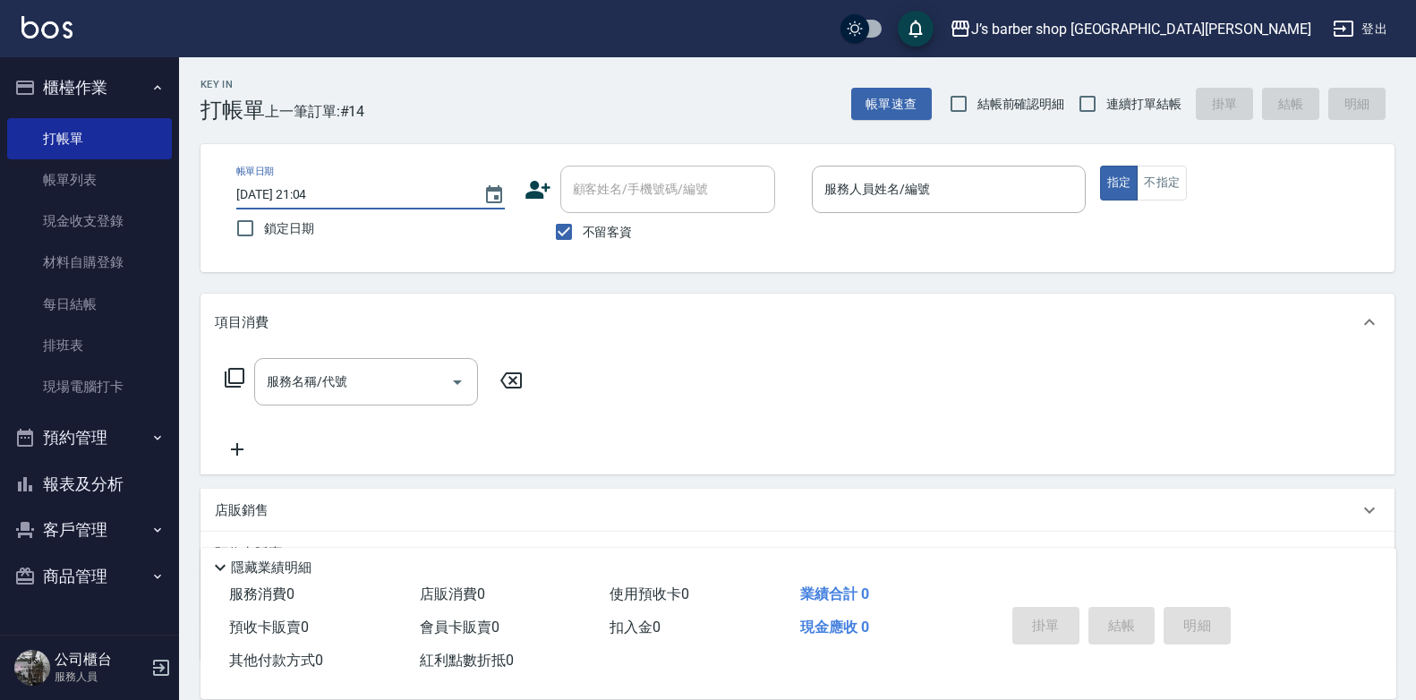
type input "2025/10/11 08:04"
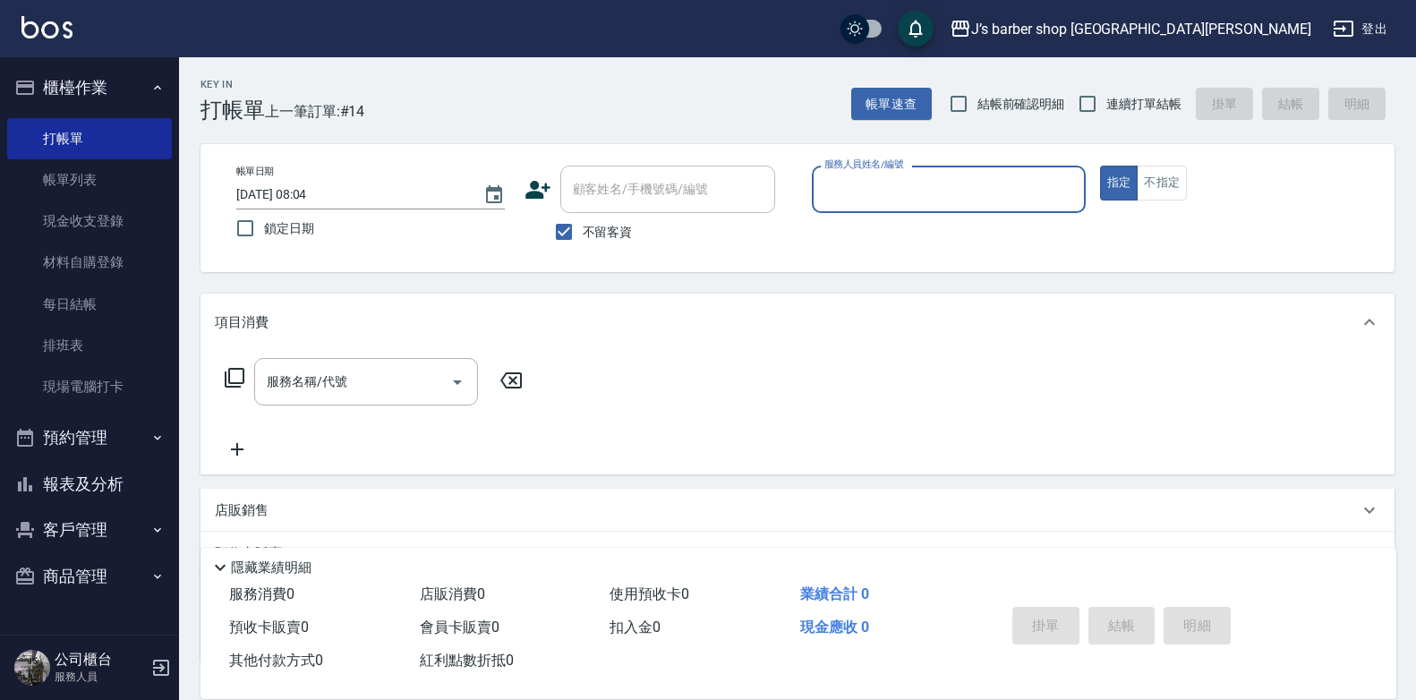
click at [909, 197] on input "服務人員姓名/編號" at bounding box center [949, 189] width 258 height 31
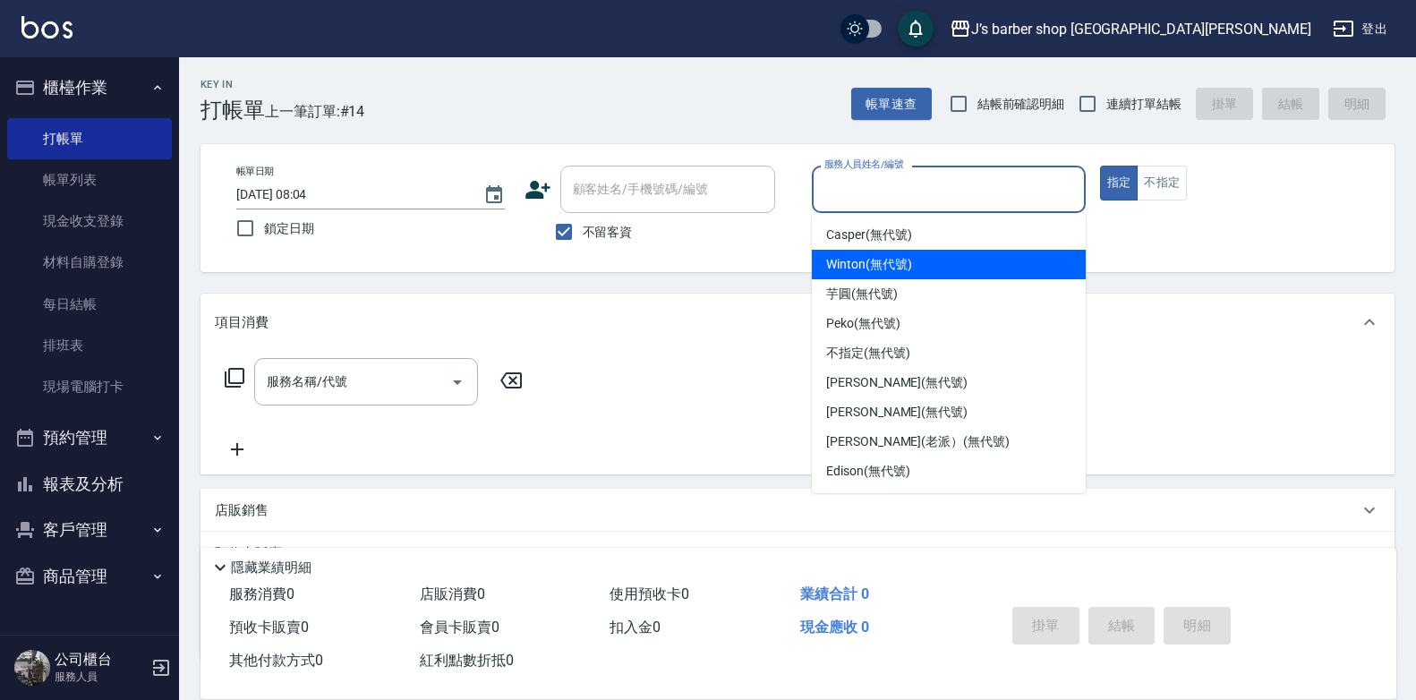
click at [901, 267] on span "Winton (無代號)" at bounding box center [868, 264] width 85 height 19
type input "Winton(無代號)"
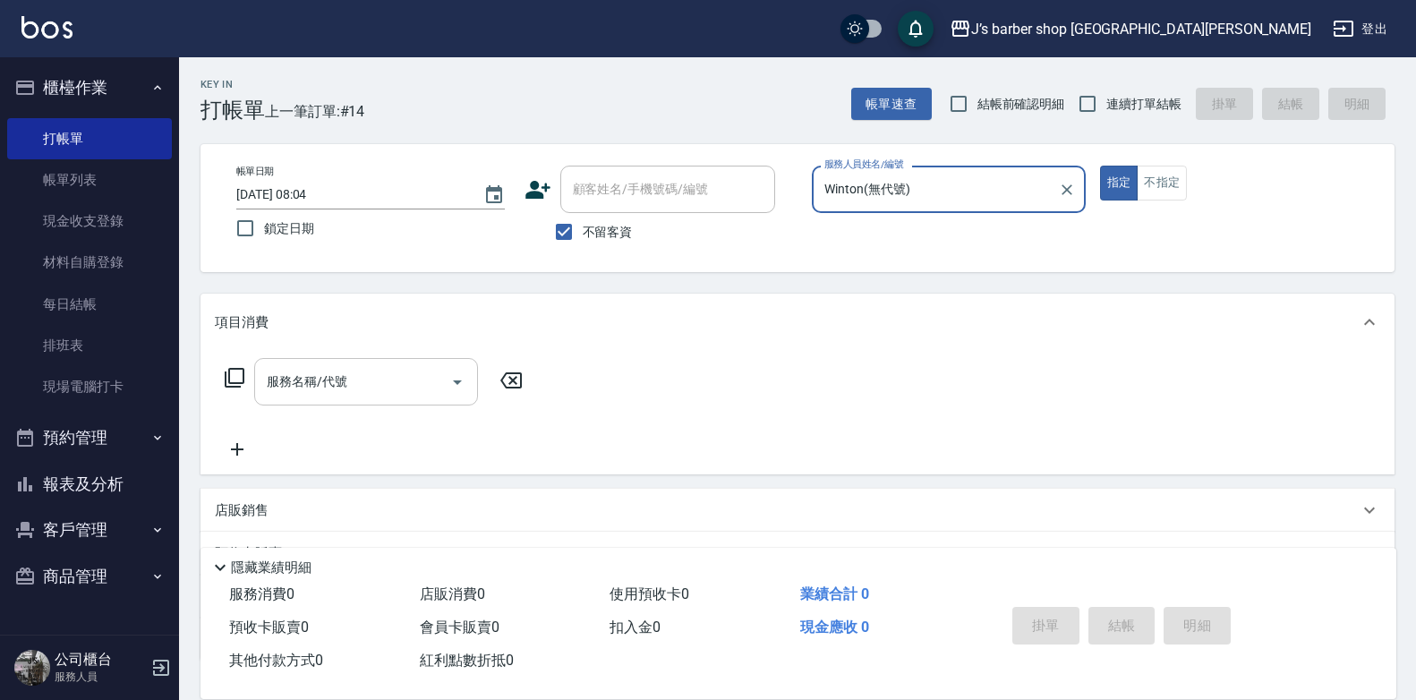
click at [385, 383] on input "服務名稱/代號" at bounding box center [352, 381] width 181 height 31
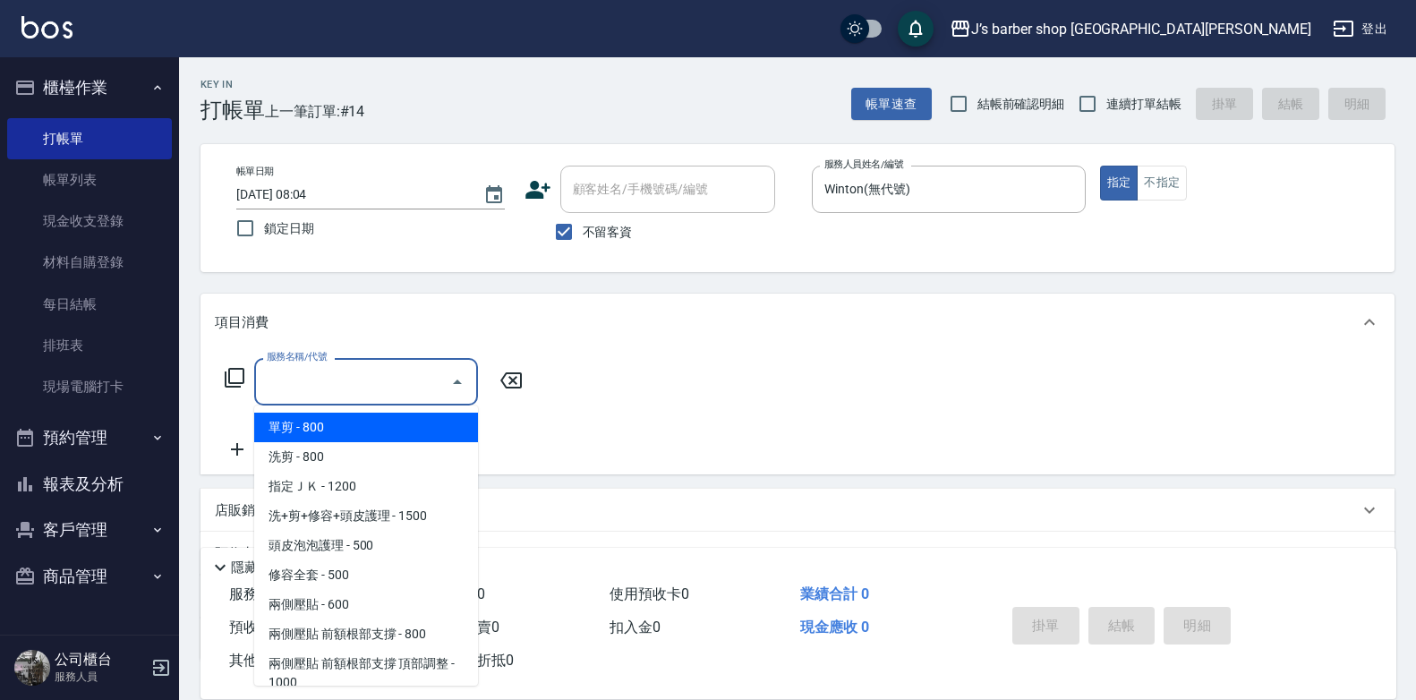
click at [357, 455] on span "洗剪 - 800" at bounding box center [366, 457] width 224 height 30
type input "洗剪(101)"
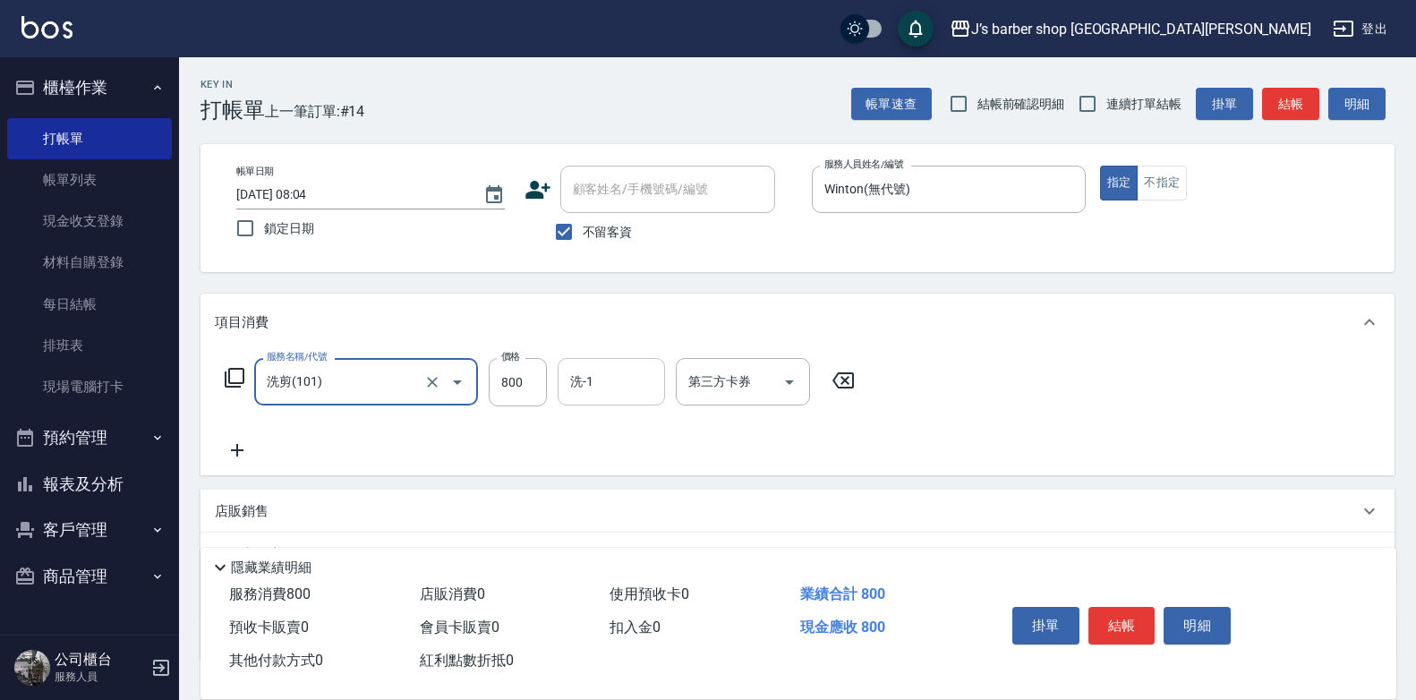
click at [588, 393] on input "洗-1" at bounding box center [611, 381] width 91 height 31
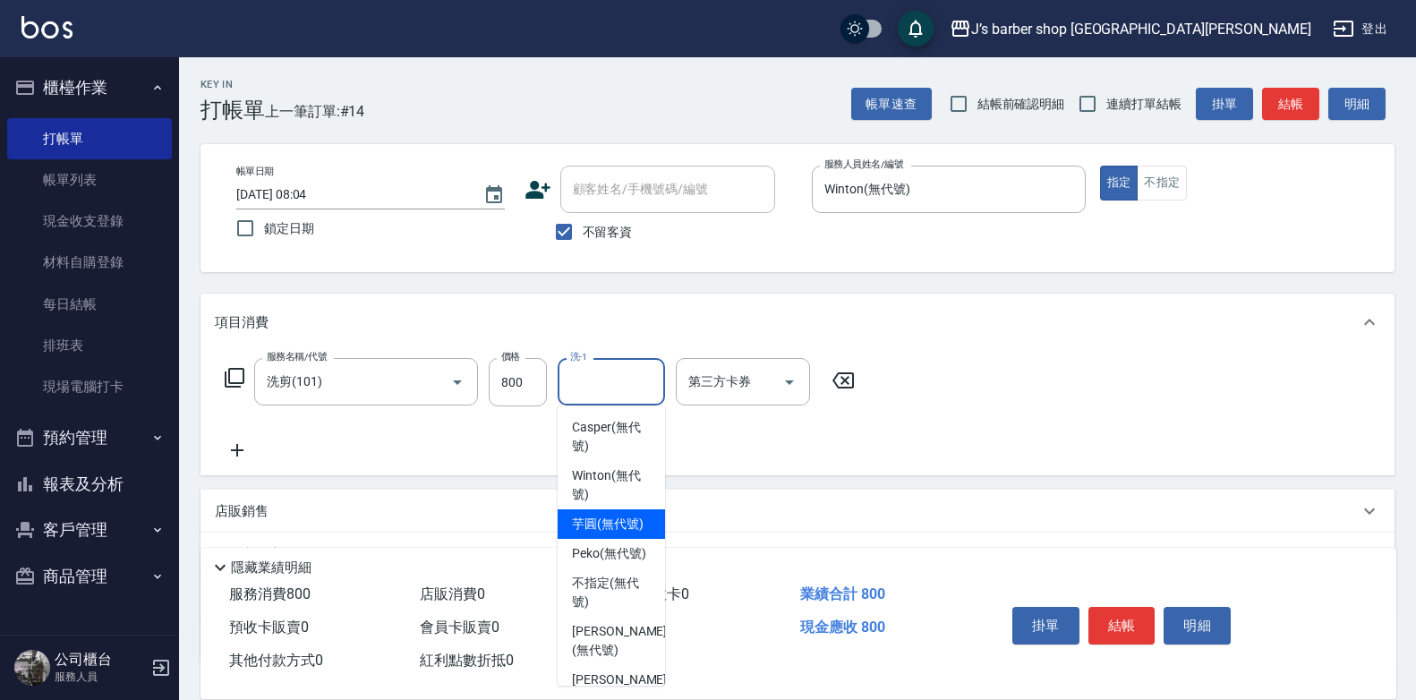
click at [614, 471] on span "Winton (無代號)" at bounding box center [611, 485] width 79 height 38
type input "Winton(無代號)"
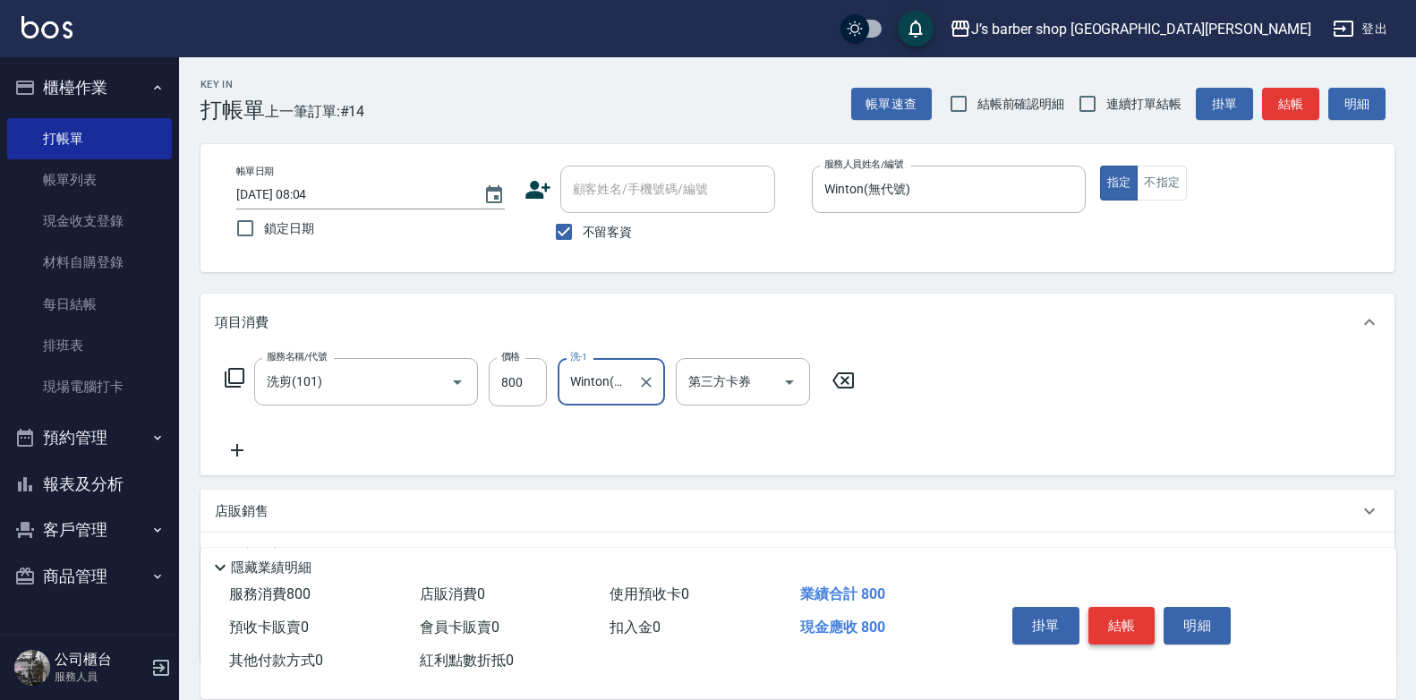
click at [1119, 617] on button "結帳" at bounding box center [1121, 626] width 67 height 38
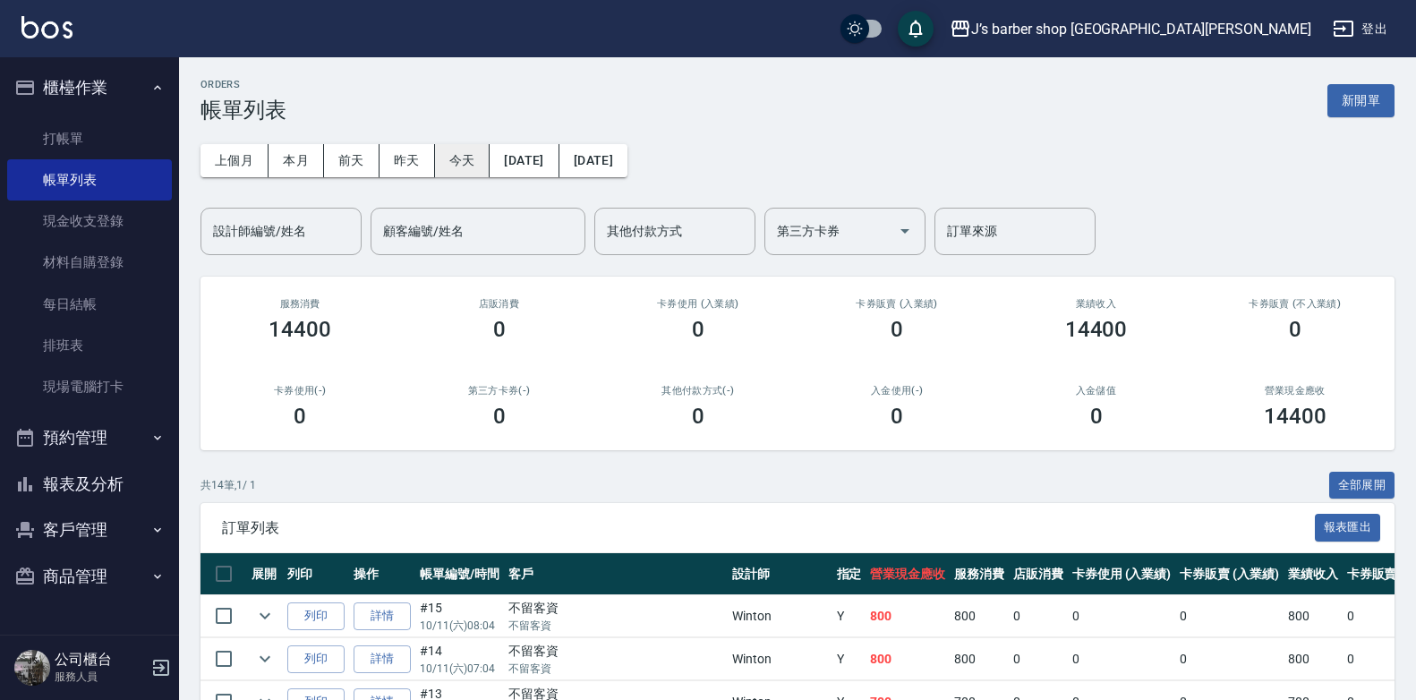
drag, startPoint x: 453, startPoint y: 158, endPoint x: 331, endPoint y: 207, distance: 131.3
click at [452, 158] on button "今天" at bounding box center [462, 160] width 55 height 33
click at [285, 245] on input "設計師編號/姓名" at bounding box center [281, 231] width 145 height 31
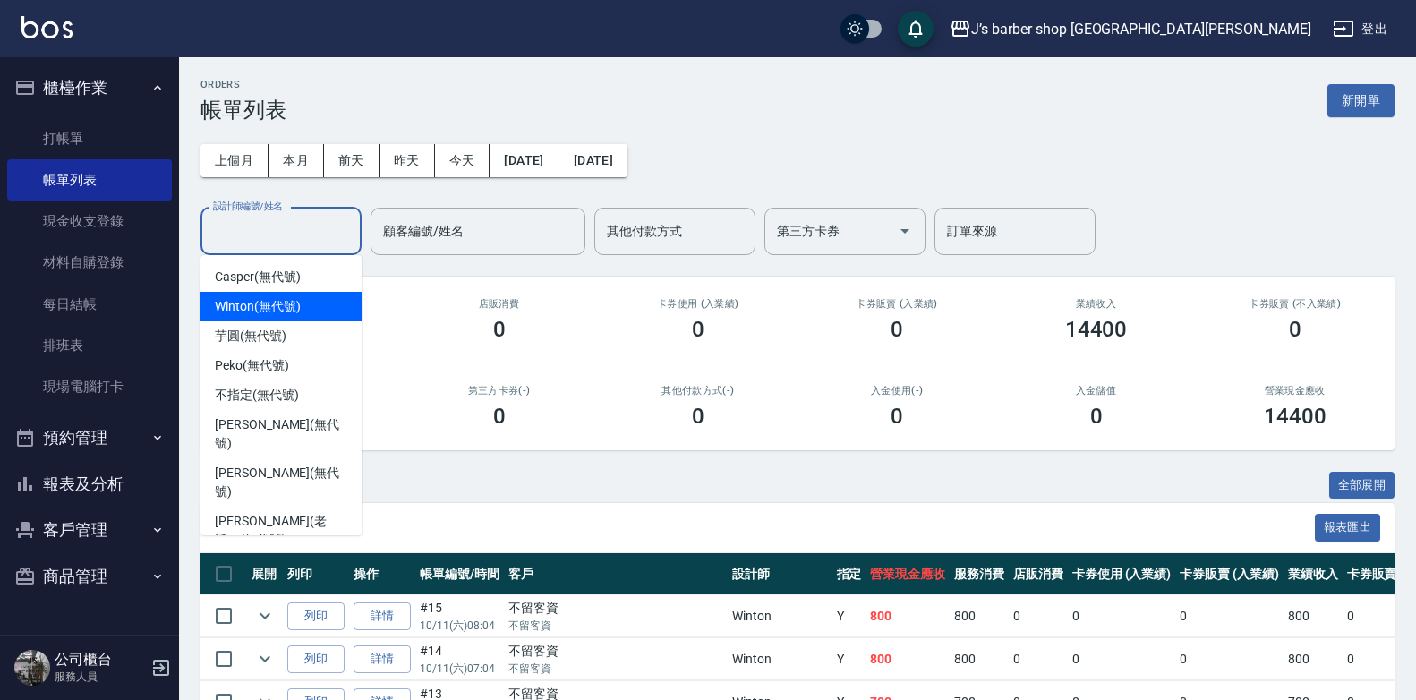
click at [278, 301] on span "Winton (無代號)" at bounding box center [257, 306] width 85 height 19
type input "Winton(無代號)"
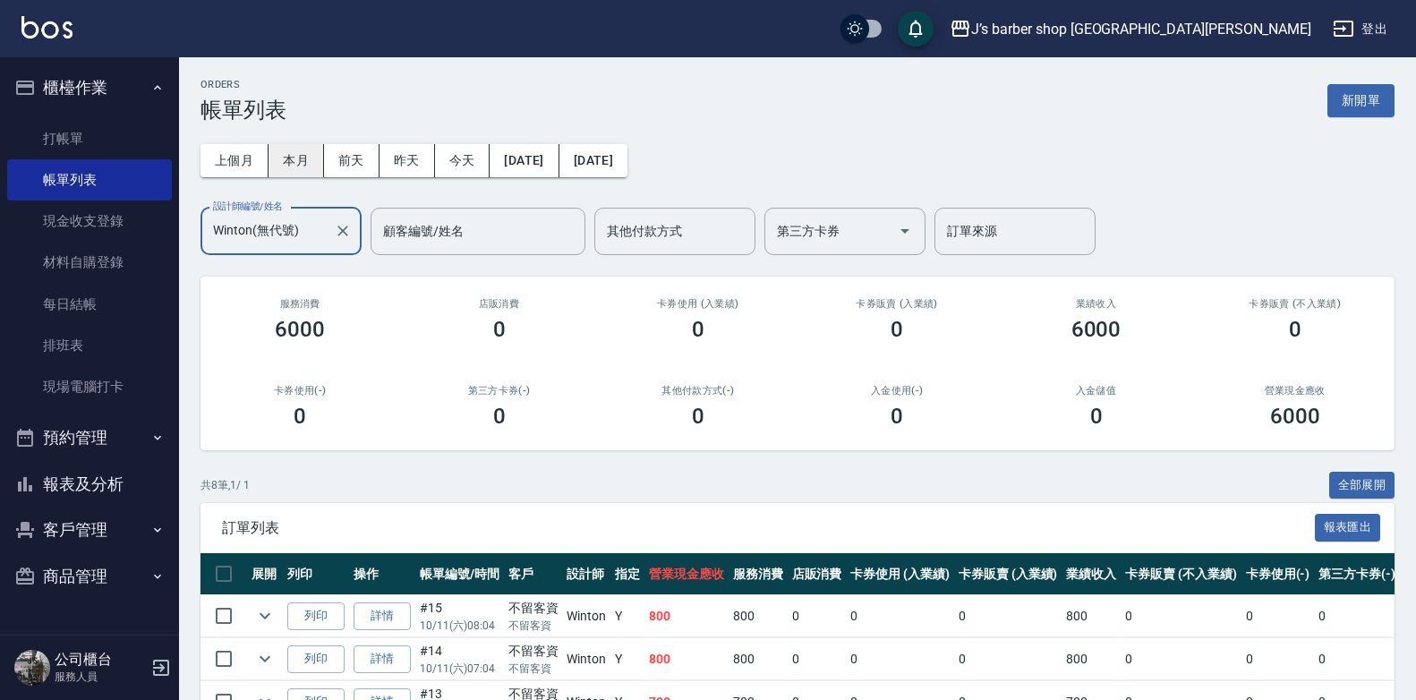
click at [292, 167] on button "本月" at bounding box center [296, 160] width 55 height 33
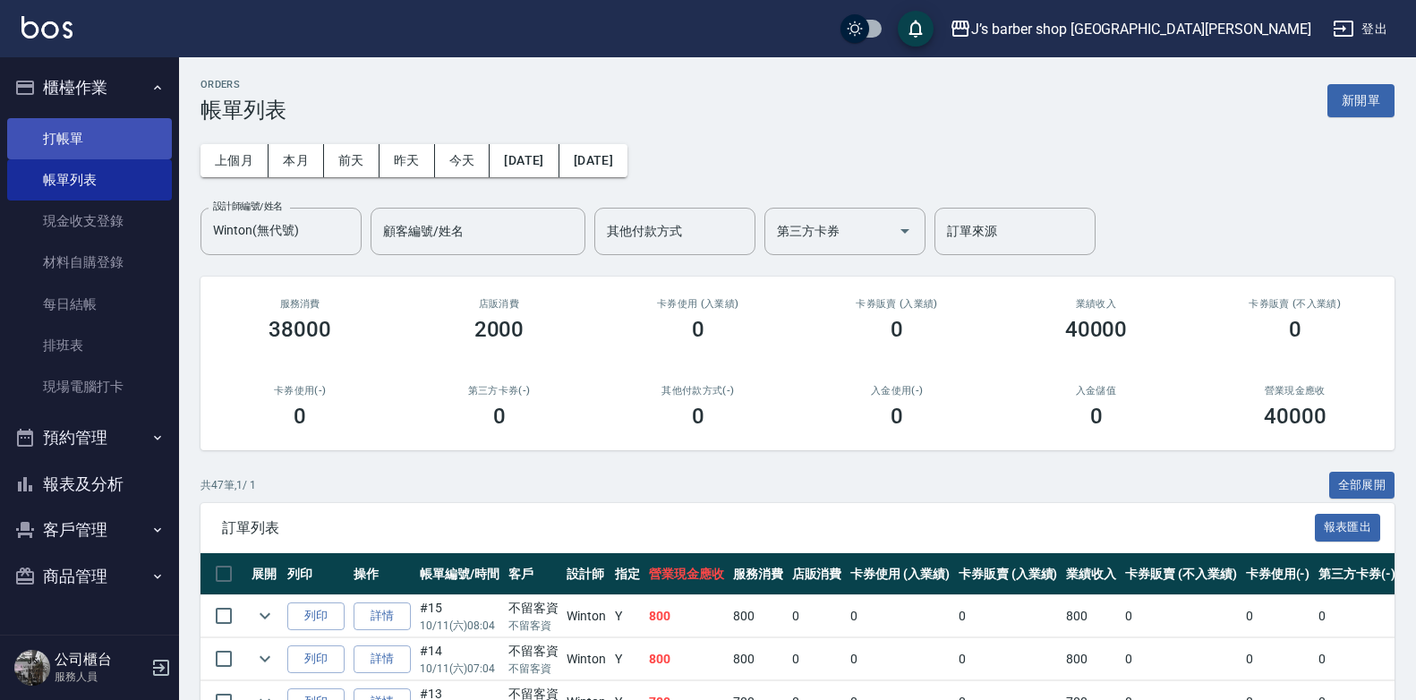
click at [121, 137] on link "打帳單" at bounding box center [89, 138] width 165 height 41
